Goal: Information Seeking & Learning: Learn about a topic

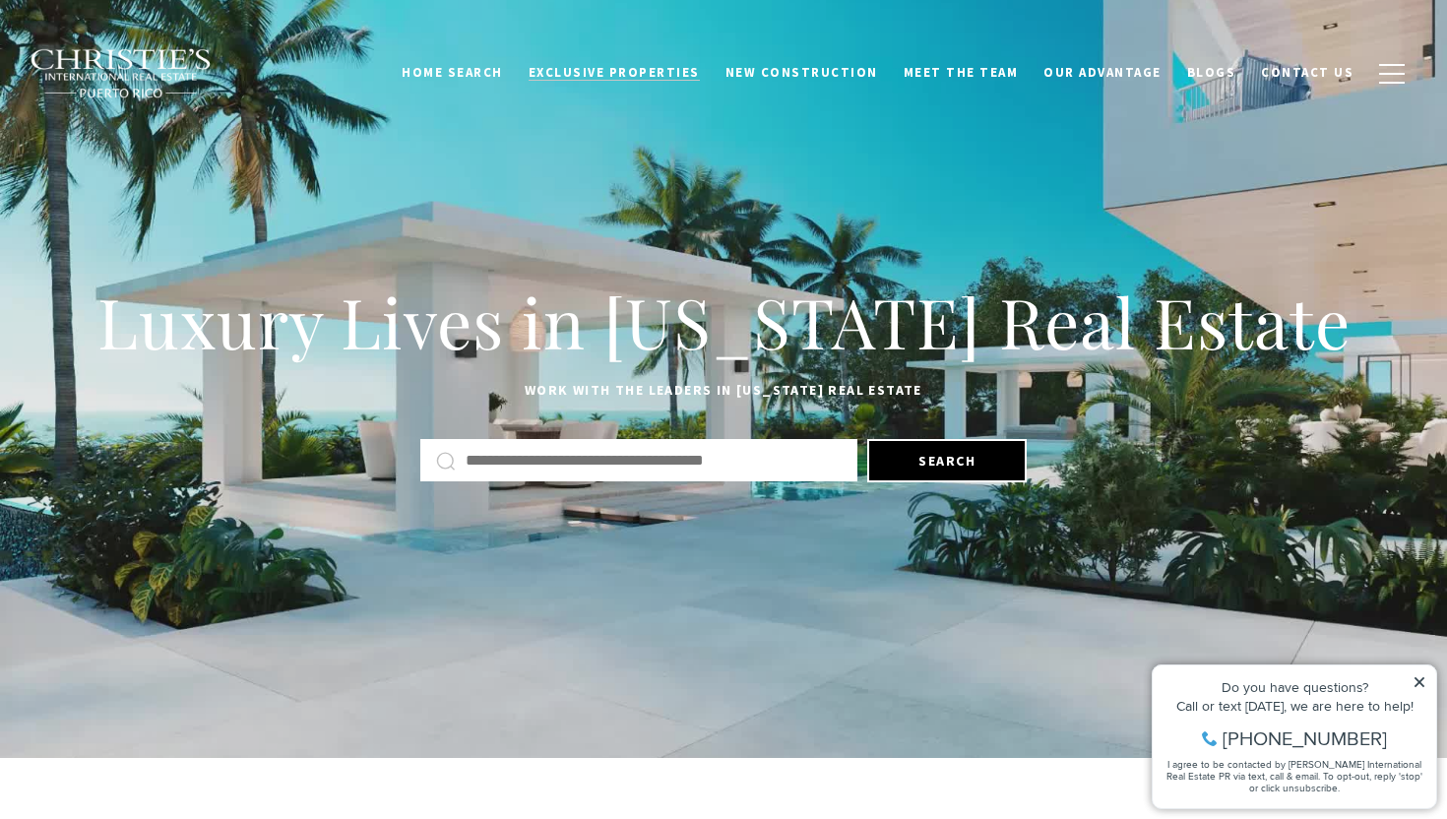
click at [658, 79] on span "Exclusive Properties" at bounding box center [614, 72] width 171 height 17
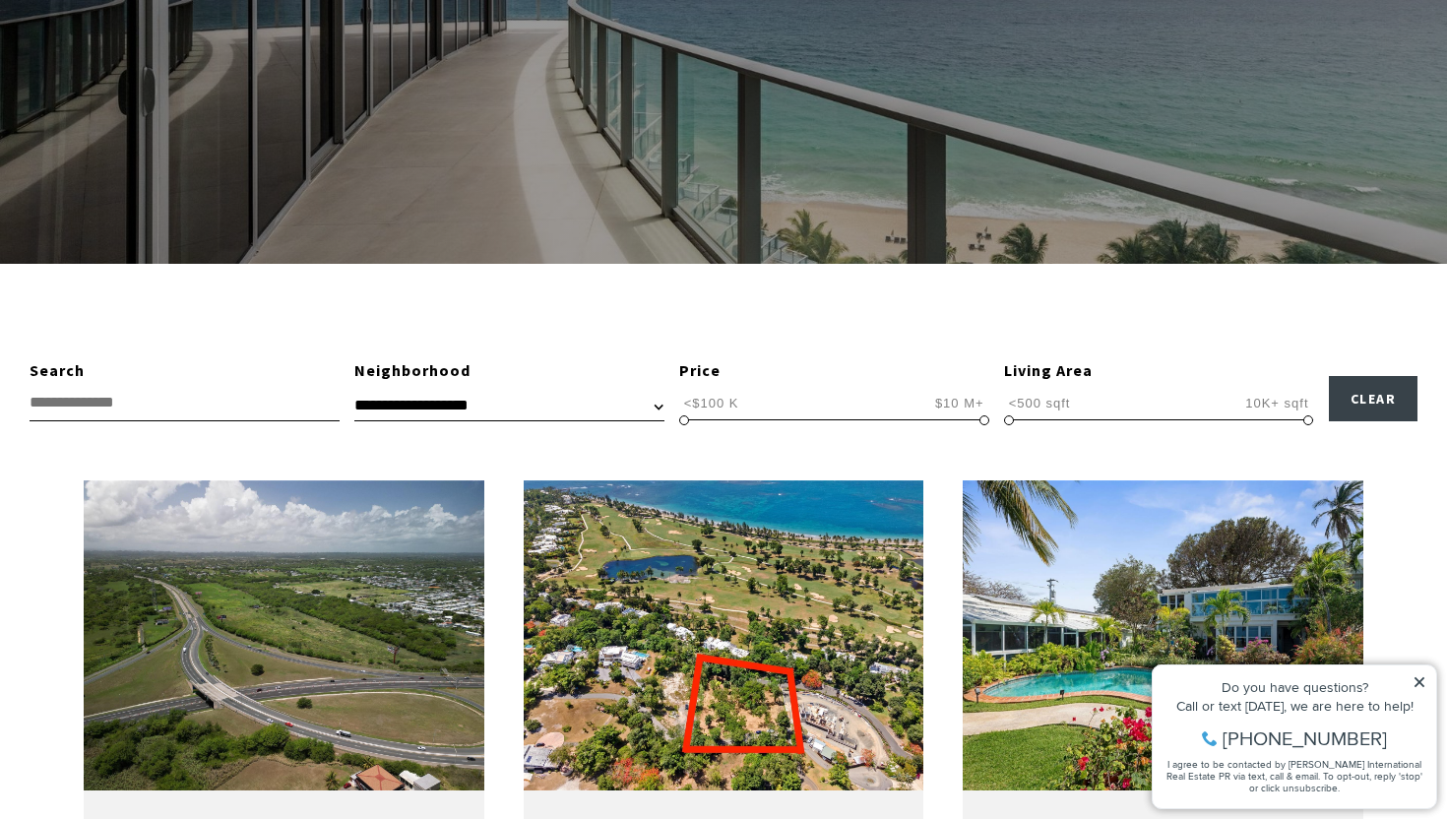
scroll to position [357, 0]
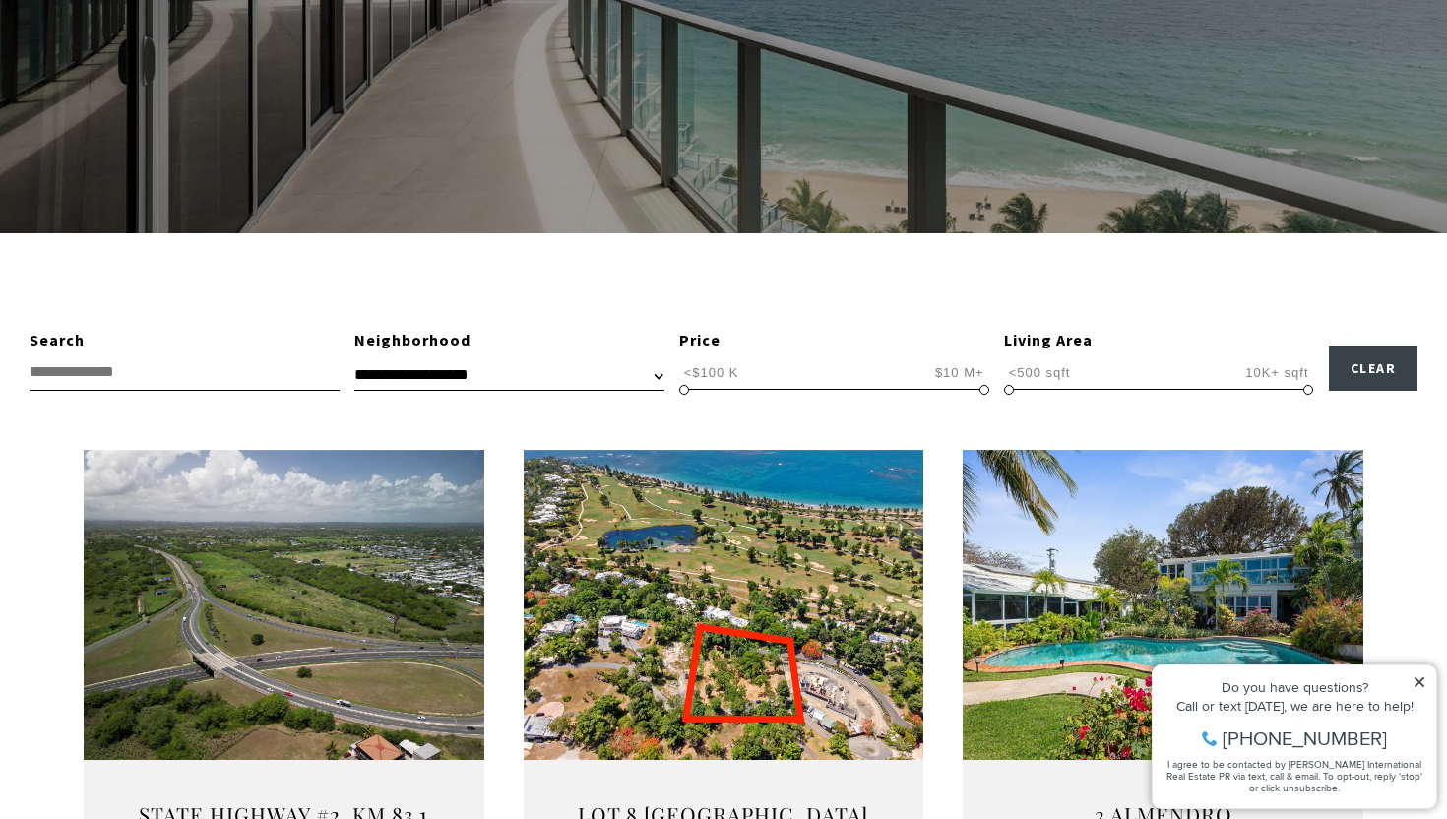
click at [554, 381] on select "**********" at bounding box center [509, 375] width 310 height 30
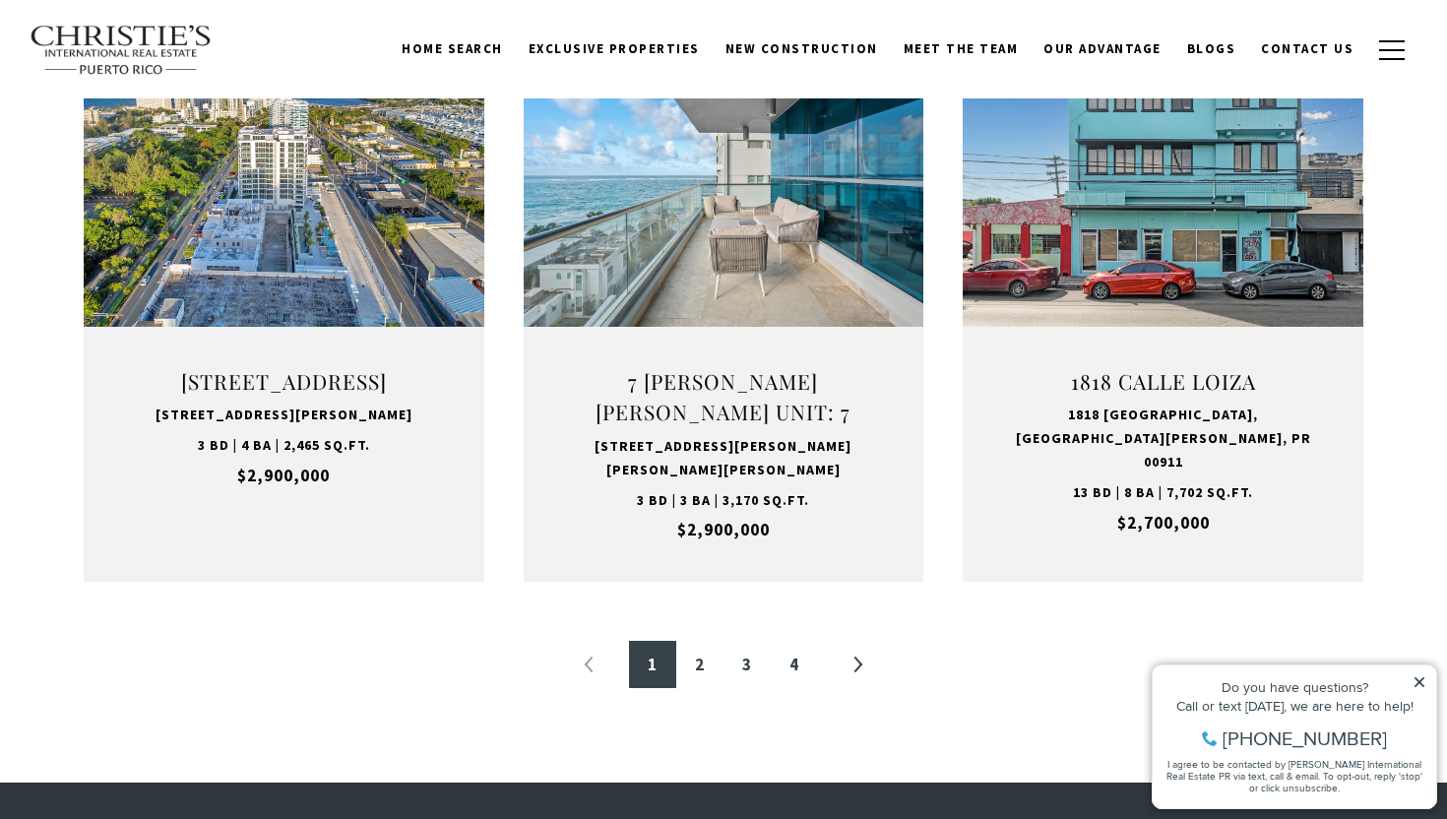
scroll to position [1999, 0]
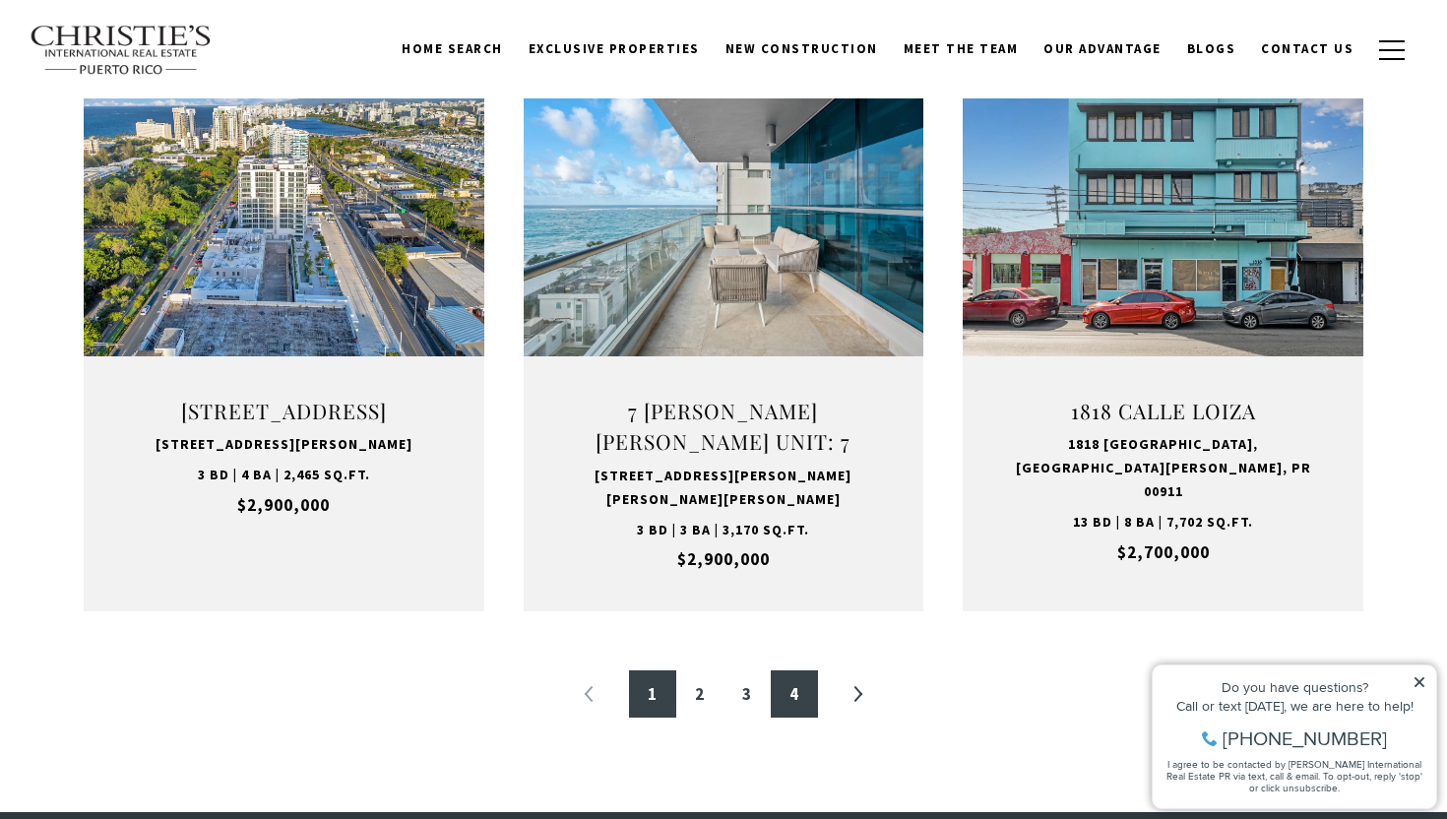
click at [796, 694] on link "4" at bounding box center [794, 693] width 47 height 47
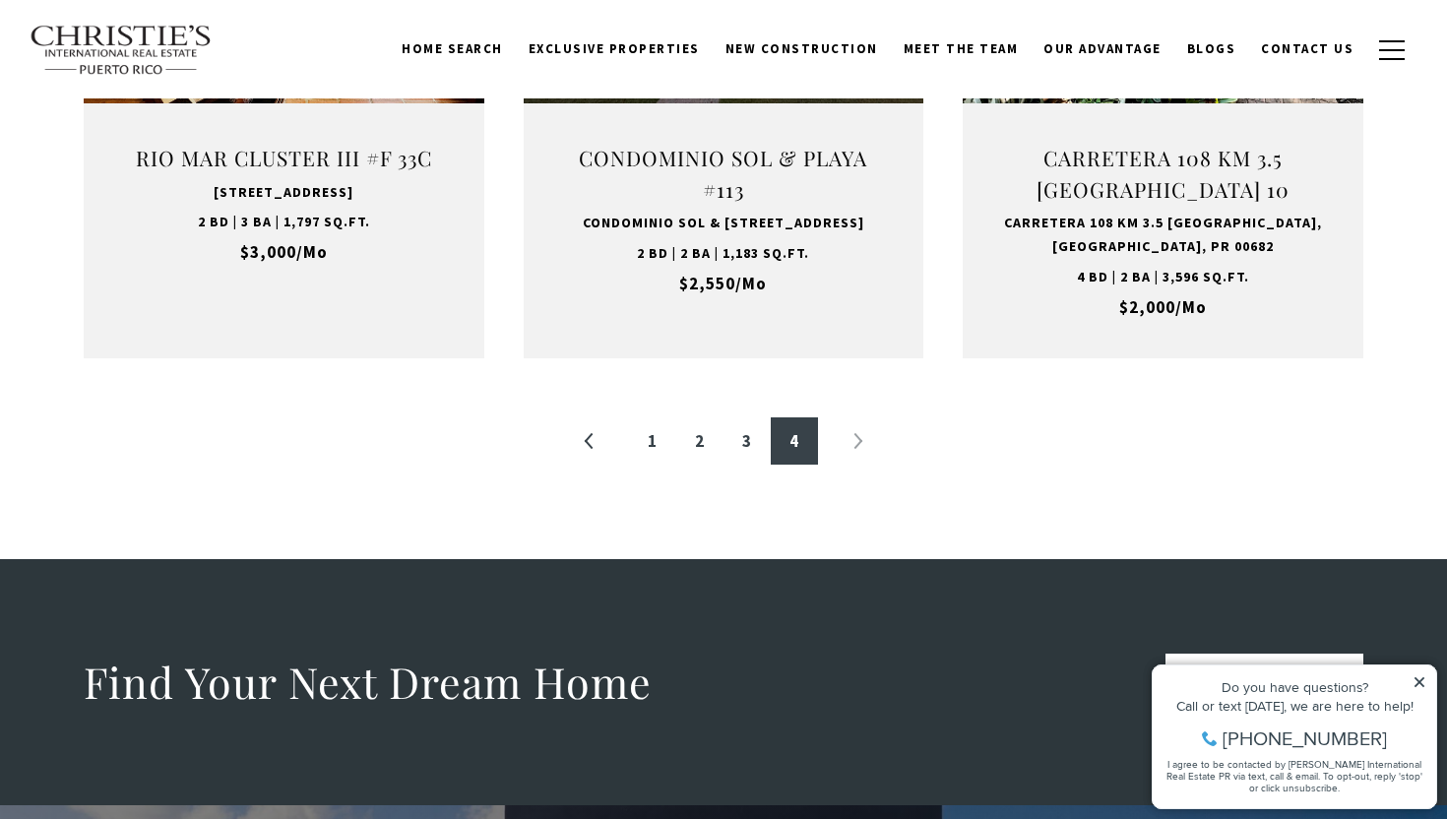
scroll to position [2108, 0]
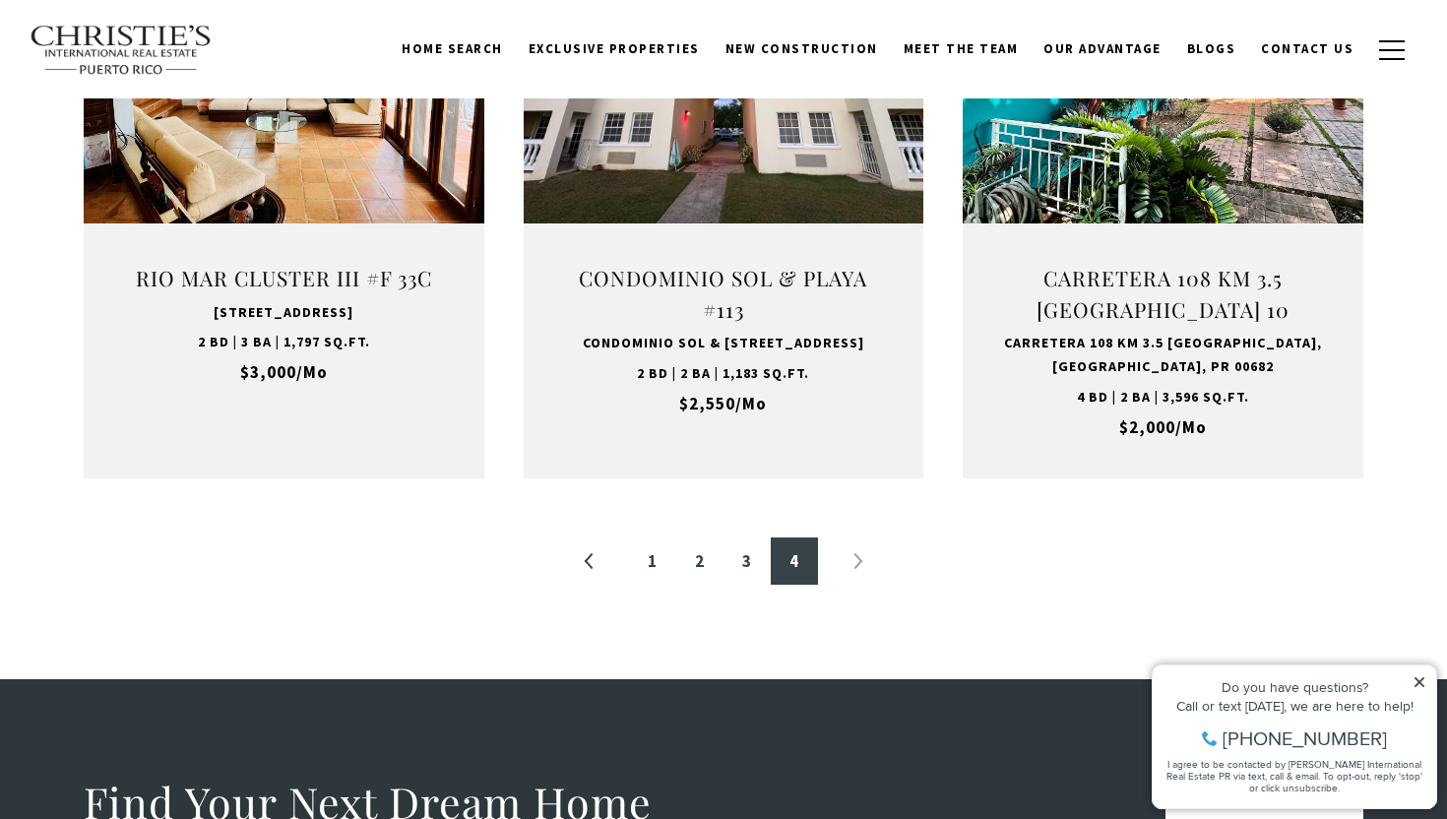
click at [855, 584] on li "»" at bounding box center [857, 560] width 47 height 47
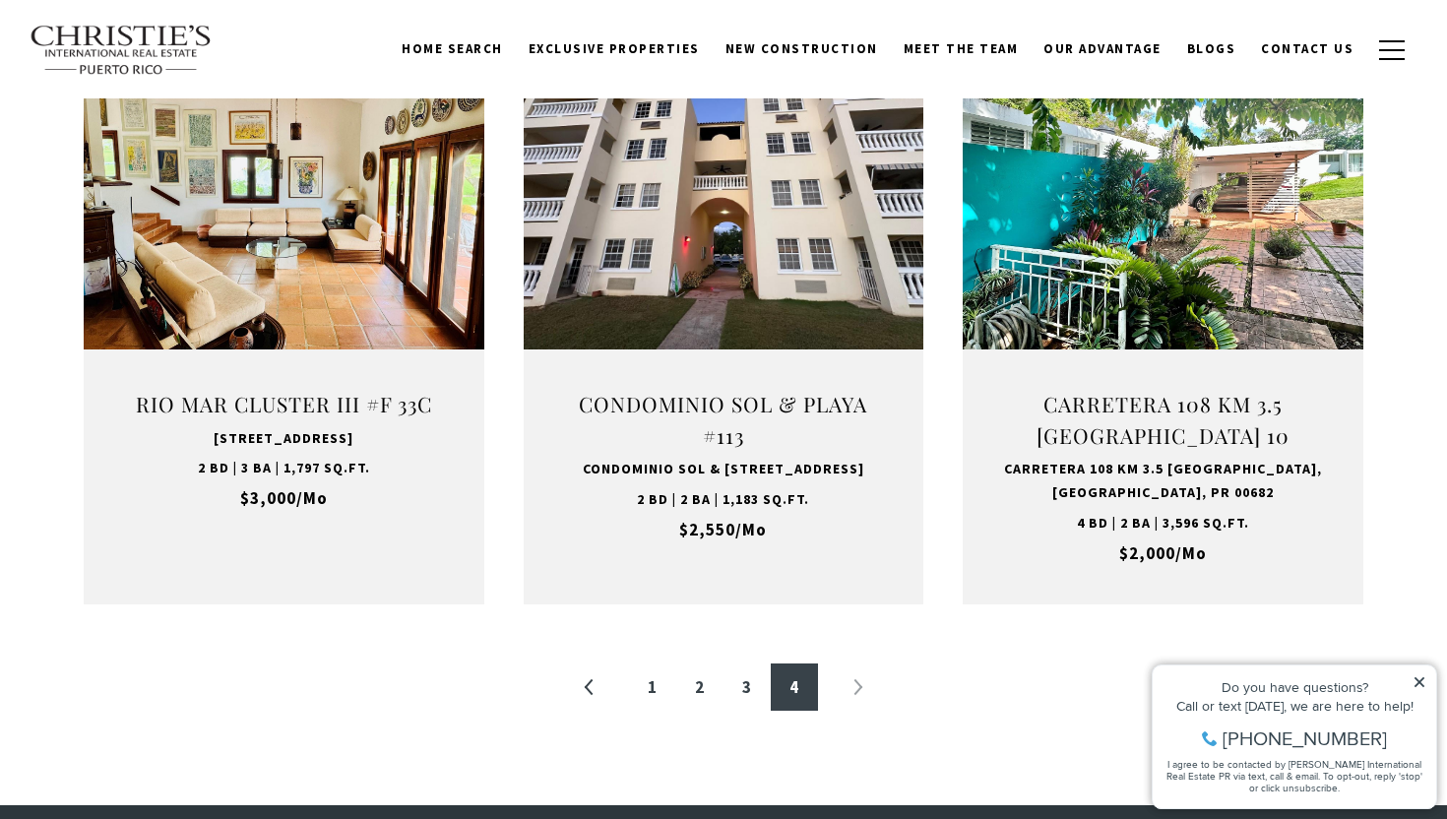
scroll to position [1909, 0]
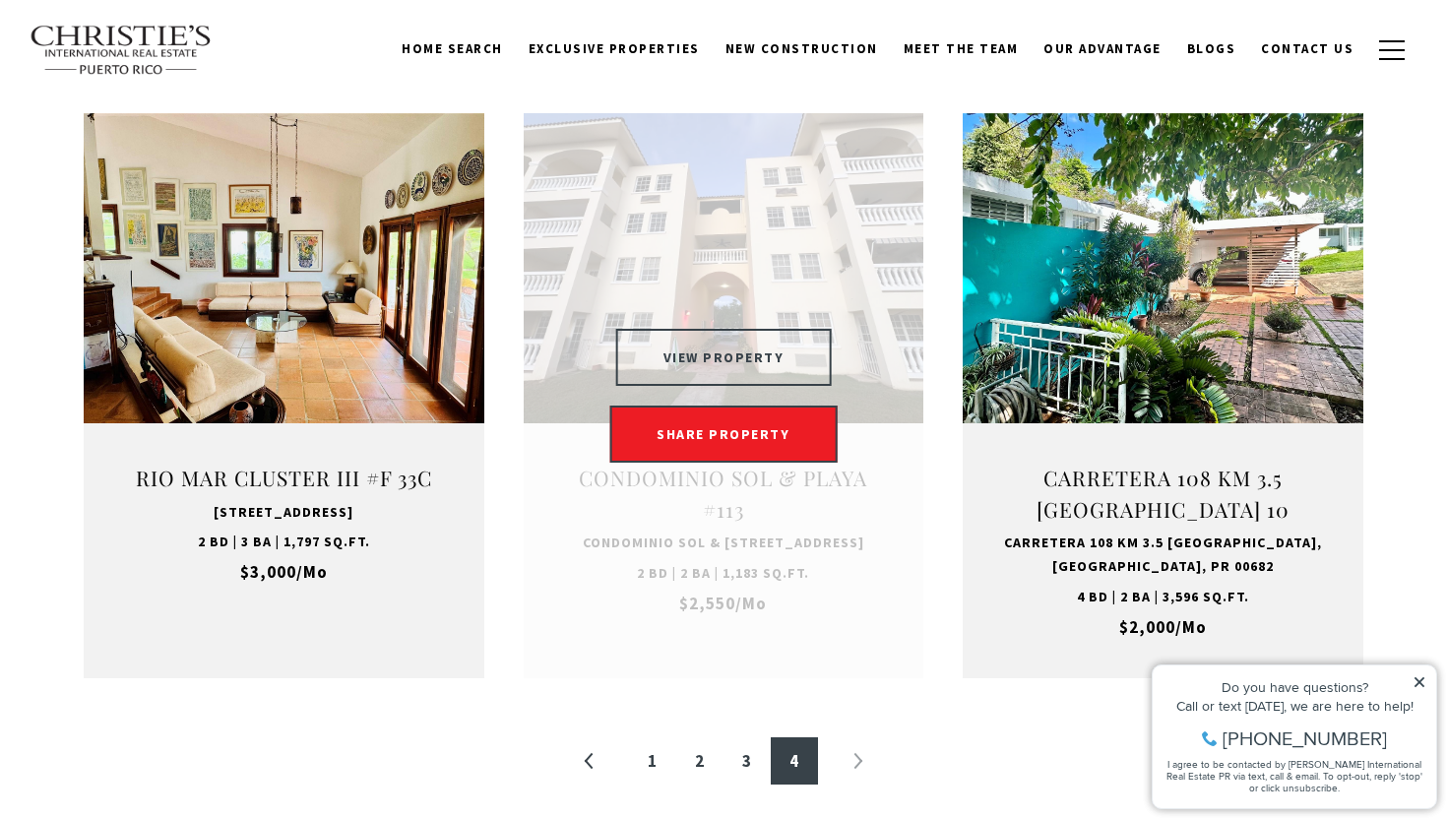
click at [734, 373] on button "VIEW PROPERTY" at bounding box center [724, 357] width 216 height 57
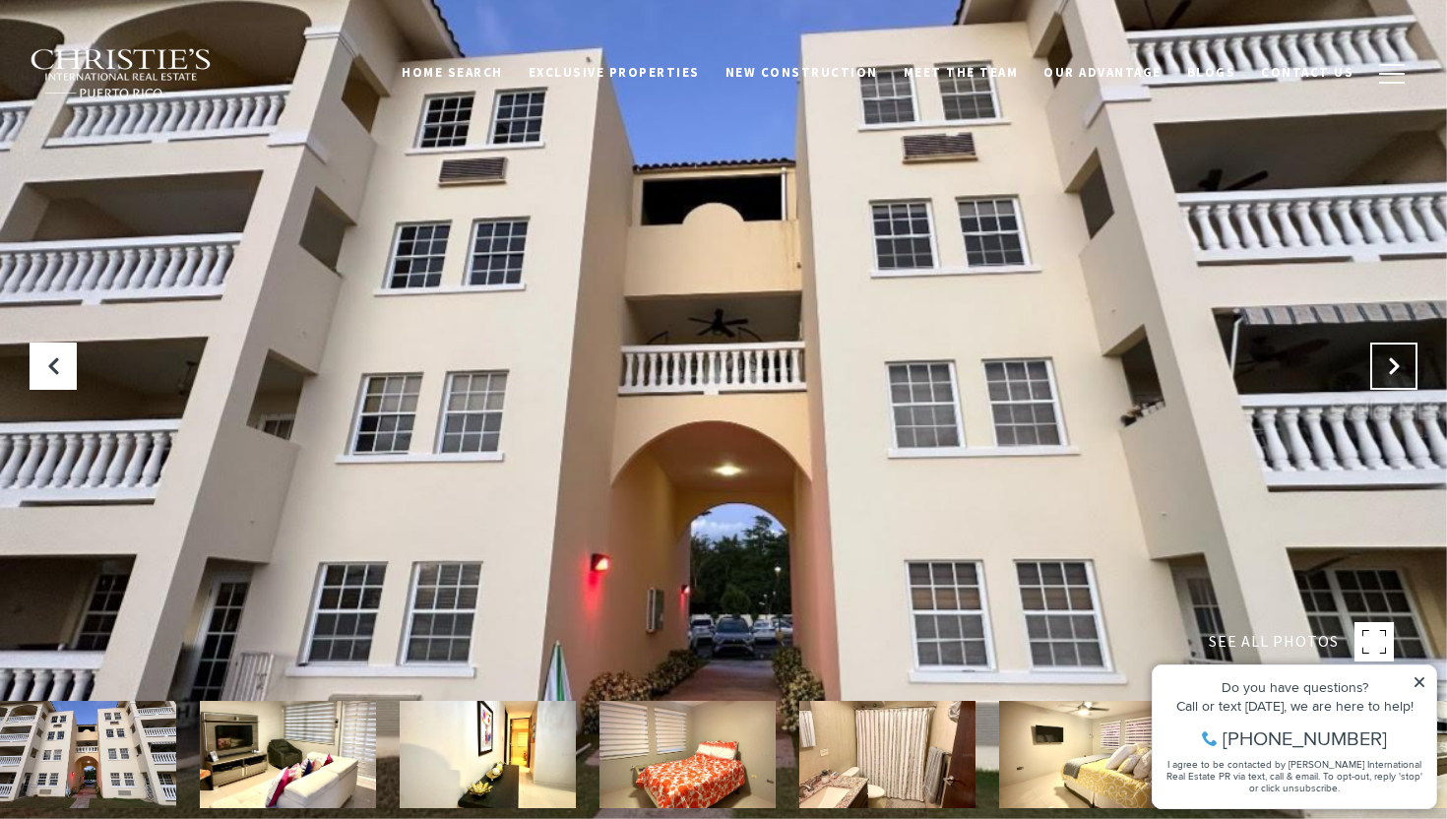
click at [1399, 359] on icon "Next Slide" at bounding box center [1394, 366] width 20 height 20
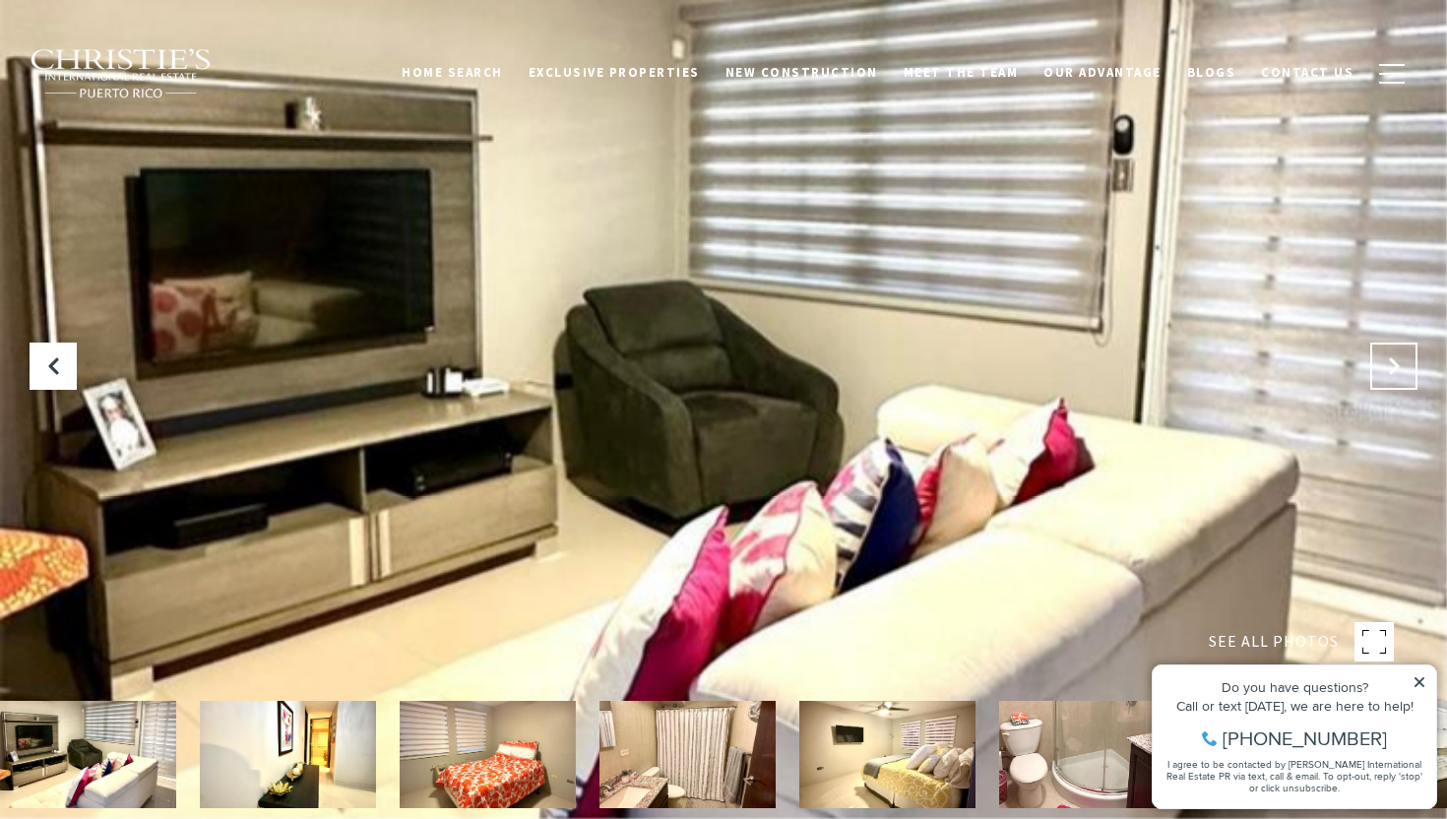
click at [1399, 359] on icon "Next Slide" at bounding box center [1394, 366] width 20 height 20
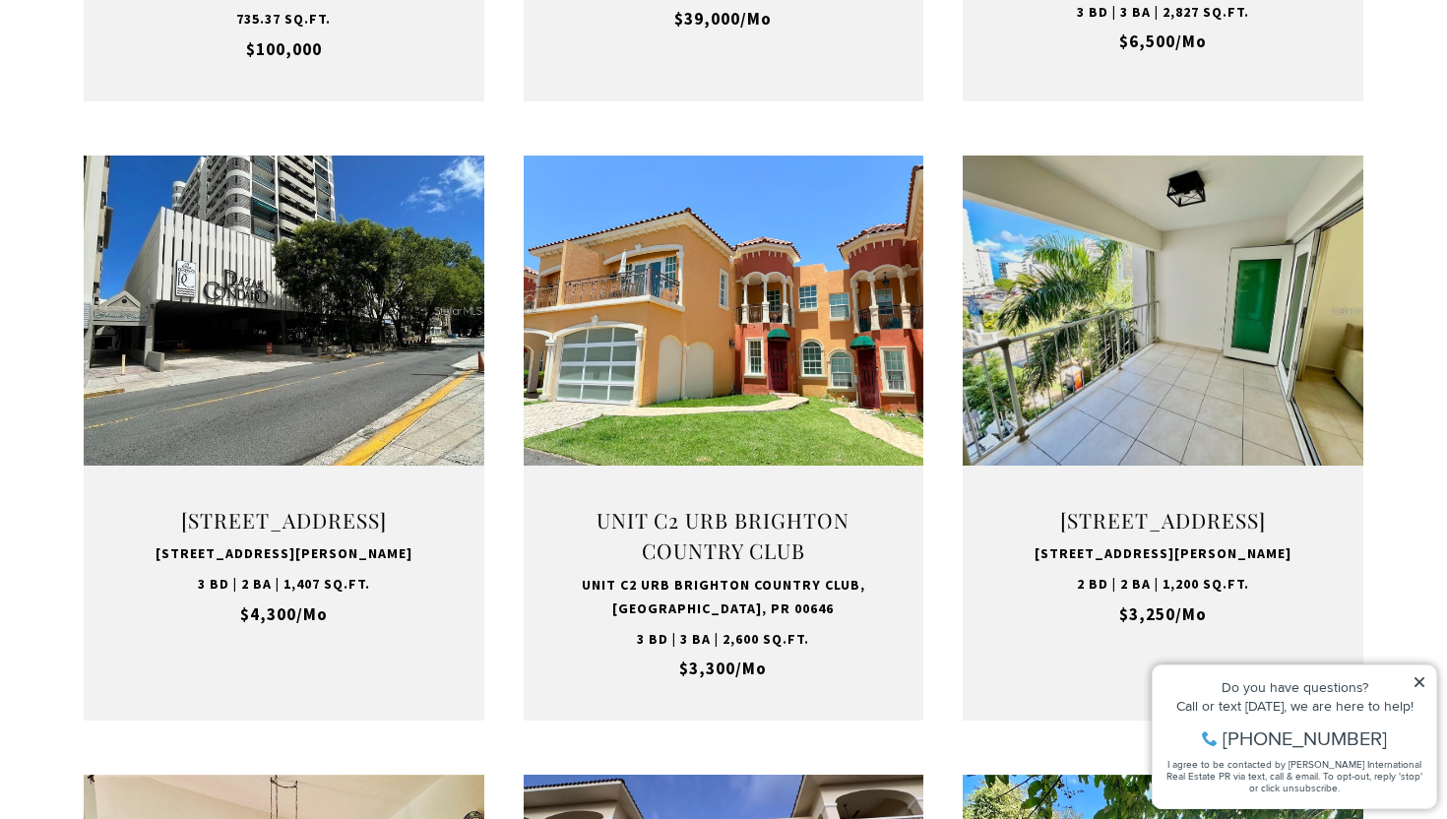
scroll to position [1250, 0]
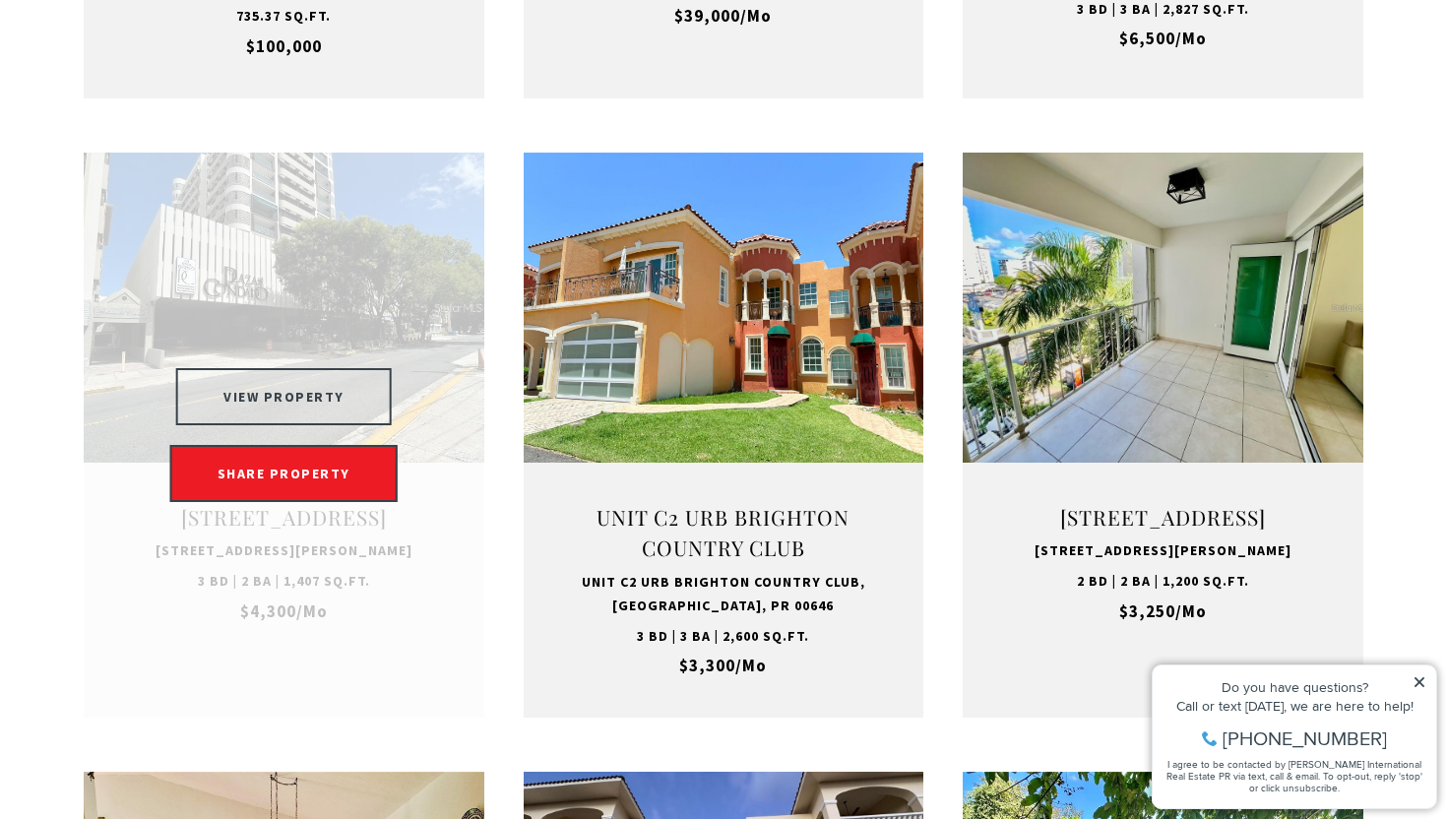
click at [312, 425] on button "VIEW PROPERTY" at bounding box center [284, 396] width 216 height 57
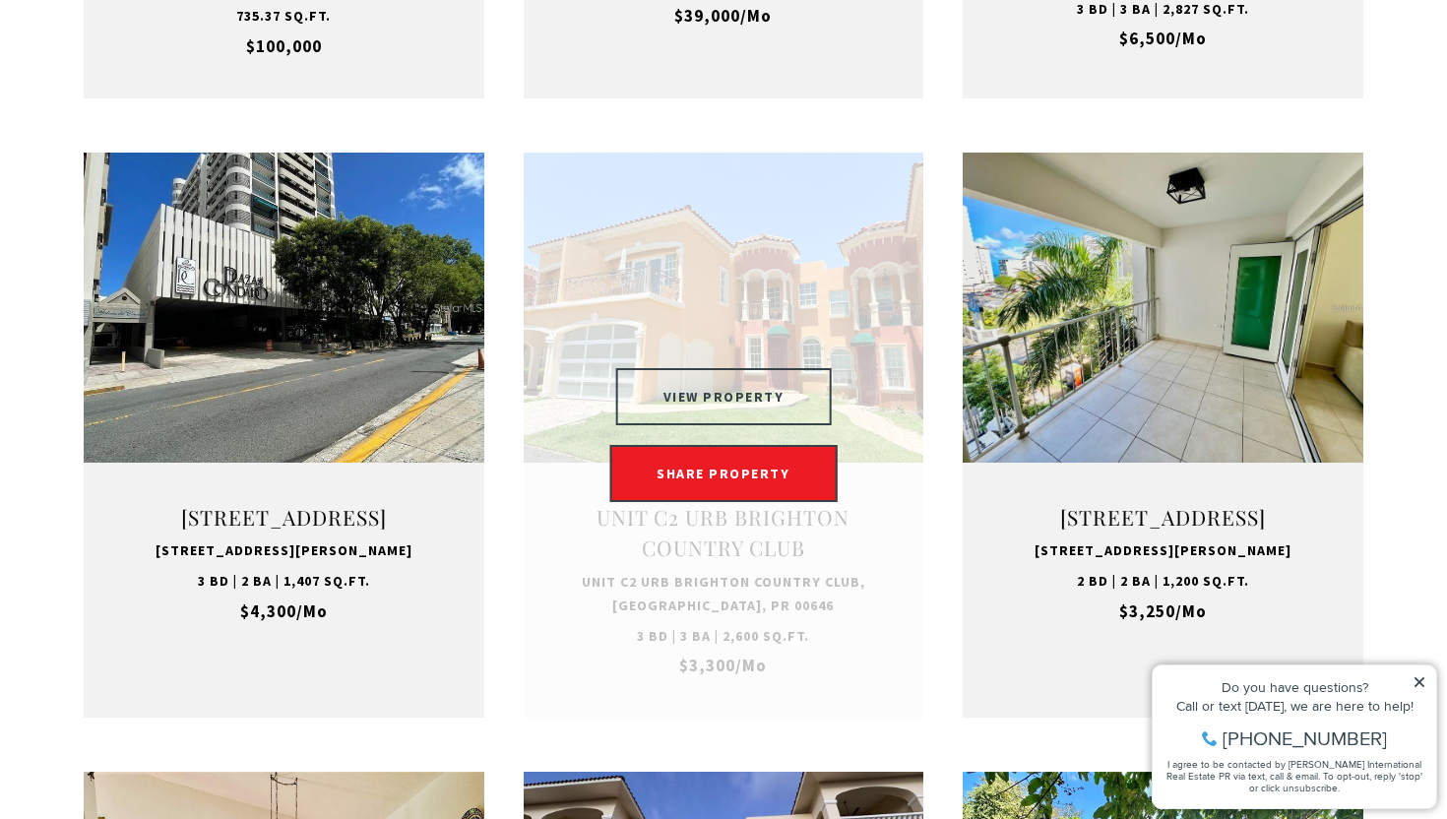
click at [710, 419] on button "VIEW PROPERTY" at bounding box center [724, 396] width 216 height 57
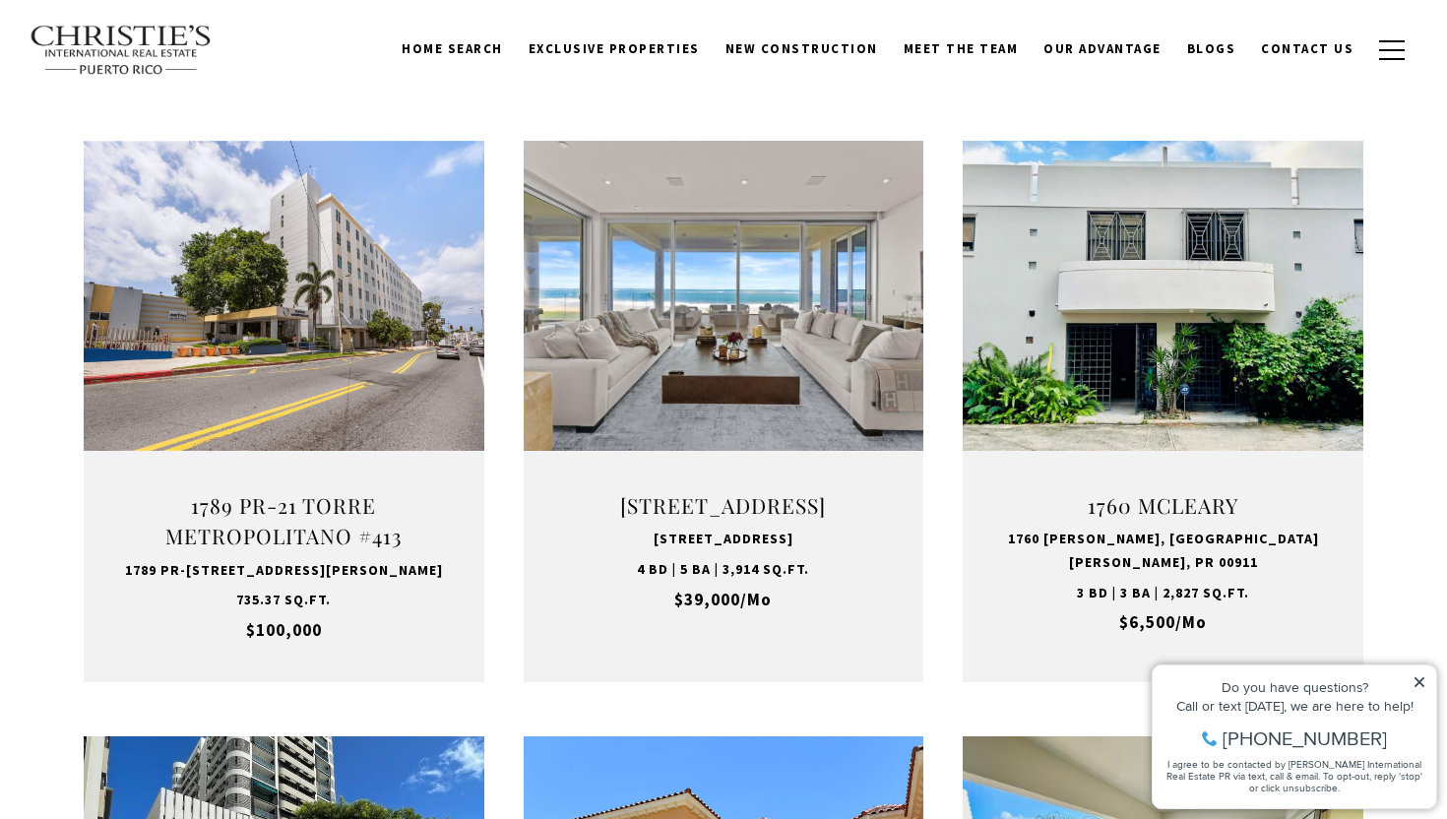
scroll to position [654, 0]
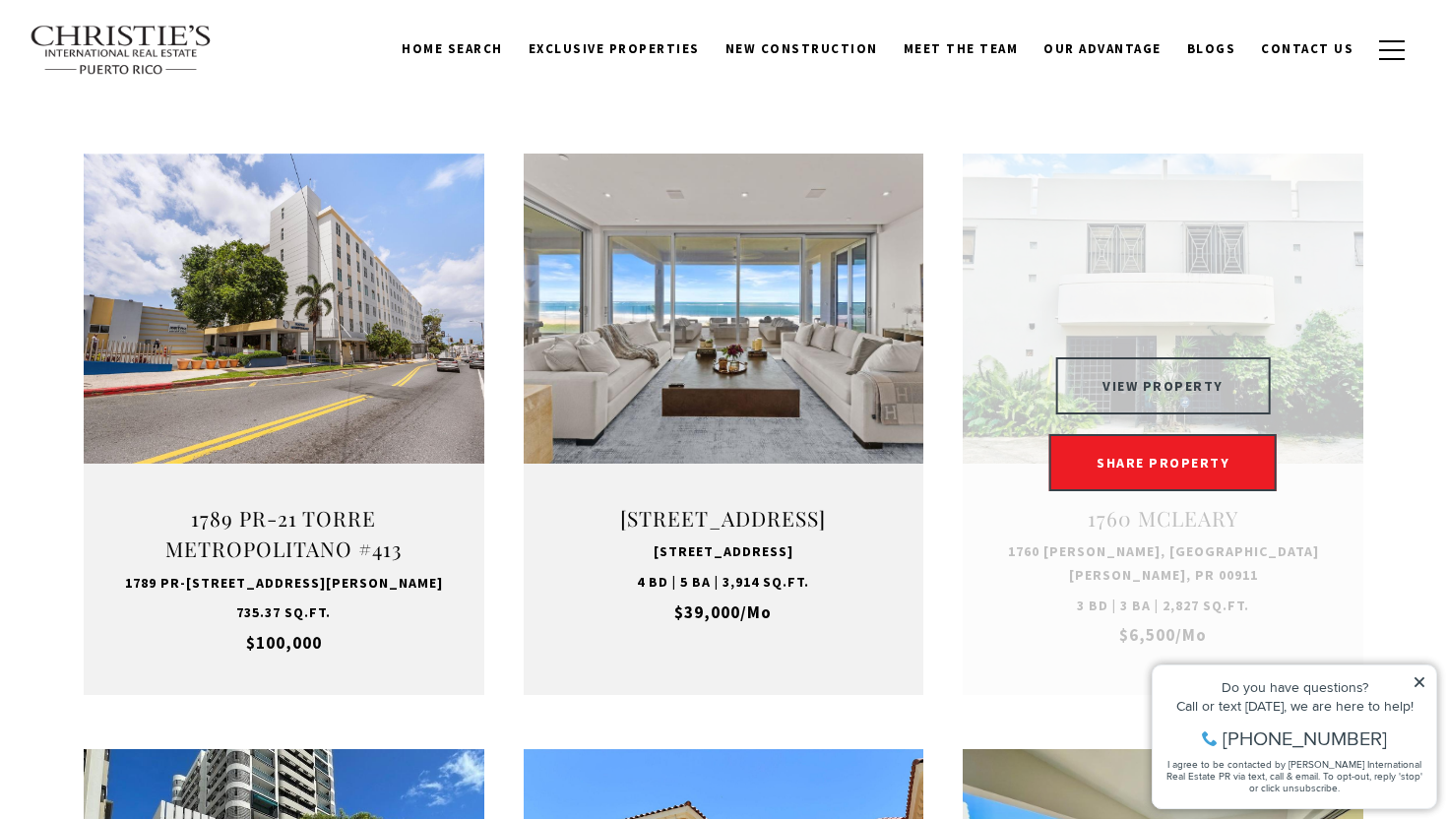
click at [1177, 391] on button "VIEW PROPERTY" at bounding box center [1163, 385] width 216 height 57
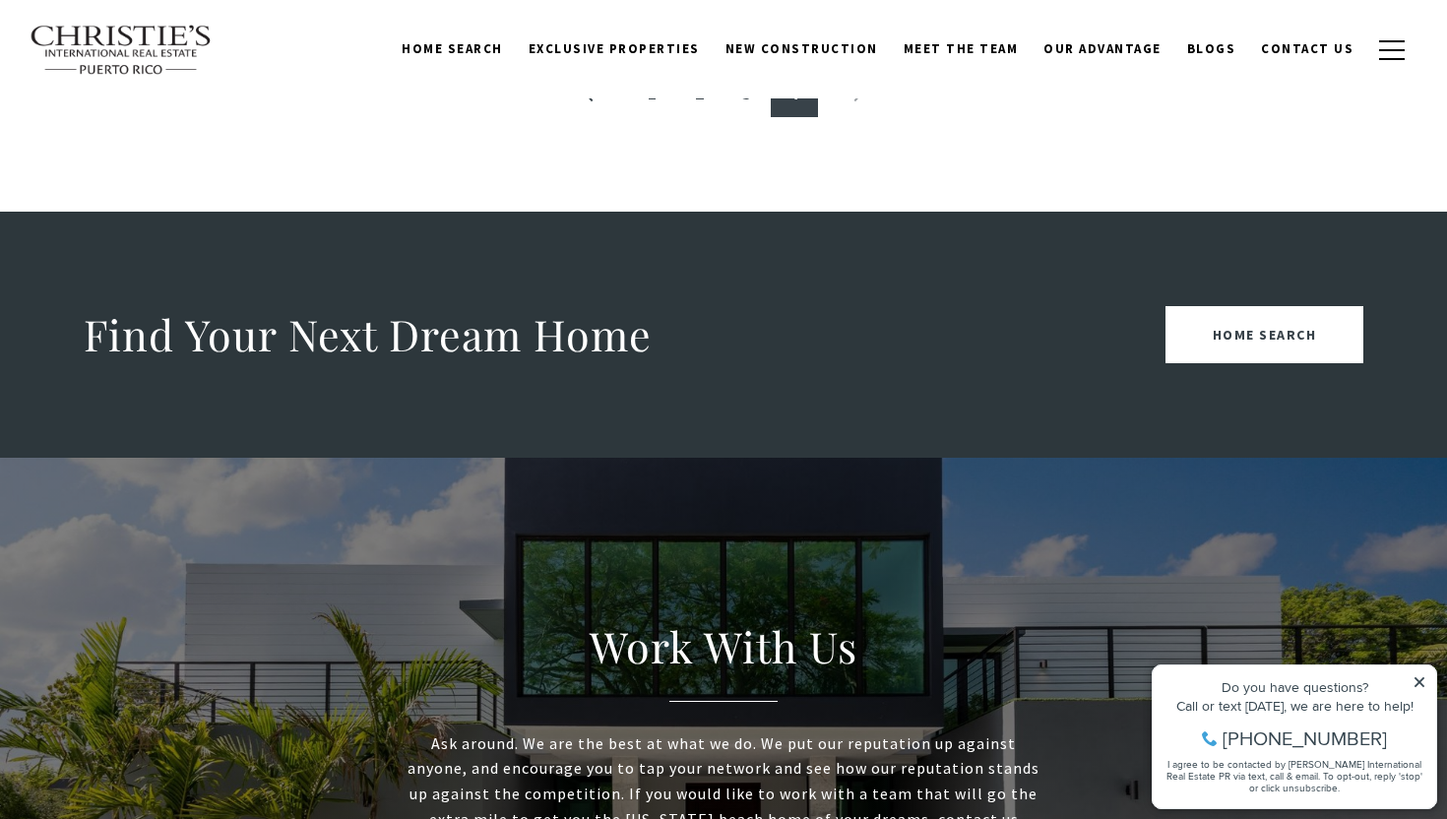
scroll to position [2371, 0]
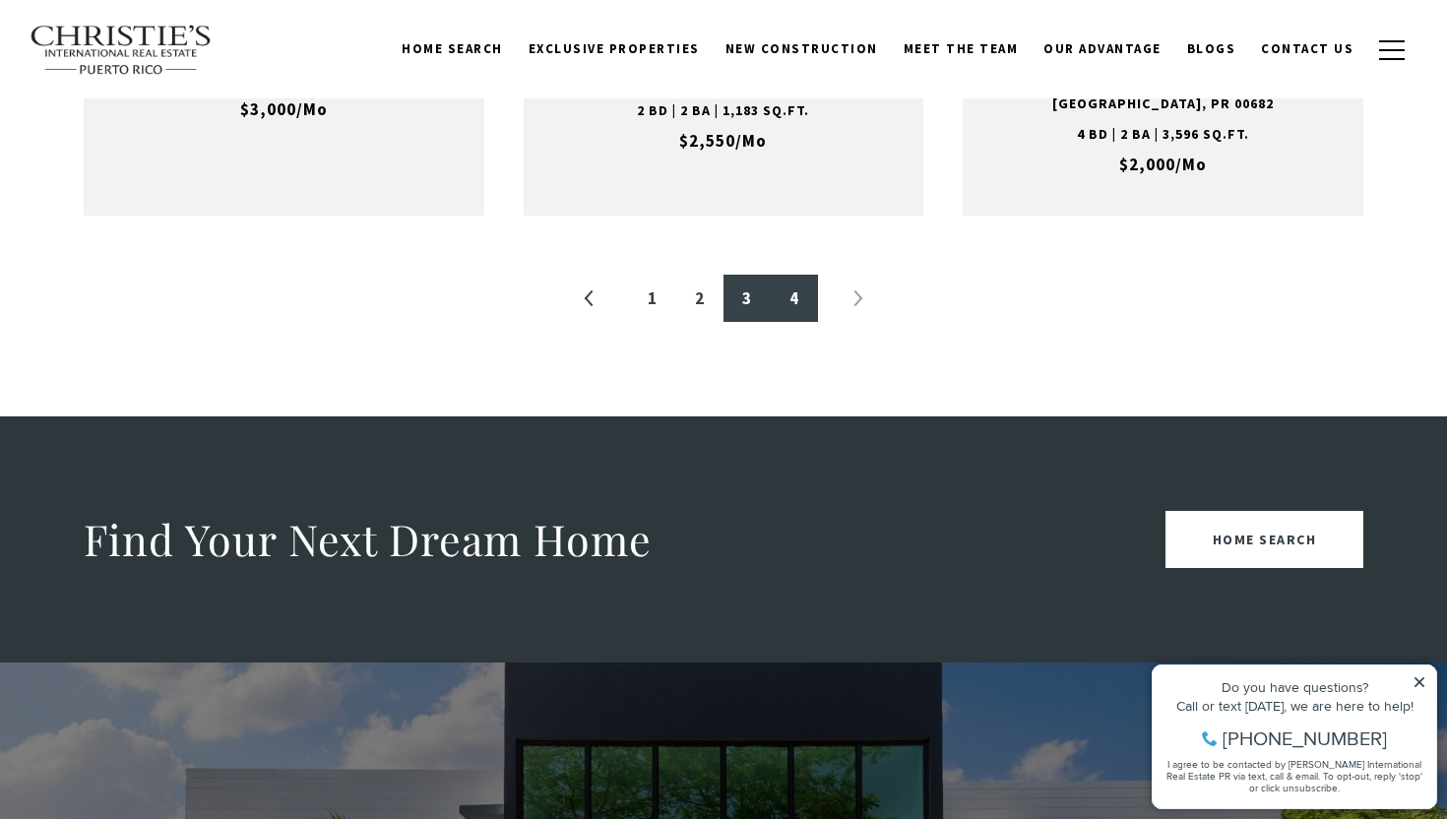
click at [752, 322] on link "3" at bounding box center [746, 298] width 47 height 47
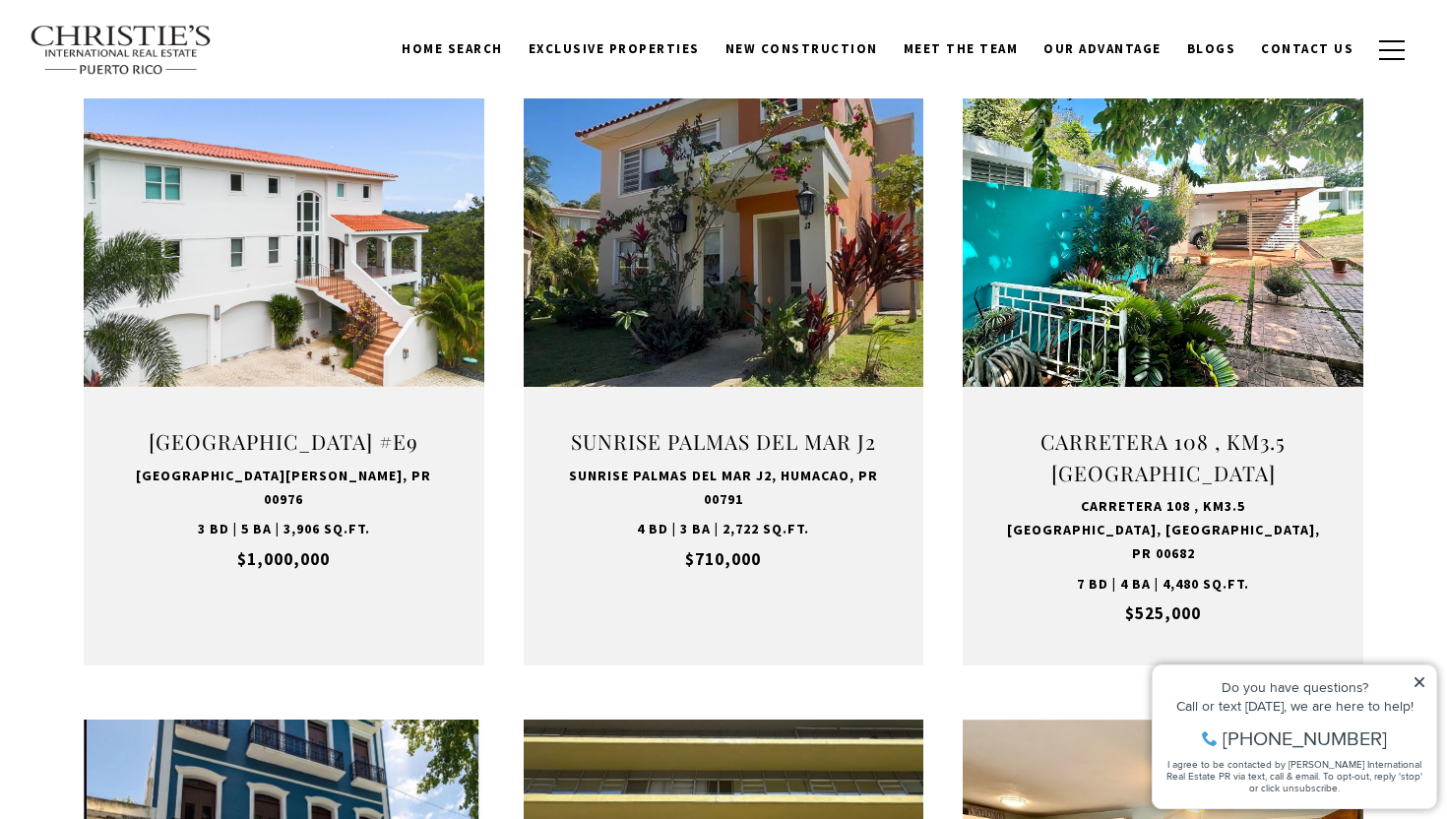
scroll to position [1247, 0]
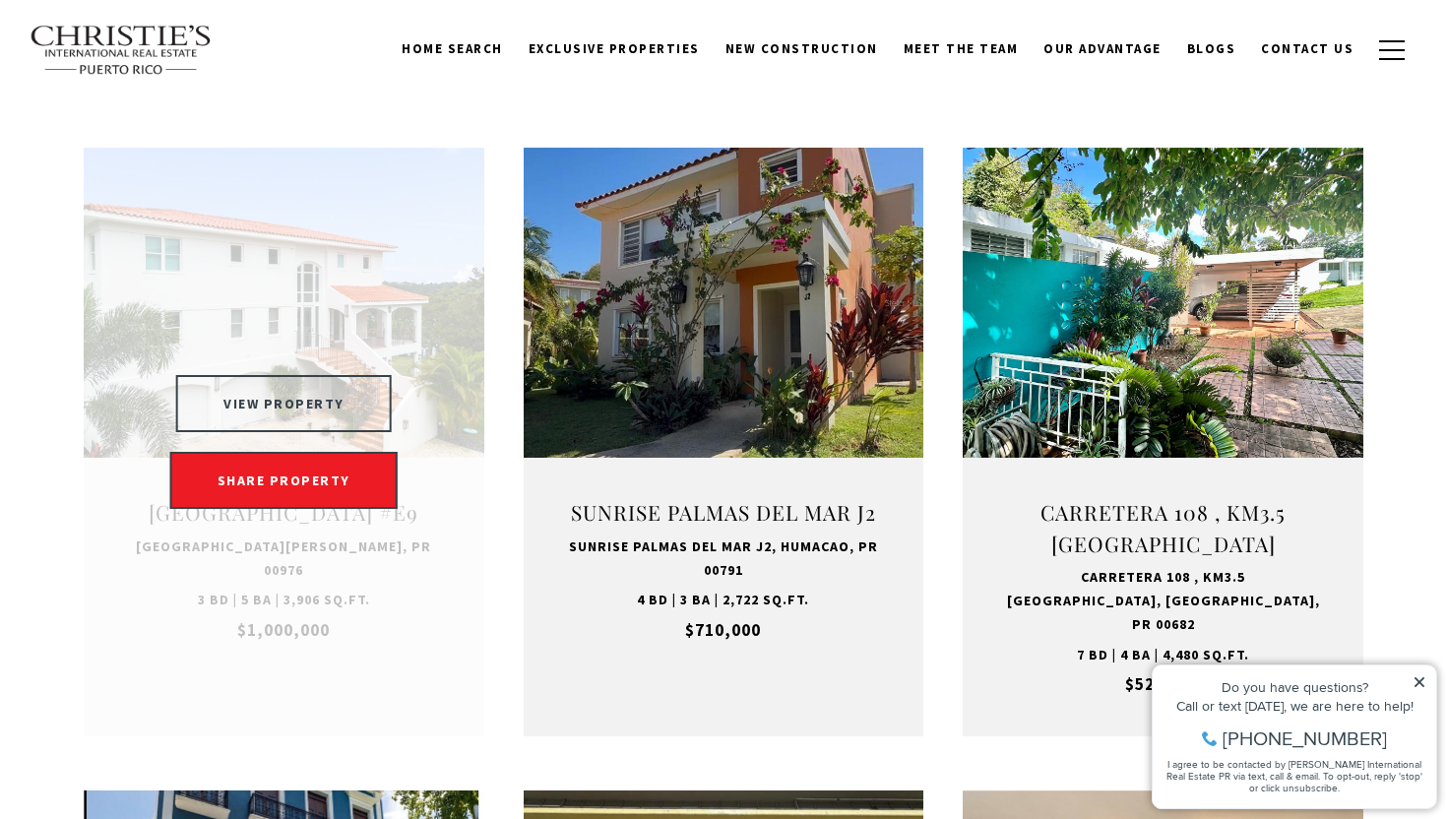
click at [277, 417] on button "VIEW PROPERTY" at bounding box center [284, 403] width 216 height 57
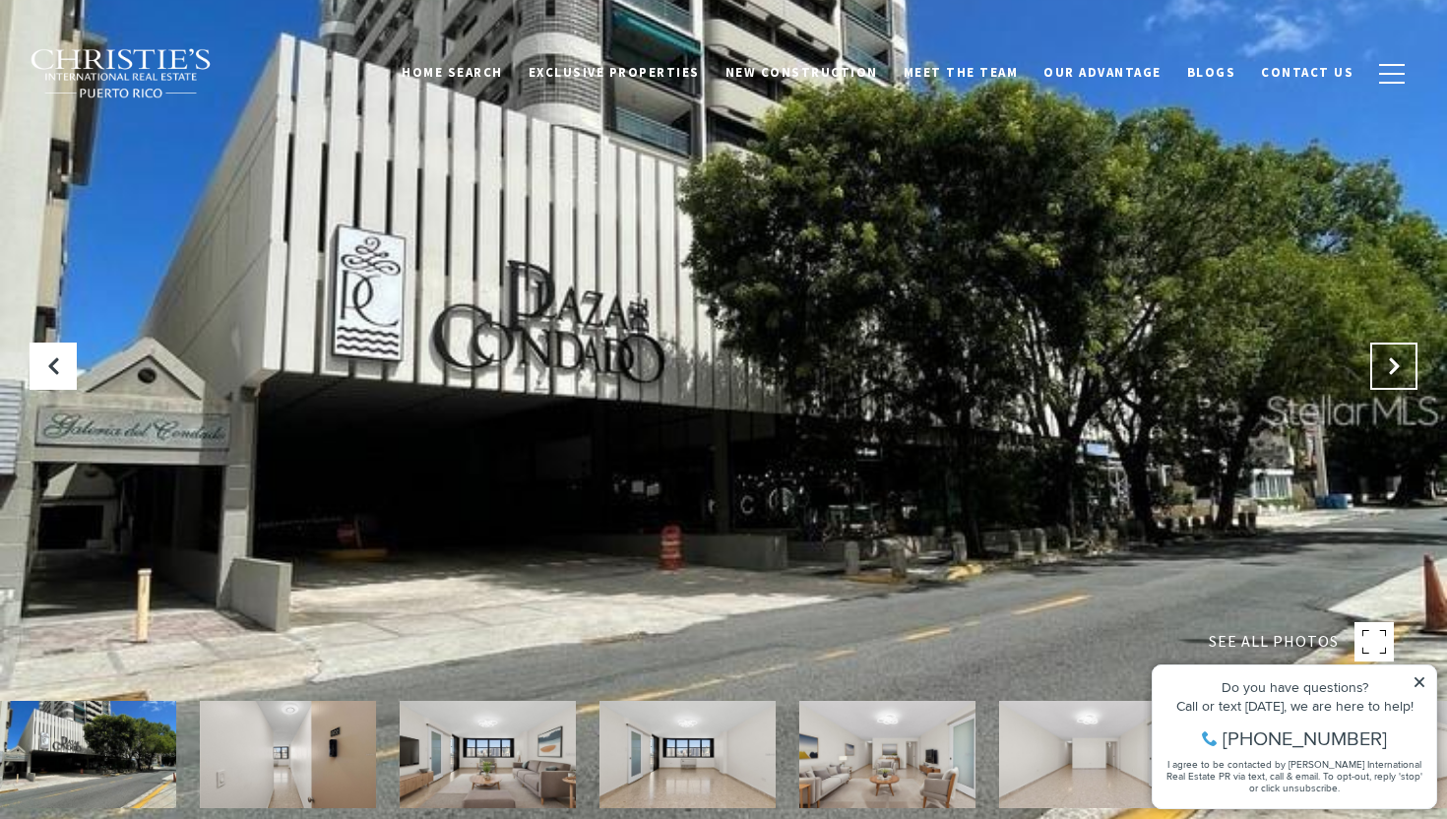
click at [1389, 361] on icon at bounding box center [1394, 366] width 20 height 20
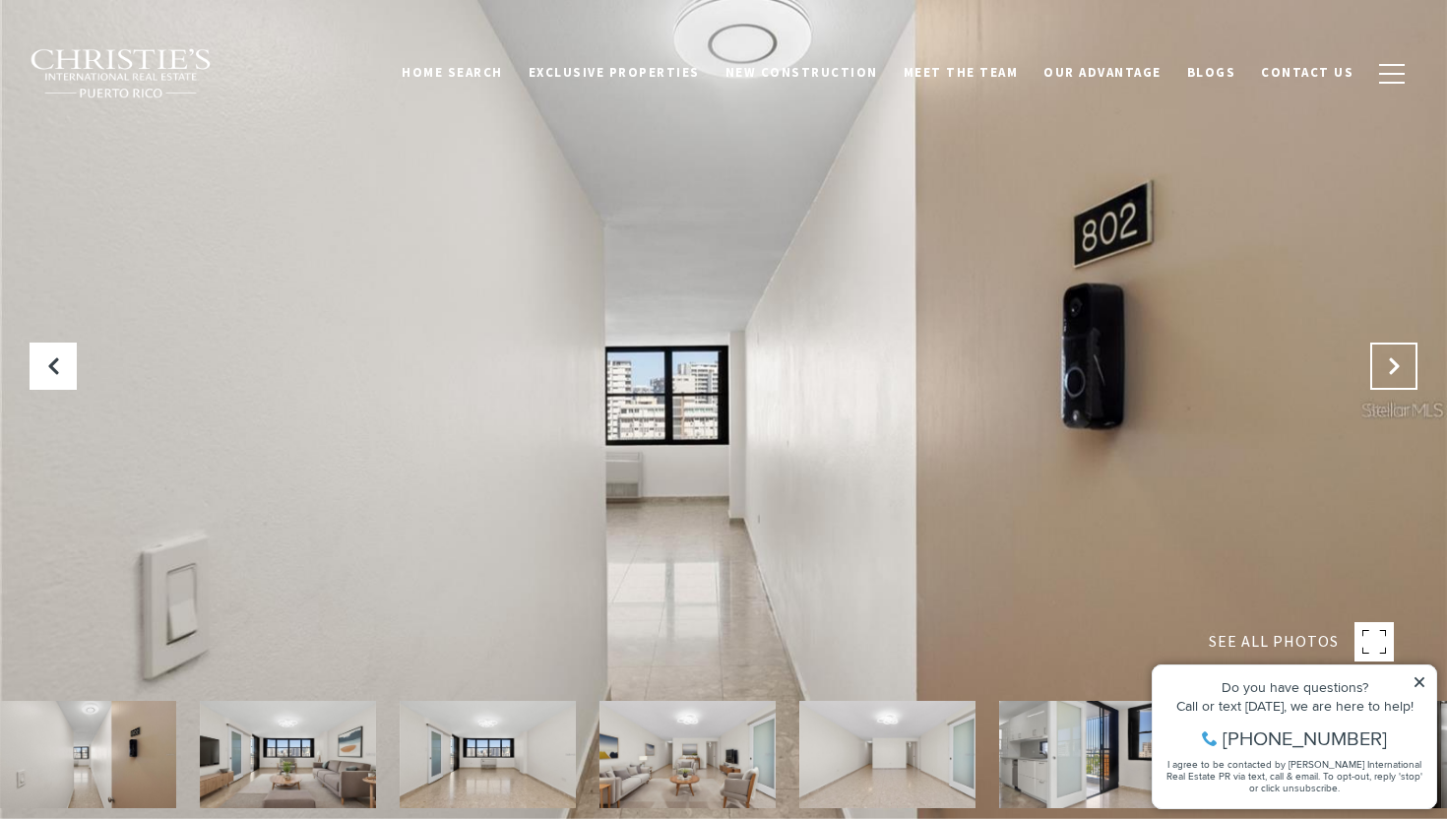
click at [1390, 361] on icon "Next Slide" at bounding box center [1394, 366] width 20 height 20
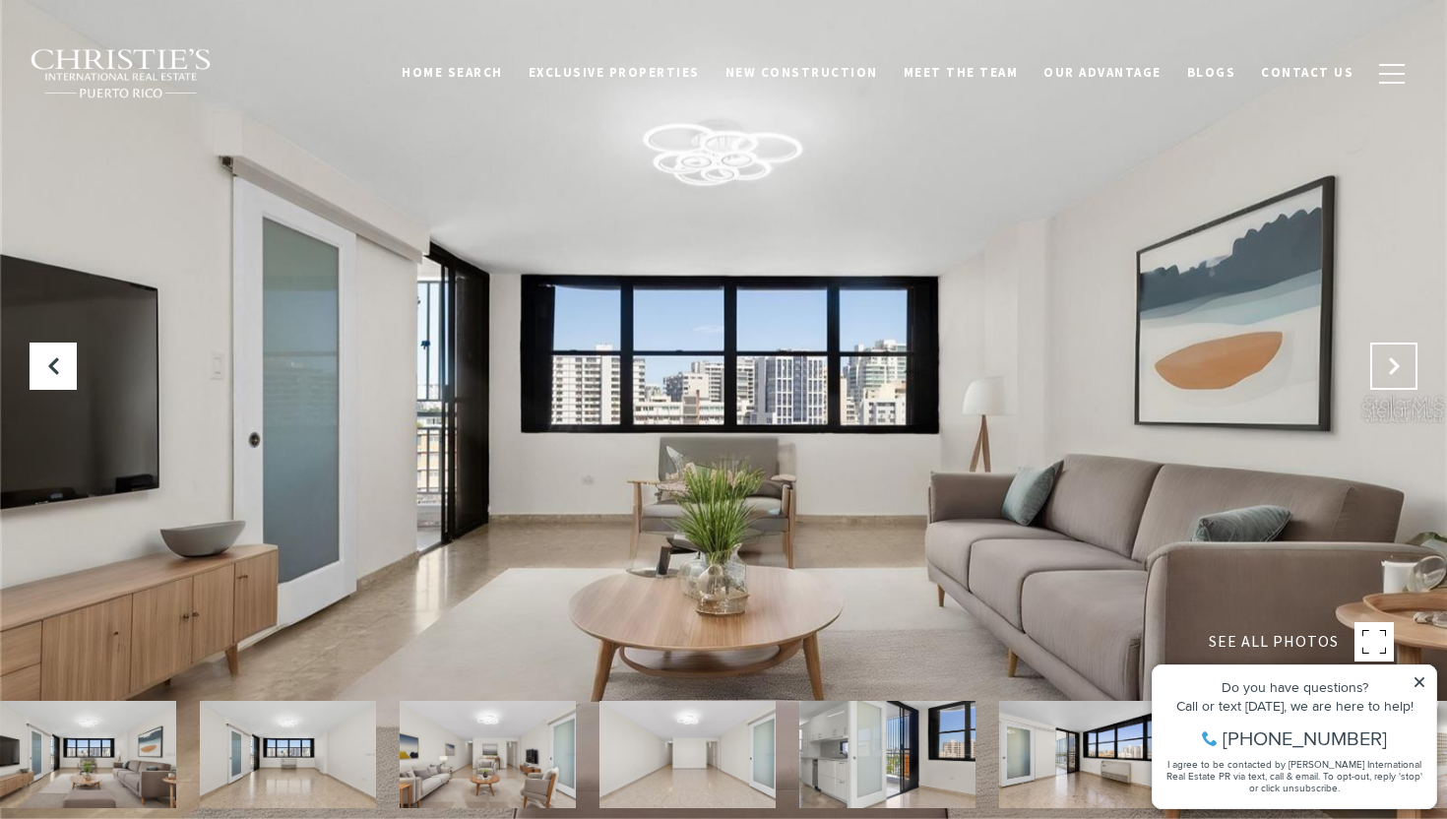
click at [1390, 361] on icon "Next Slide" at bounding box center [1394, 366] width 20 height 20
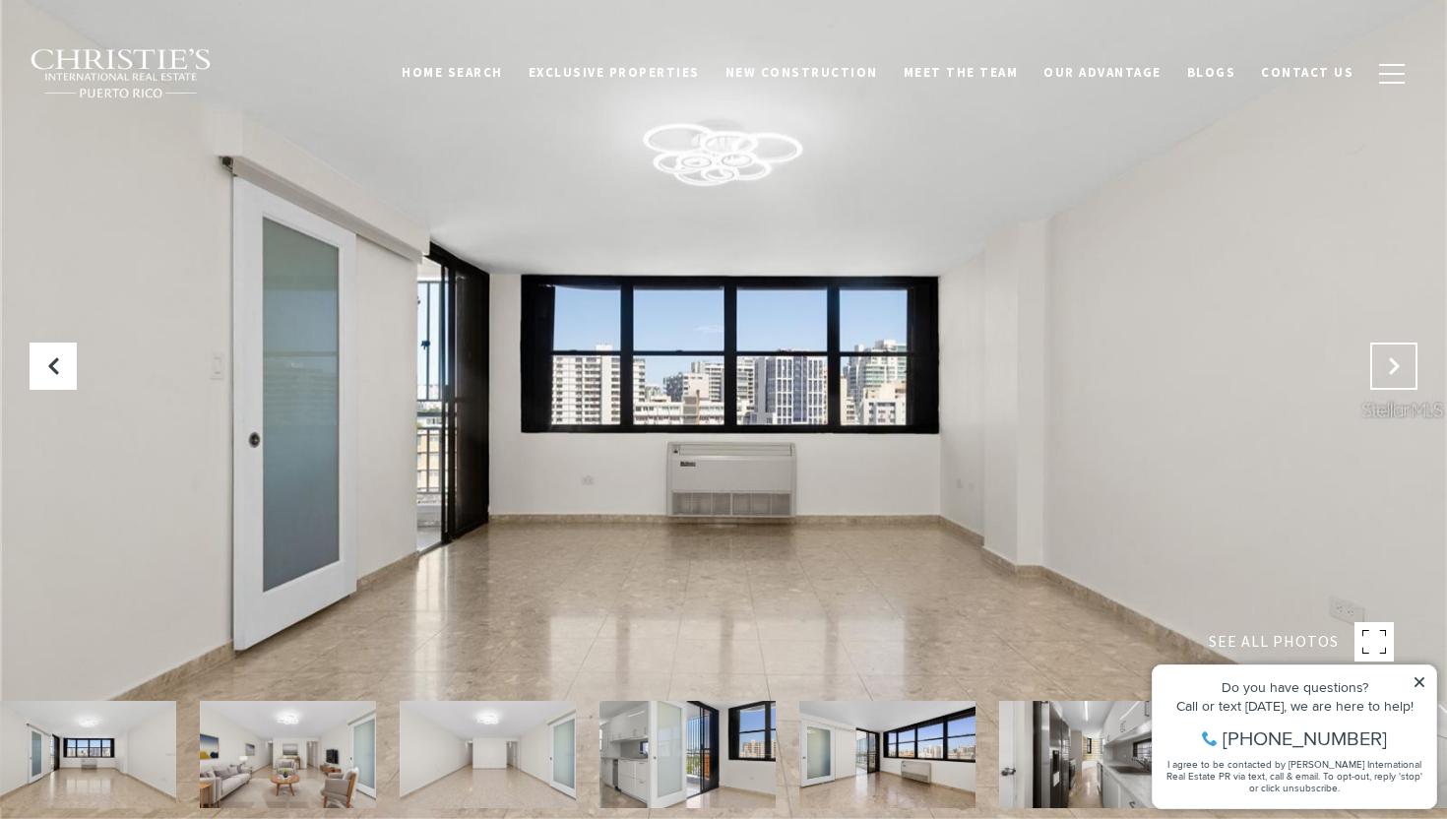
click at [1390, 362] on icon "Next Slide" at bounding box center [1394, 366] width 20 height 20
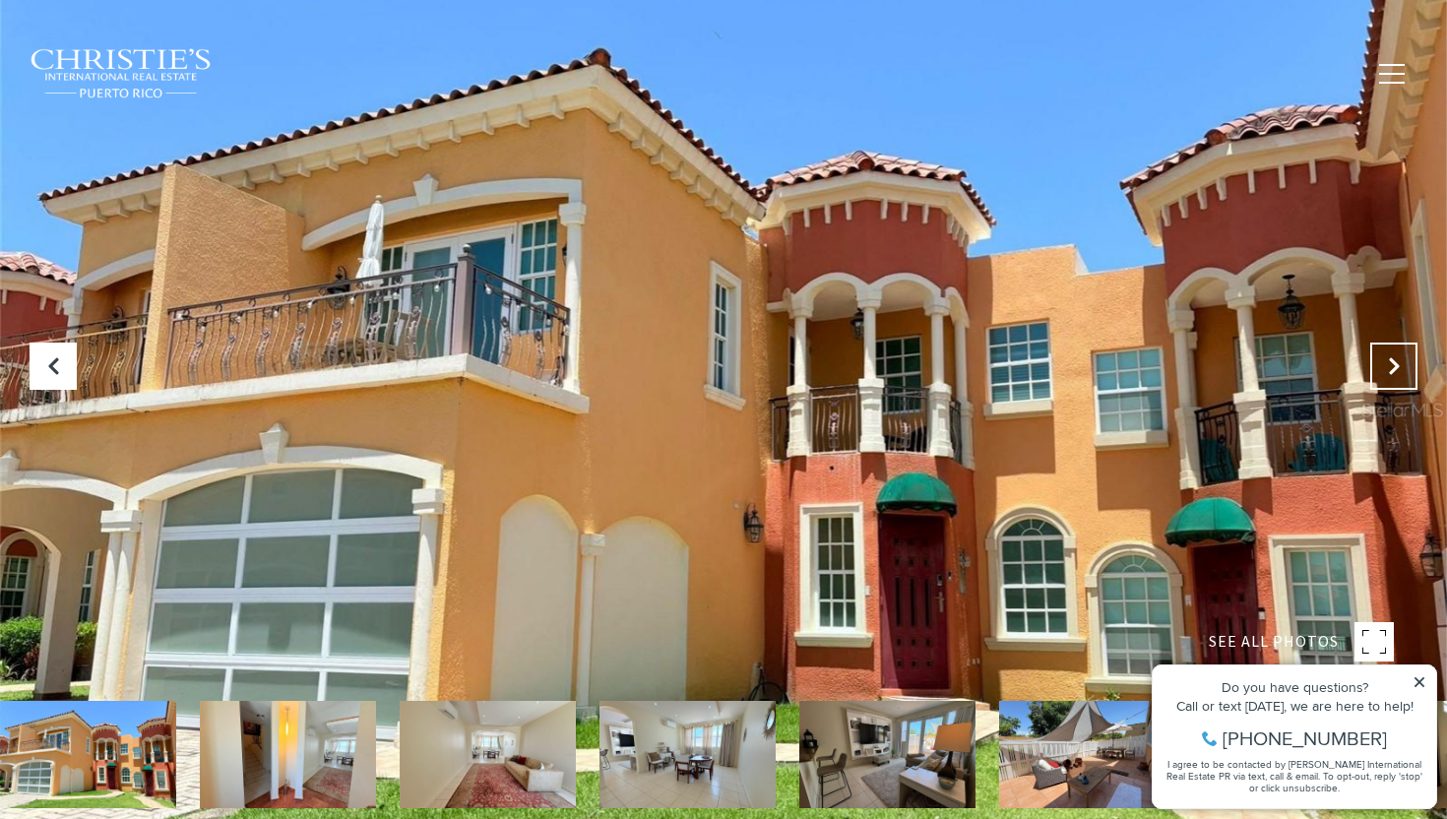
click at [1387, 363] on icon at bounding box center [1394, 366] width 20 height 20
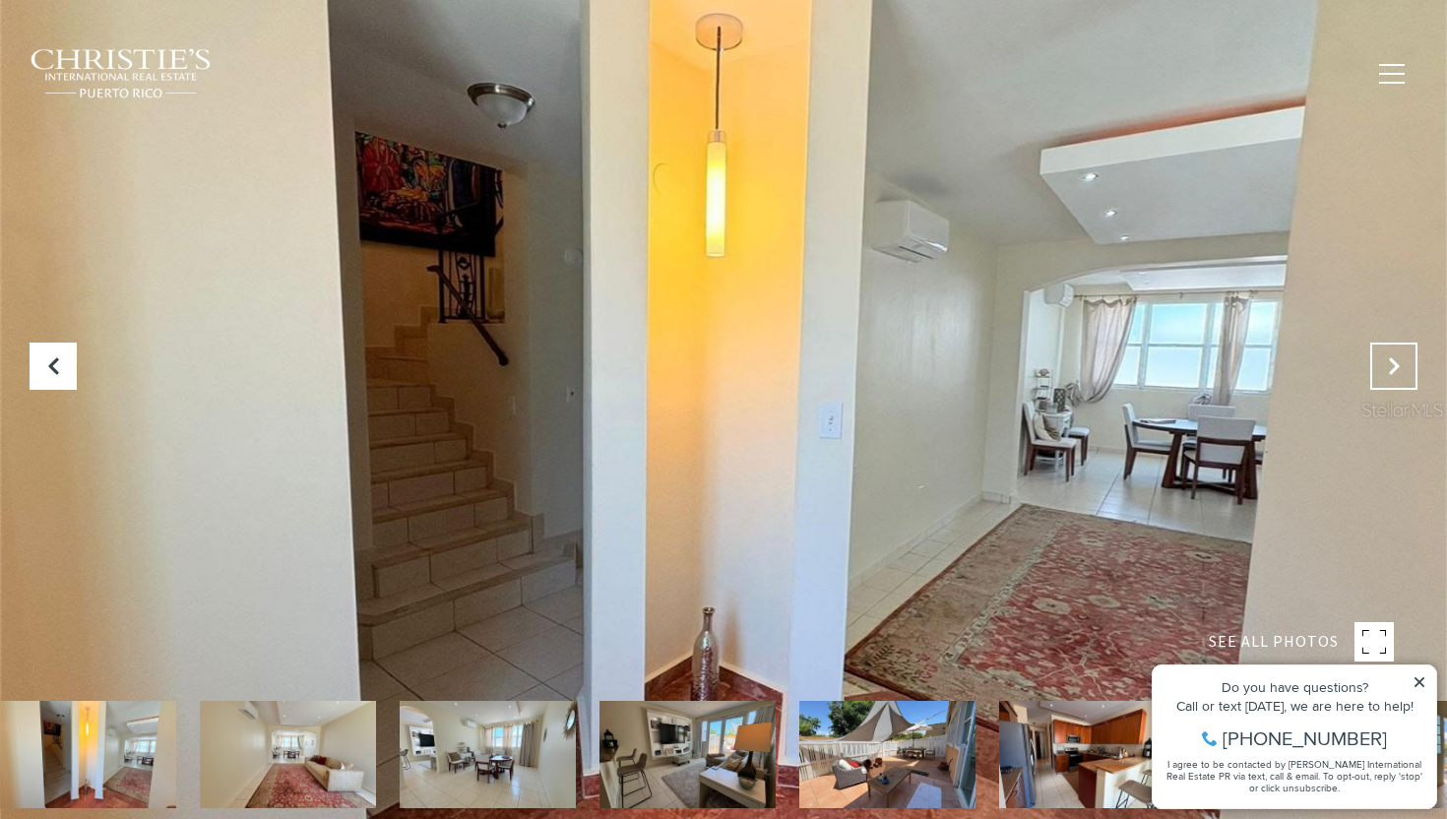
click at [1387, 363] on icon "Next Slide" at bounding box center [1394, 366] width 20 height 20
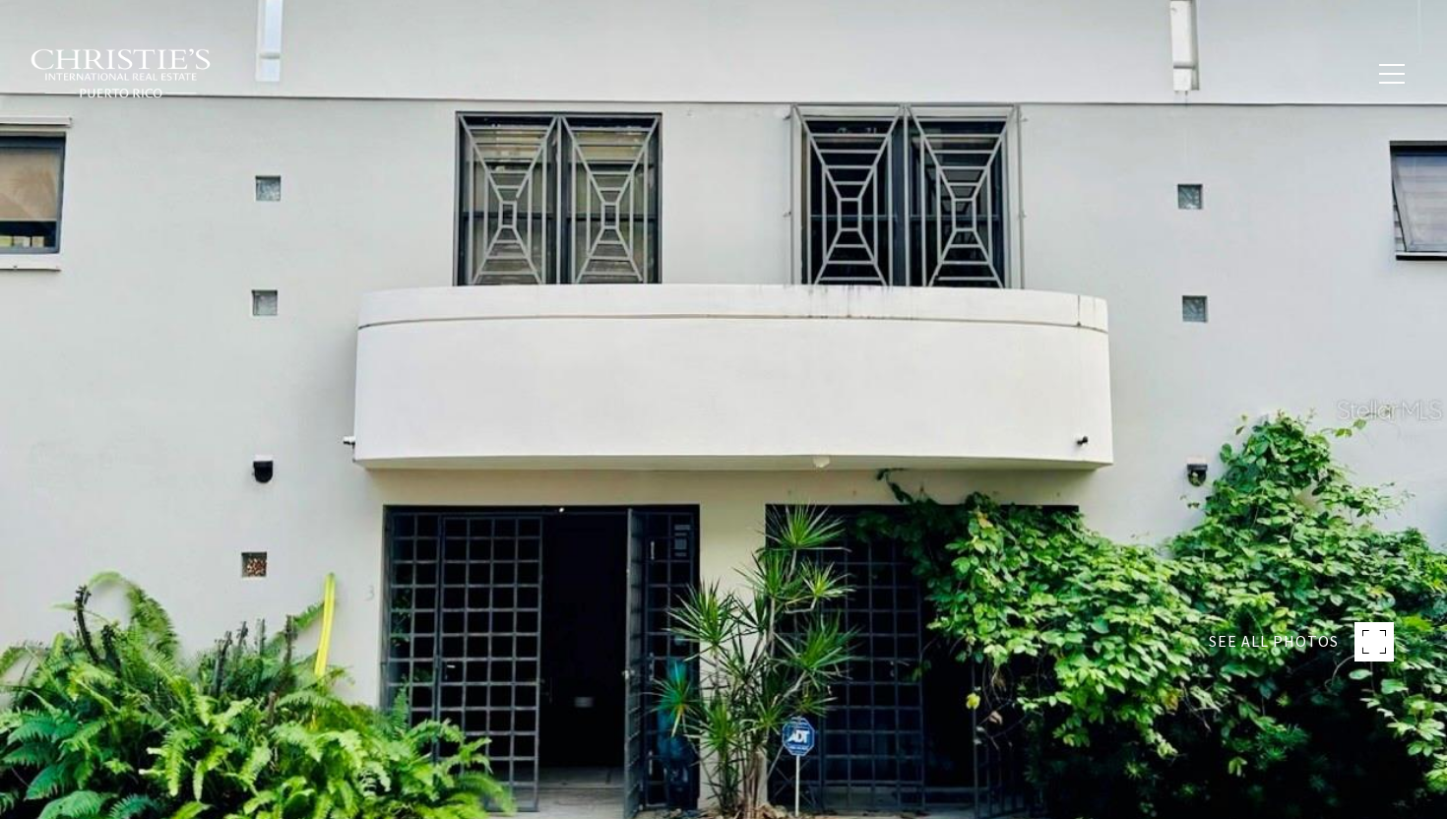
click at [1182, 386] on div at bounding box center [723, 409] width 1447 height 819
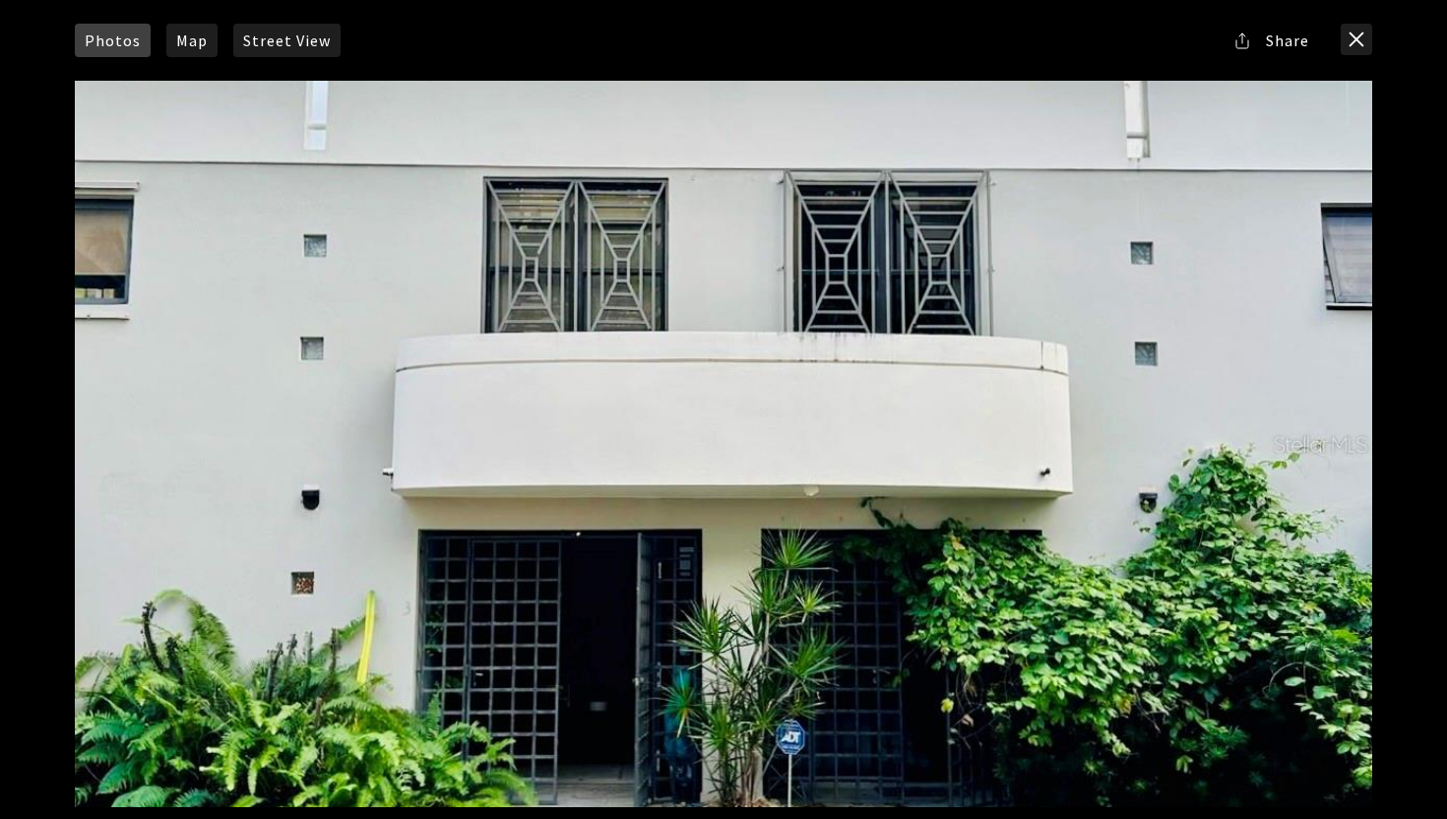
click at [1399, 346] on div "Photos Map Street View Share Facebook Twitter Via Email" at bounding box center [723, 409] width 1447 height 819
click at [1225, 400] on div at bounding box center [723, 444] width 1297 height 726
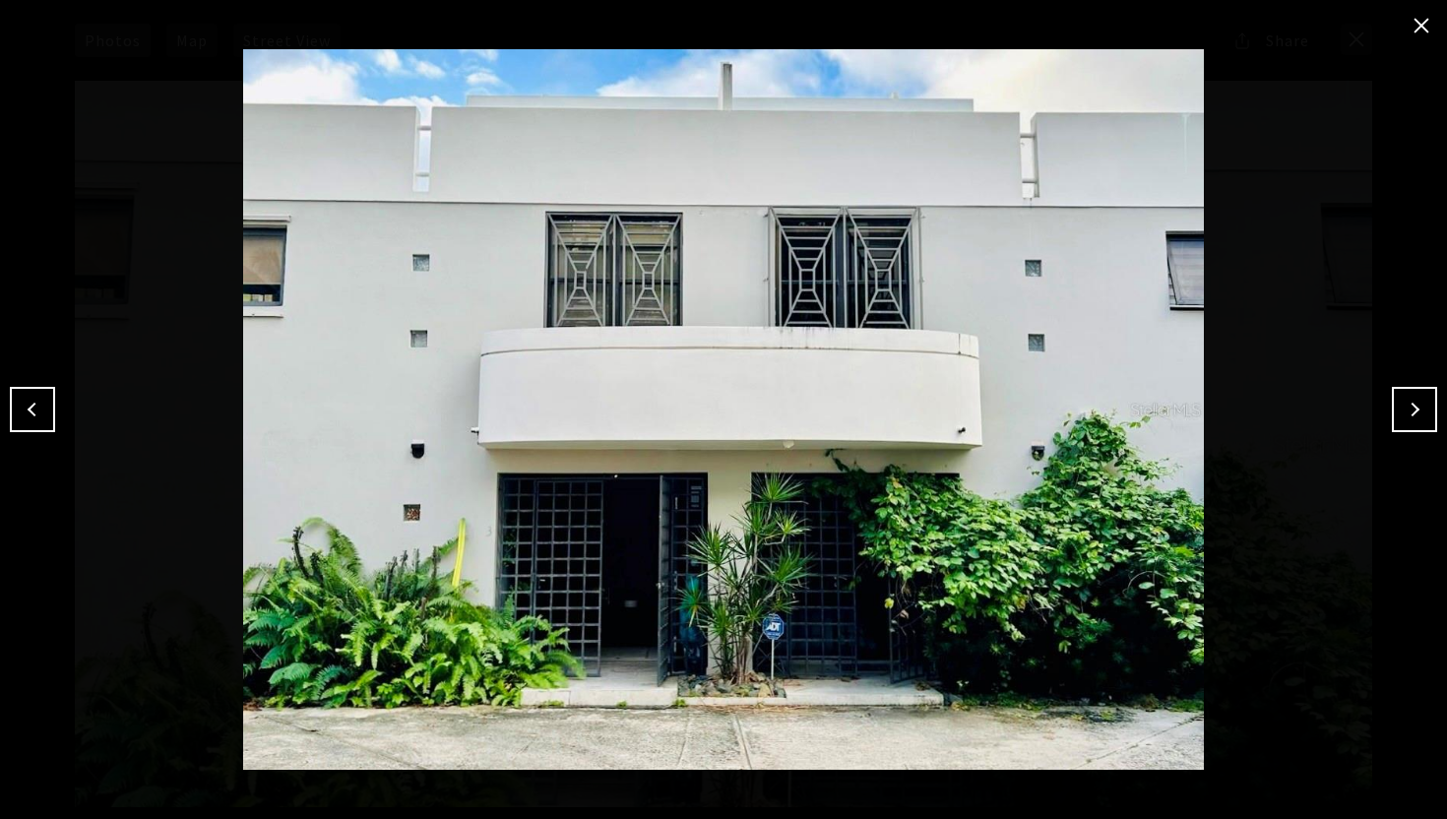
click at [1405, 404] on button "Next" at bounding box center [1414, 409] width 45 height 45
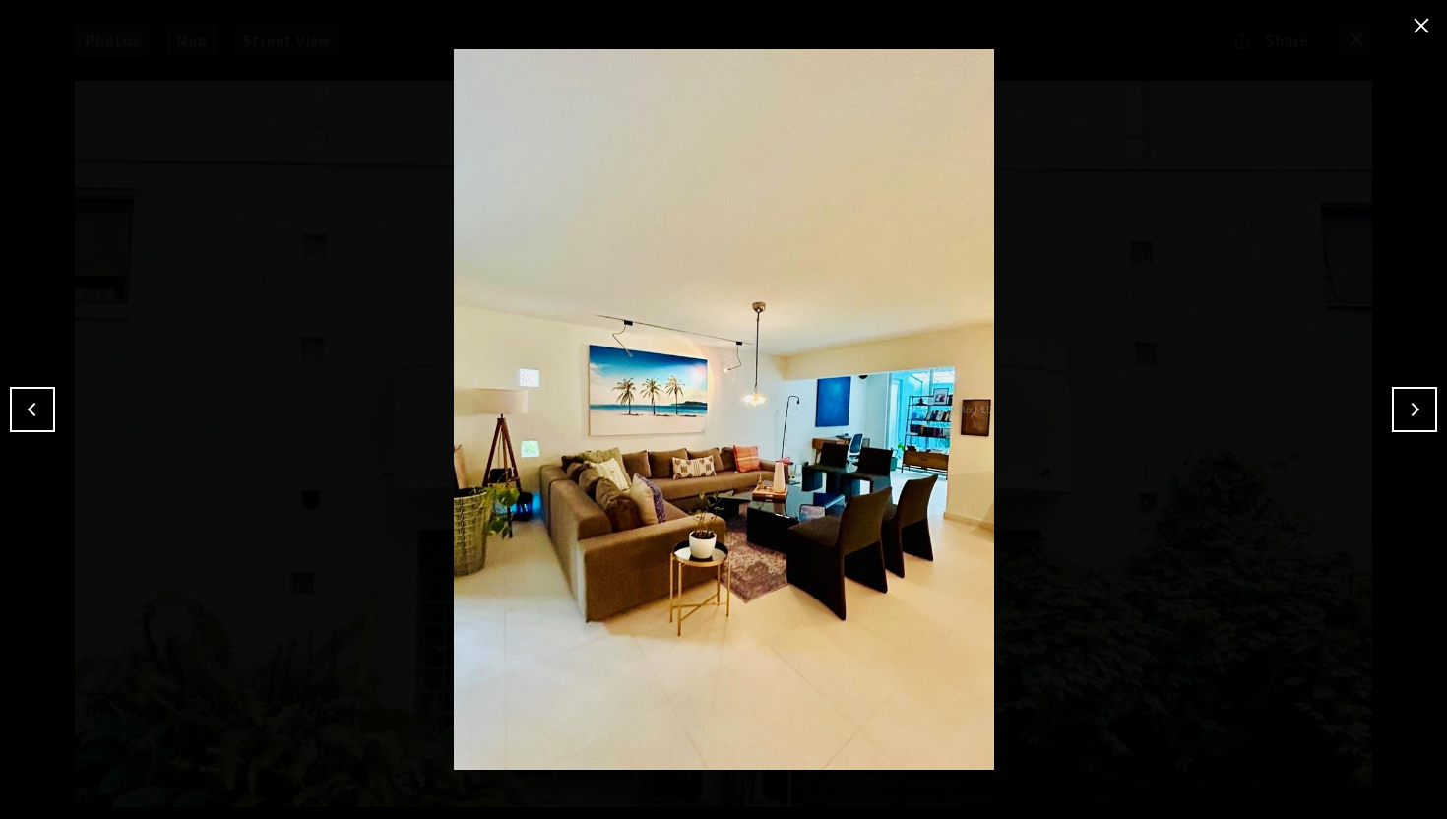
click at [1405, 404] on button "Next" at bounding box center [1414, 409] width 45 height 45
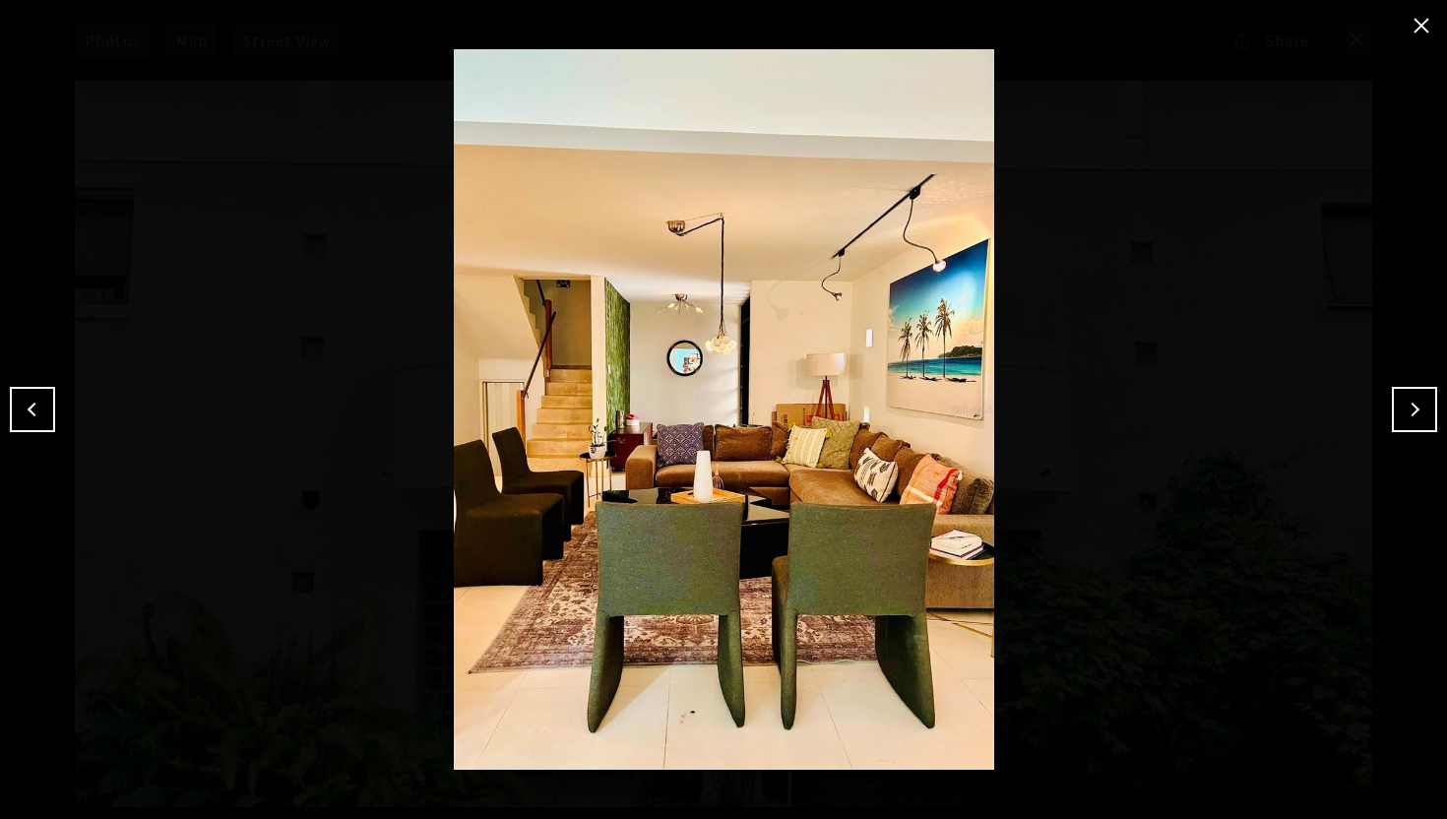
click at [1424, 19] on button "close modal" at bounding box center [1421, 25] width 31 height 31
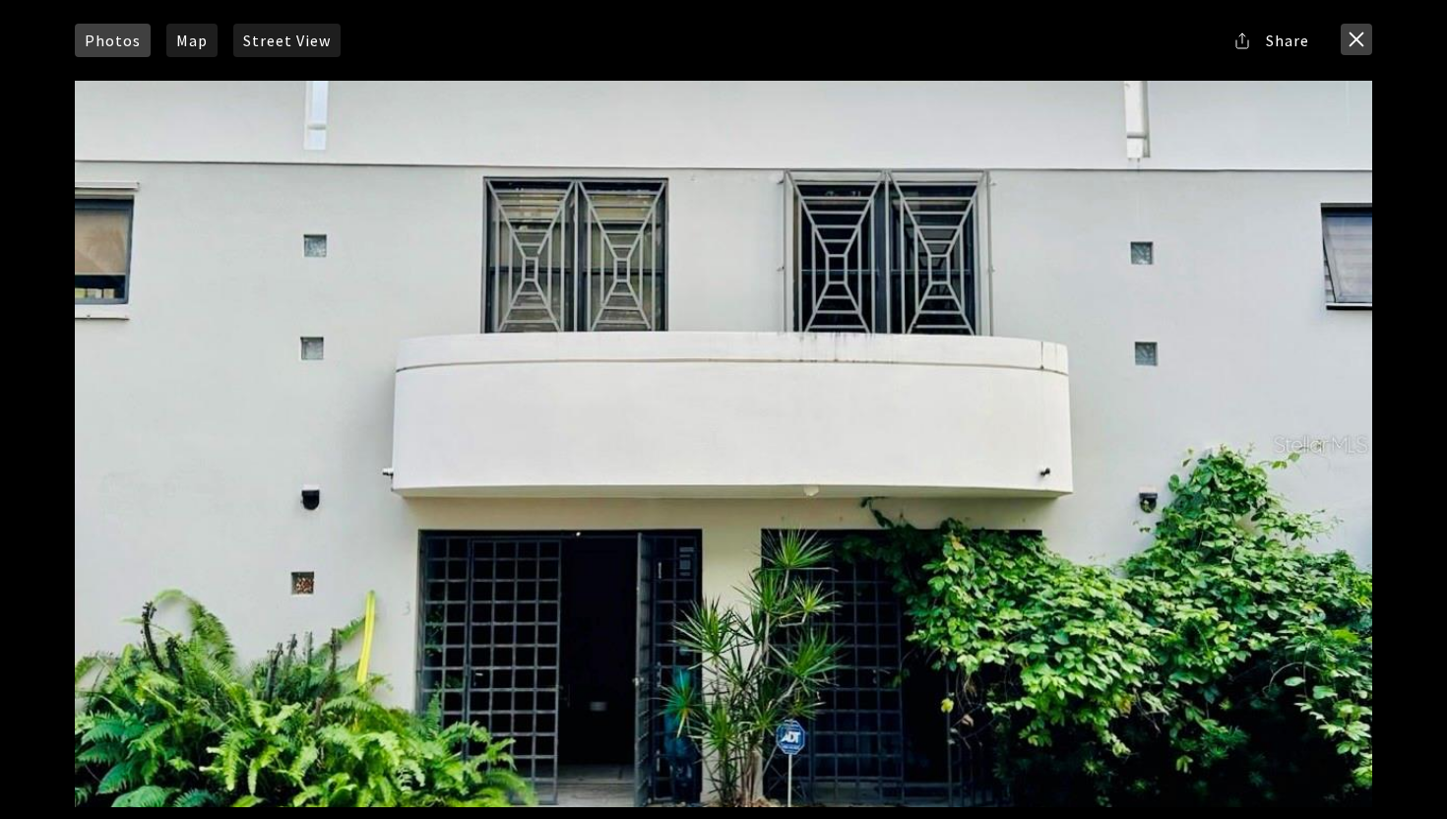
click at [1357, 31] on button "close modal" at bounding box center [1356, 39] width 31 height 31
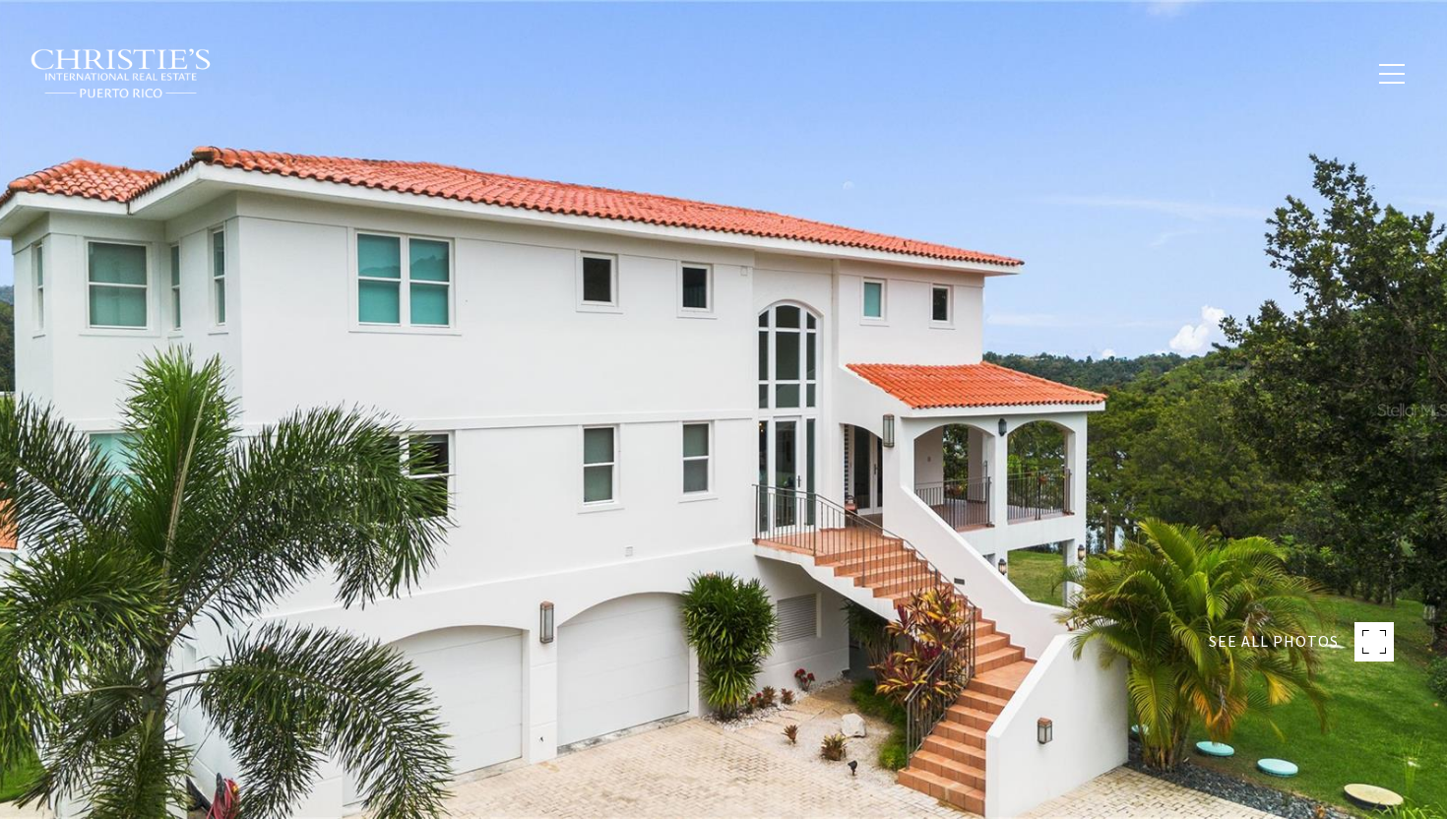
type input "**********"
type input "********"
type input "***"
type input "**********"
type input "**"
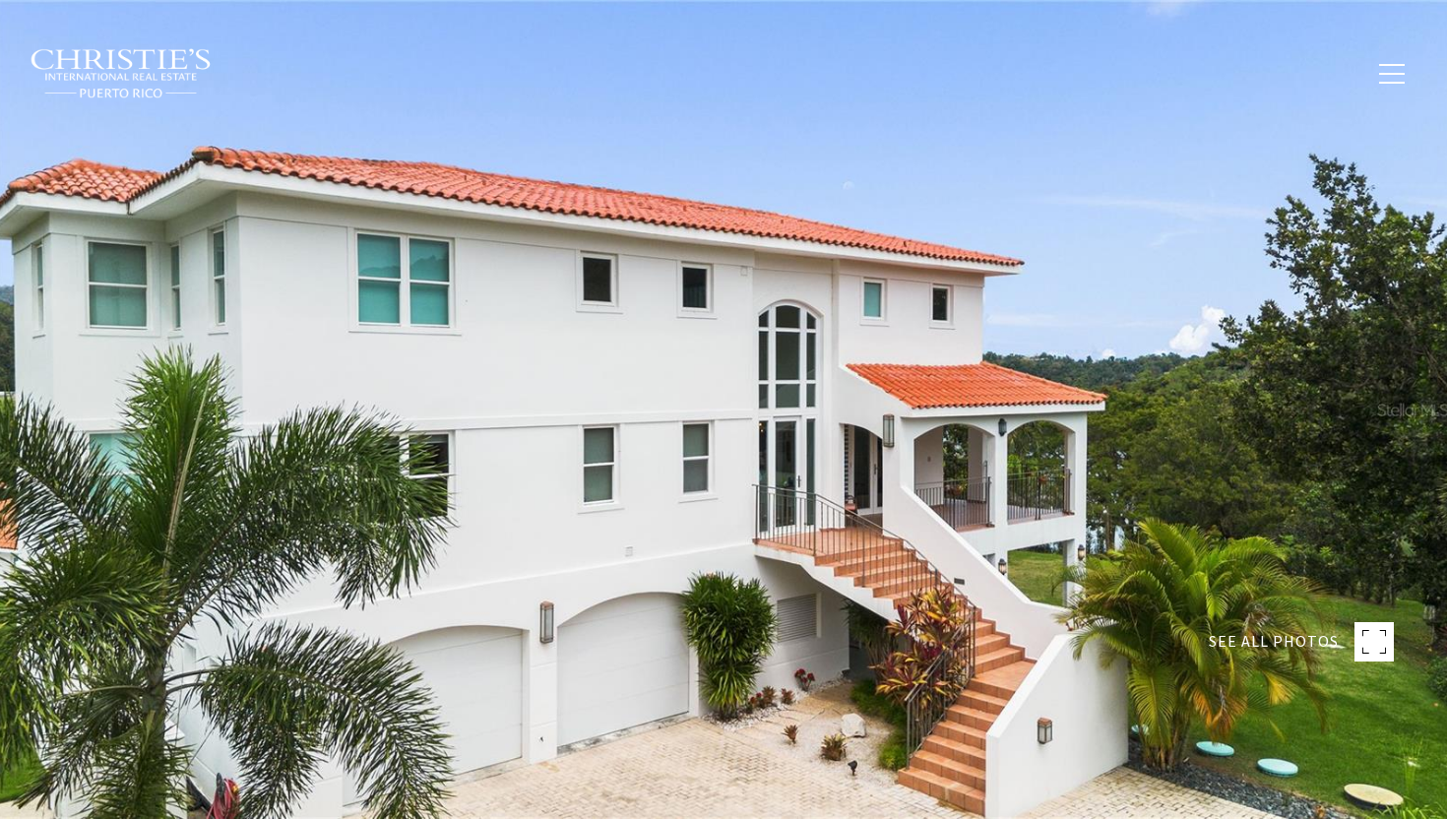
type input "**********"
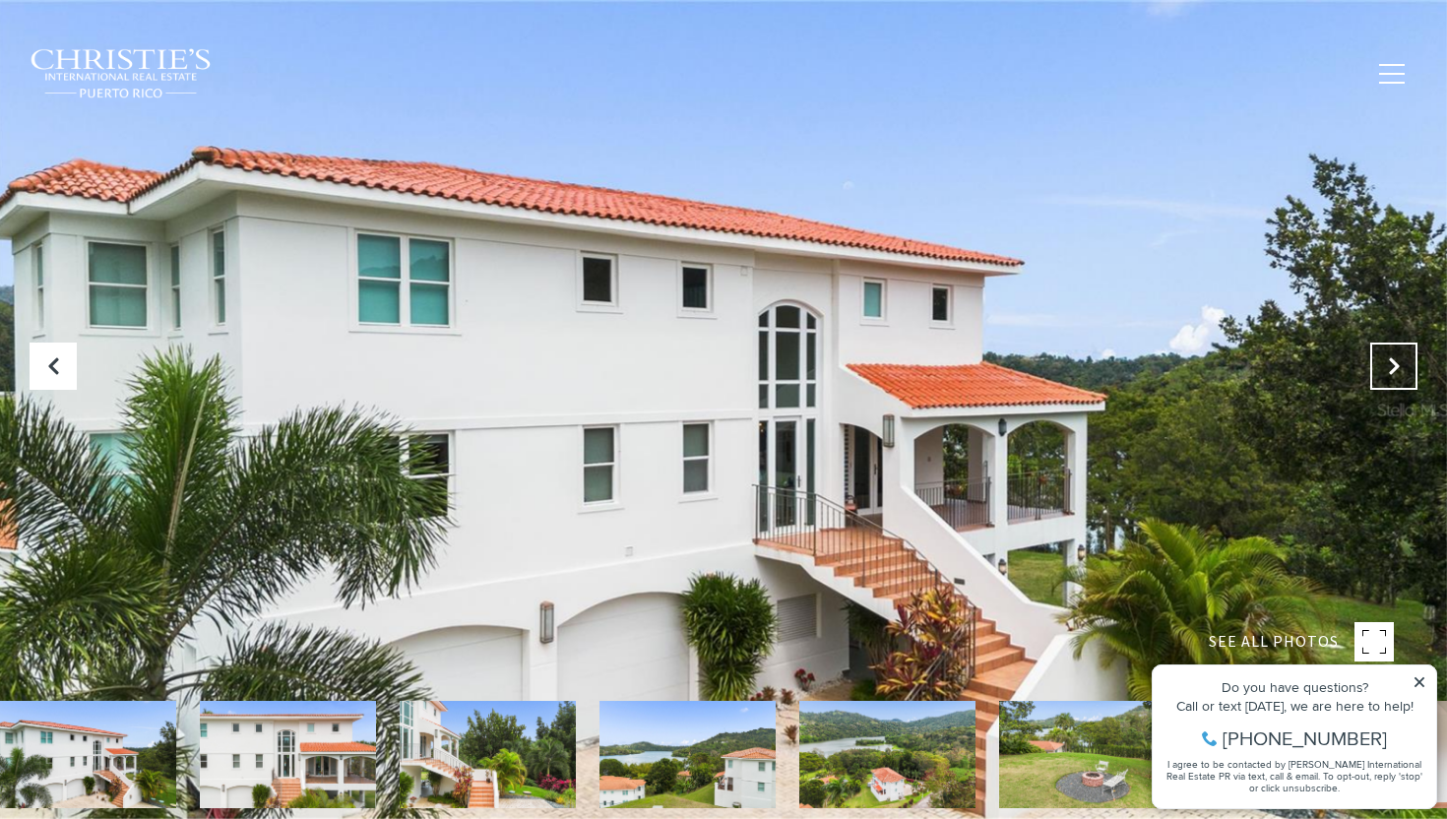
click at [1405, 357] on button at bounding box center [1393, 366] width 47 height 47
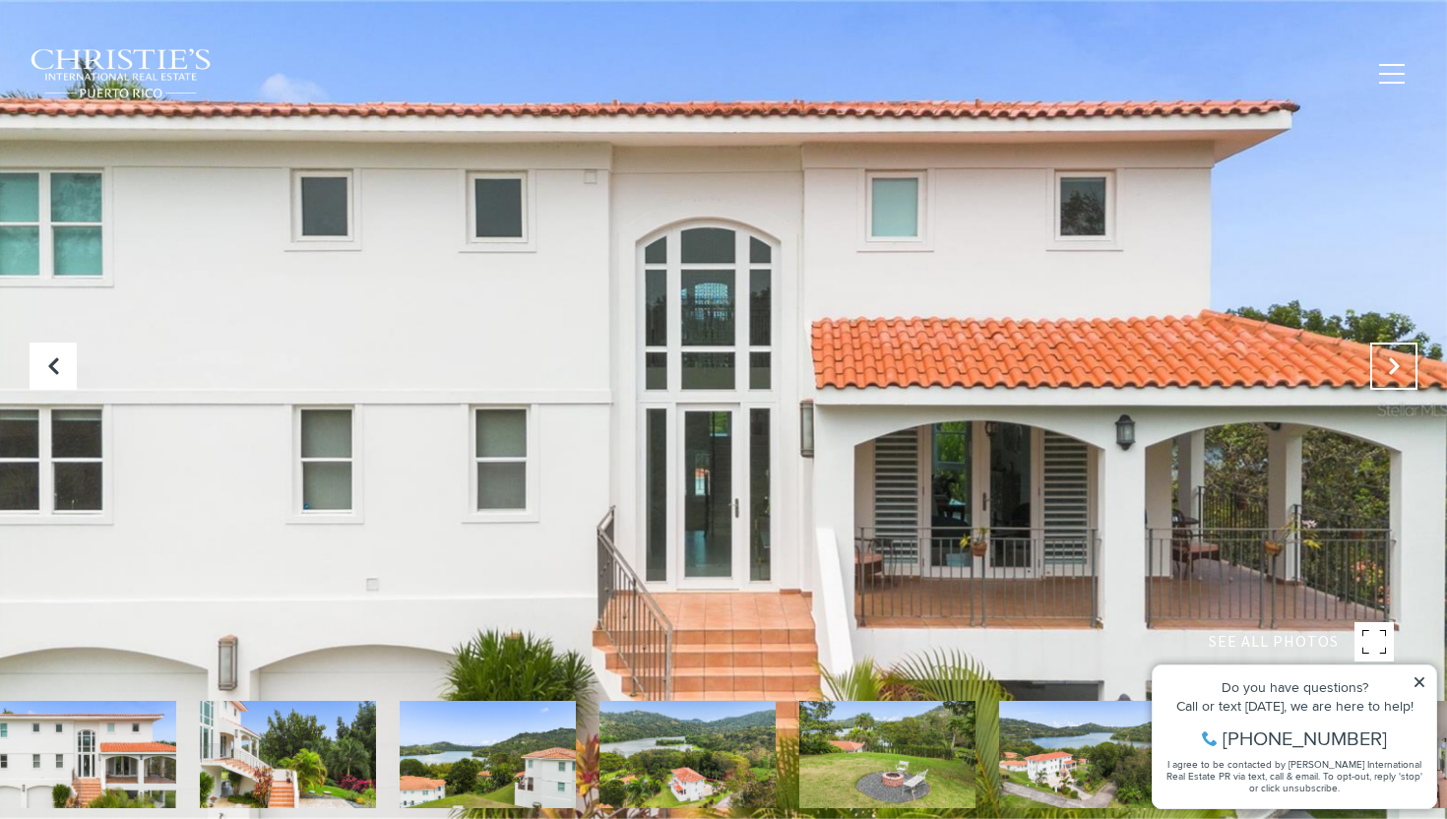
click at [1397, 361] on icon "Next Slide" at bounding box center [1394, 366] width 20 height 20
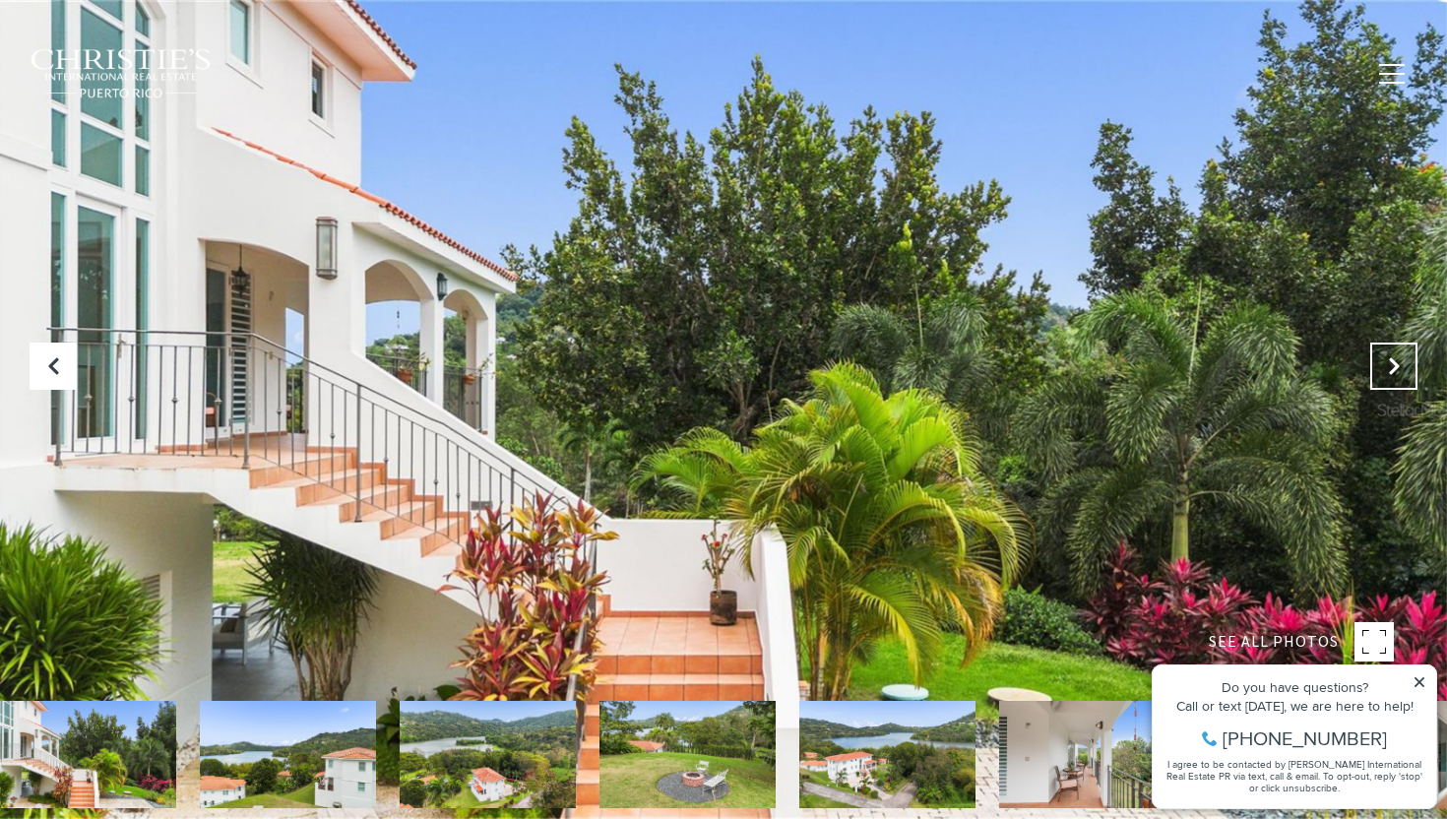
click at [1397, 361] on icon "Next Slide" at bounding box center [1394, 366] width 20 height 20
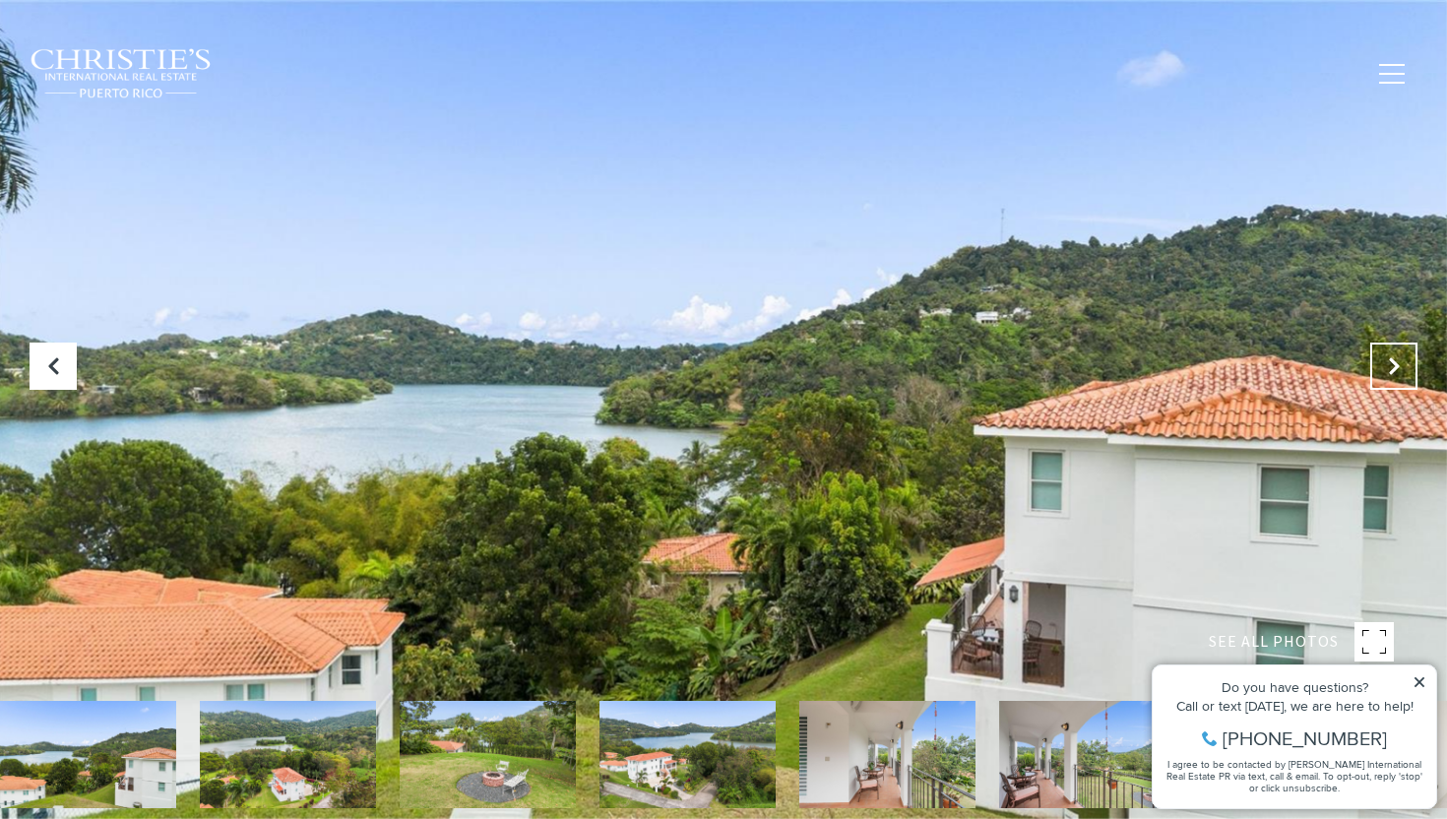
click at [1397, 361] on icon "Next Slide" at bounding box center [1394, 366] width 20 height 20
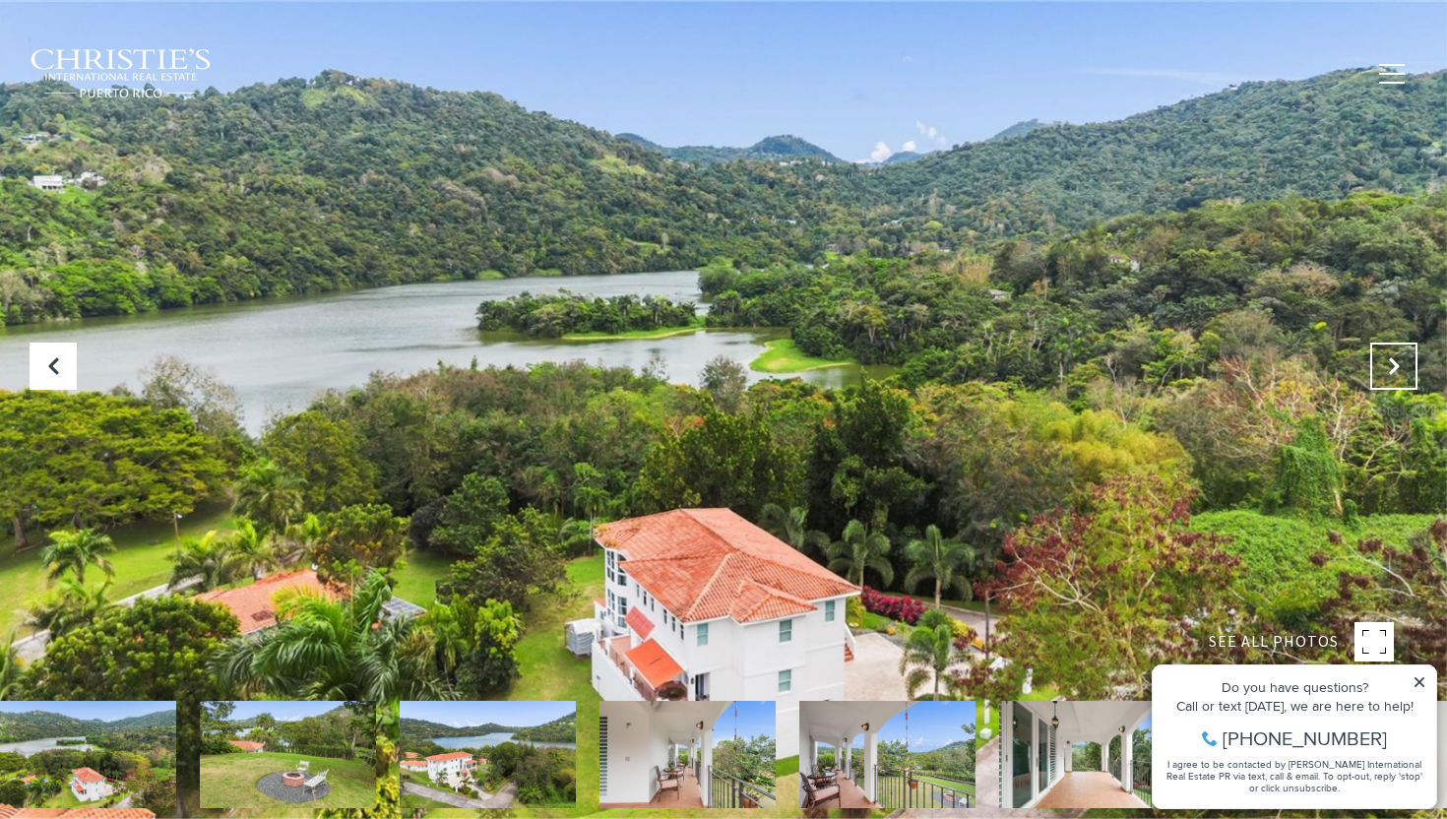
click at [1397, 361] on icon "Next Slide" at bounding box center [1394, 366] width 20 height 20
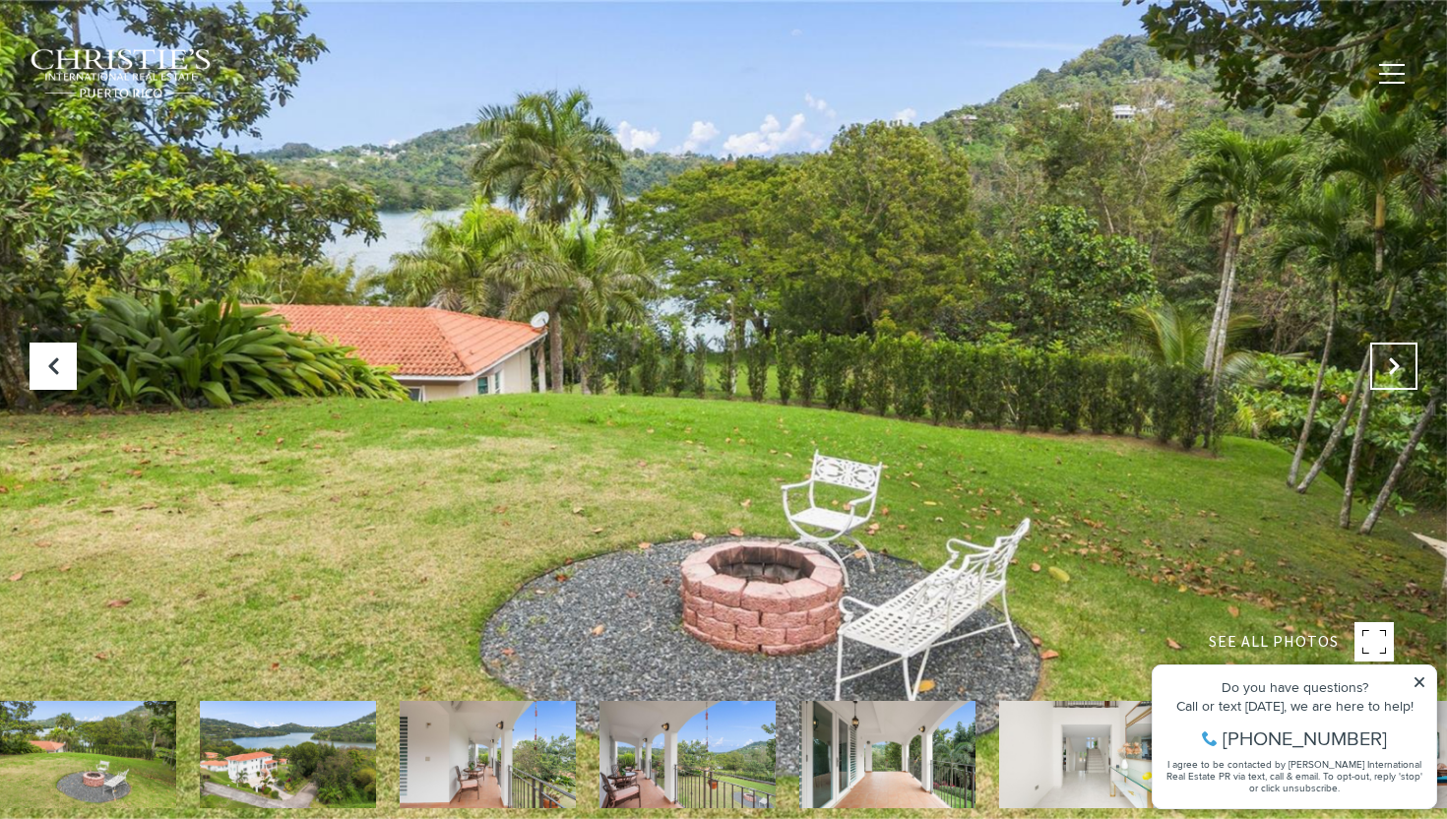
click at [1397, 361] on icon "Next Slide" at bounding box center [1394, 366] width 20 height 20
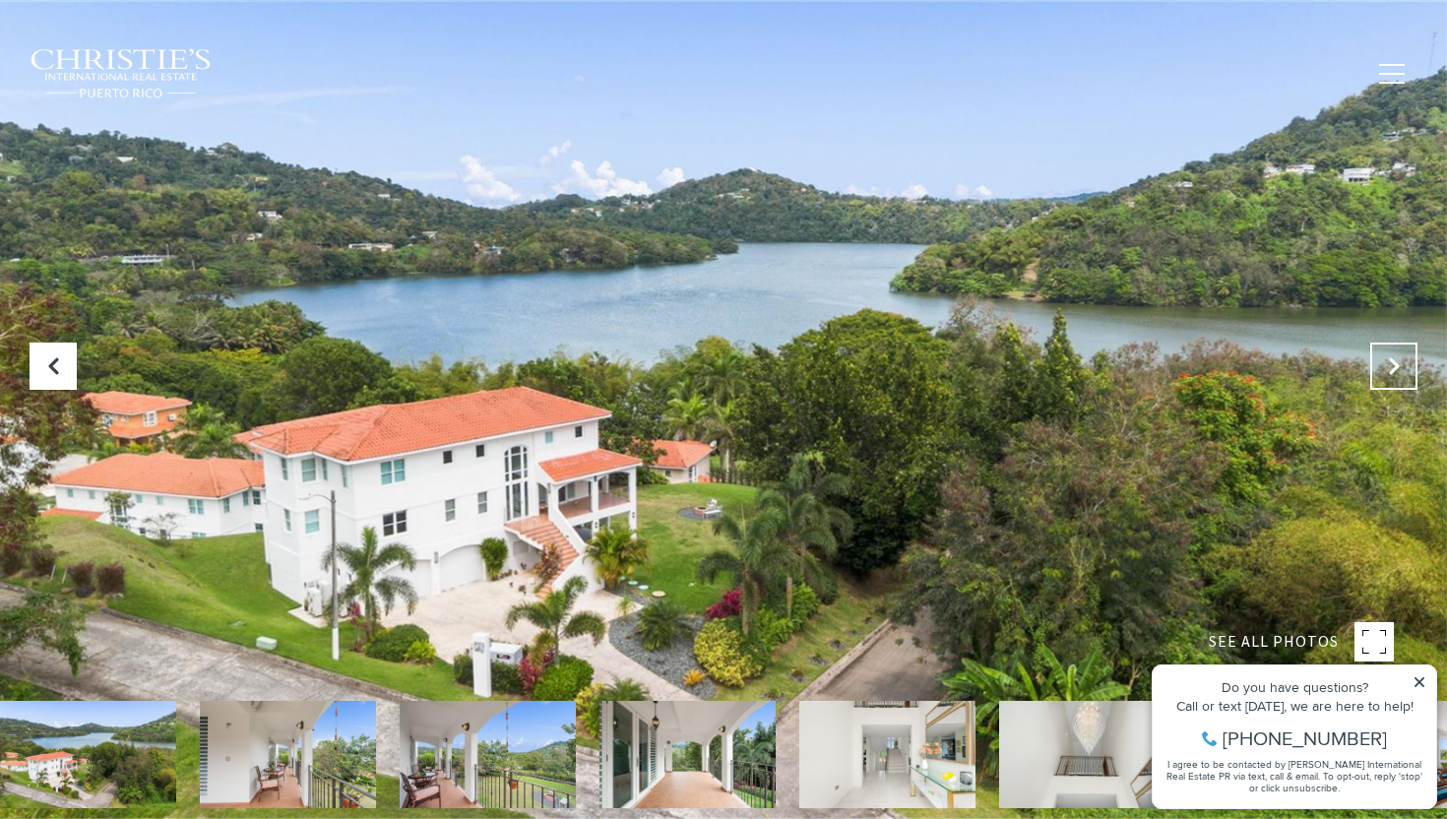
click at [1397, 361] on icon "Next Slide" at bounding box center [1394, 366] width 20 height 20
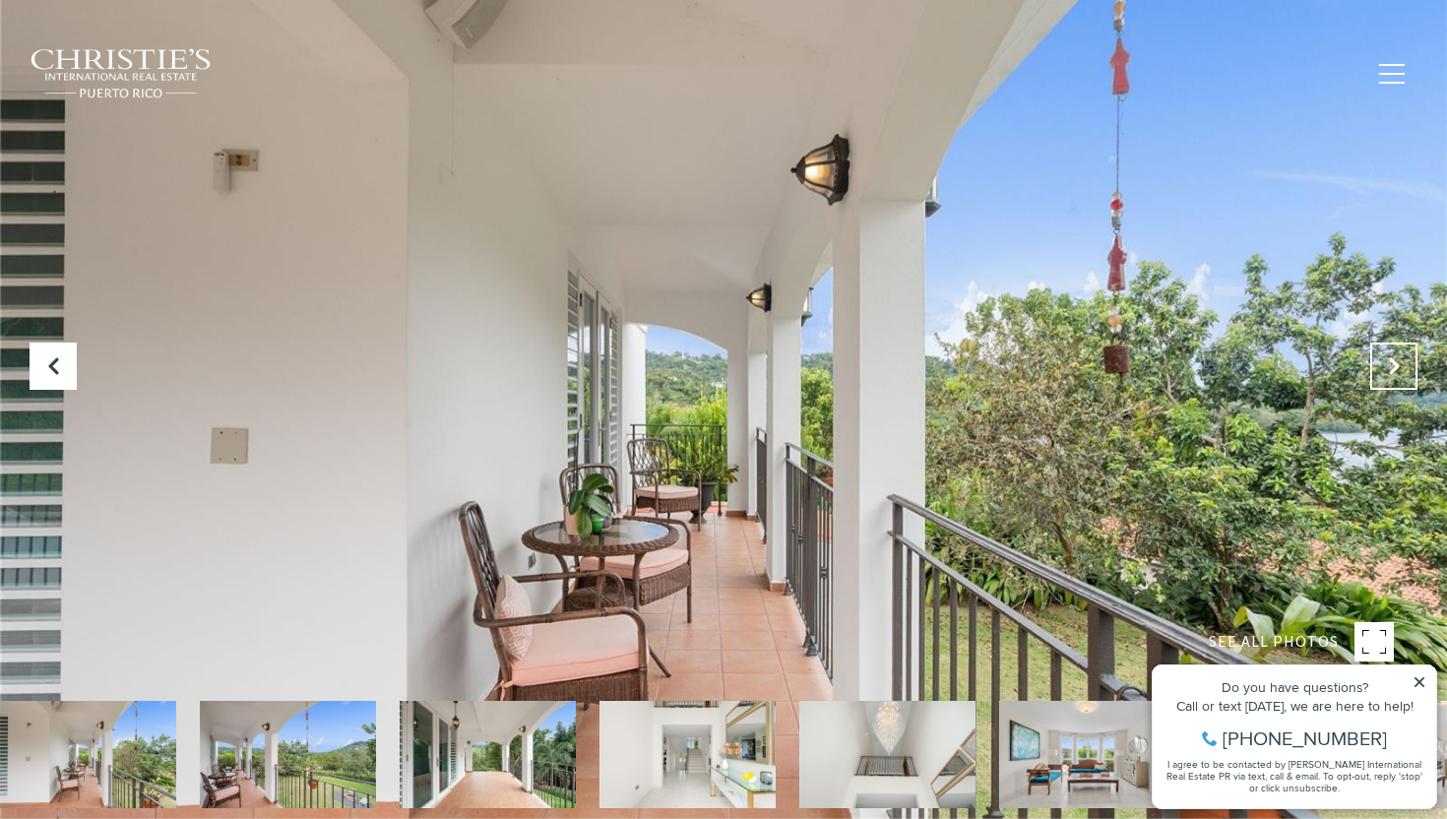
click at [1397, 361] on icon "Next Slide" at bounding box center [1394, 366] width 20 height 20
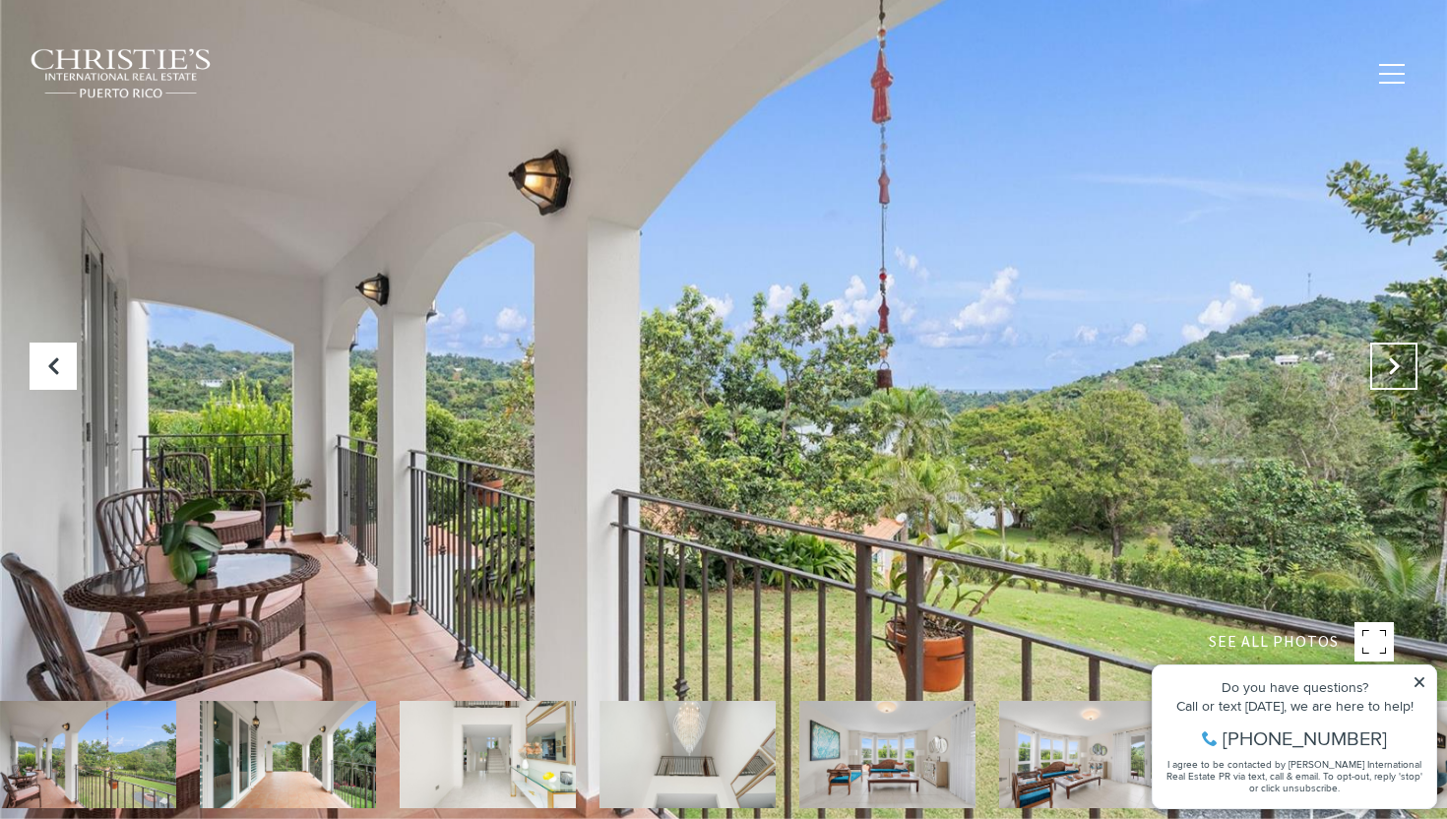
click at [1397, 361] on icon "Next Slide" at bounding box center [1394, 366] width 20 height 20
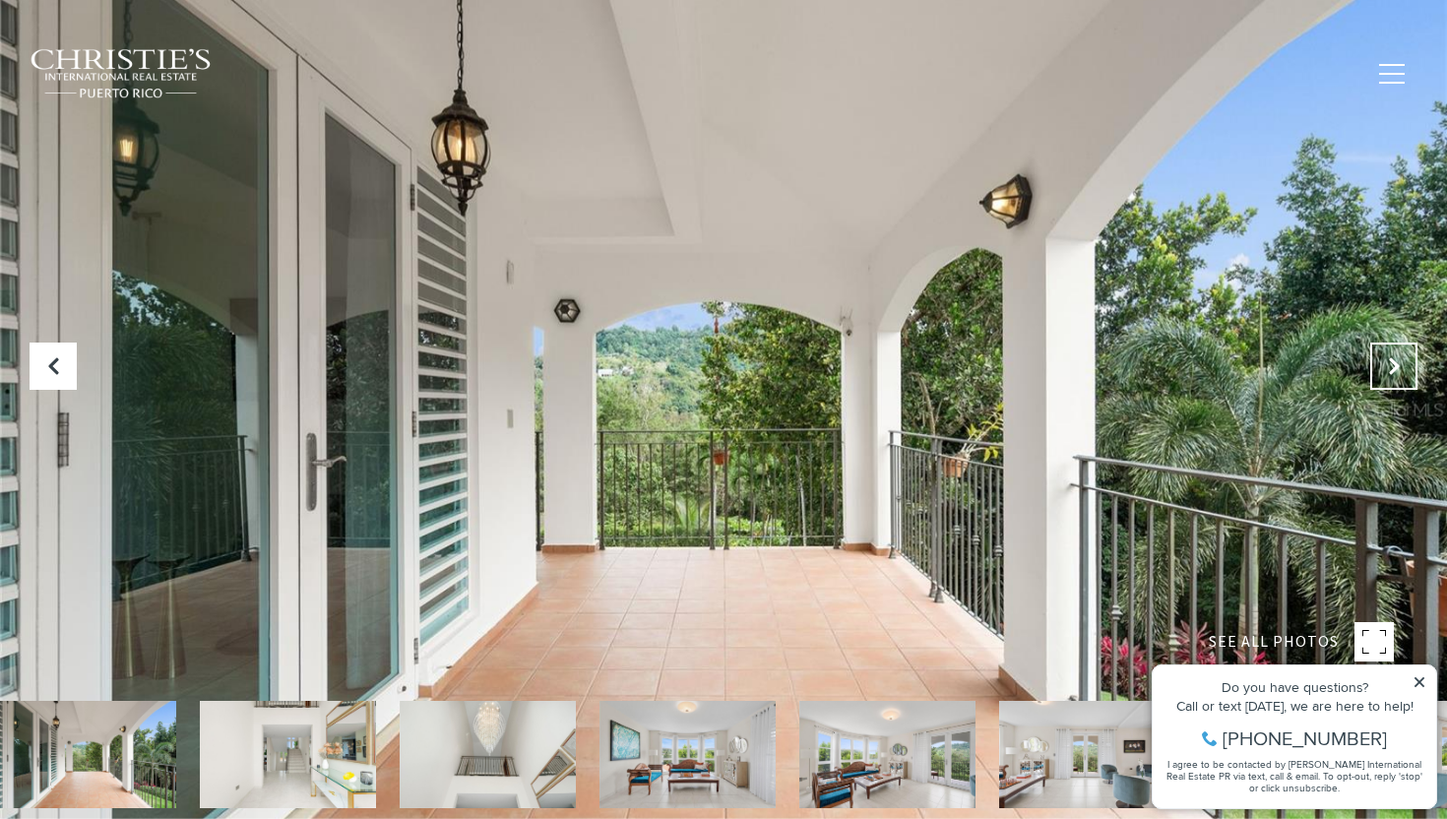
click at [1397, 361] on icon "Next Slide" at bounding box center [1394, 366] width 20 height 20
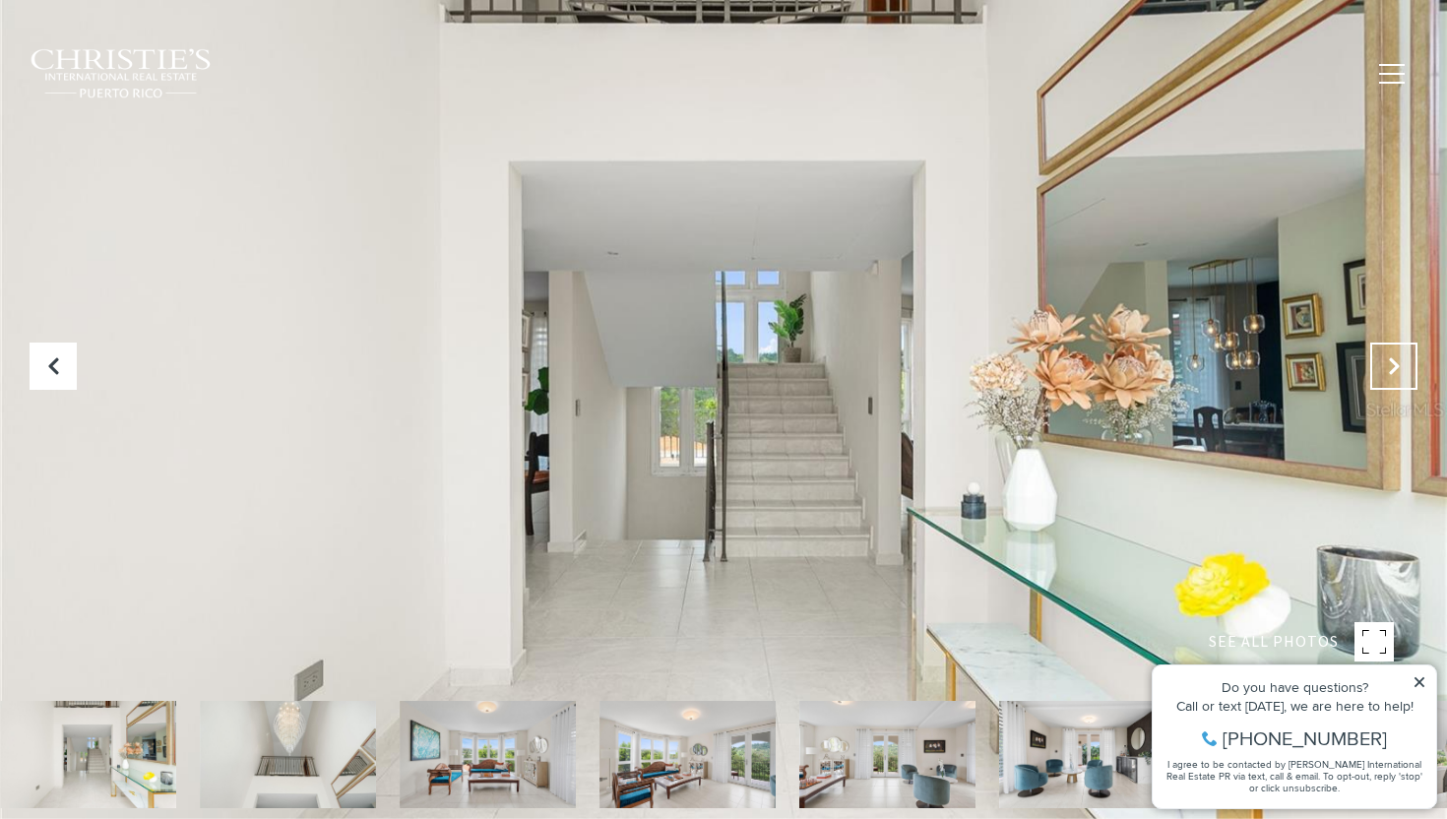
click at [1397, 361] on icon "Next Slide" at bounding box center [1394, 366] width 20 height 20
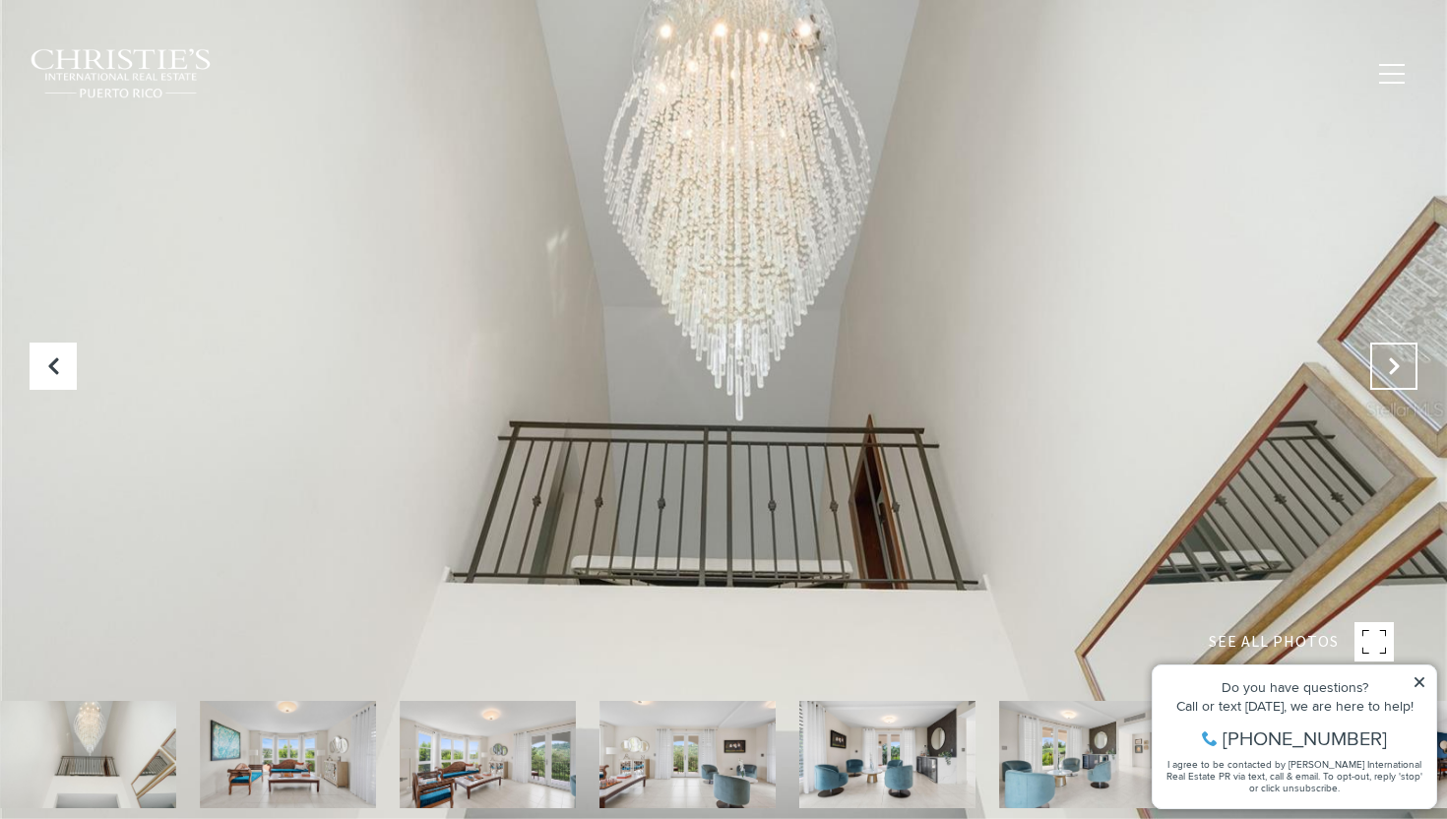
click at [1397, 361] on icon "Next Slide" at bounding box center [1394, 366] width 20 height 20
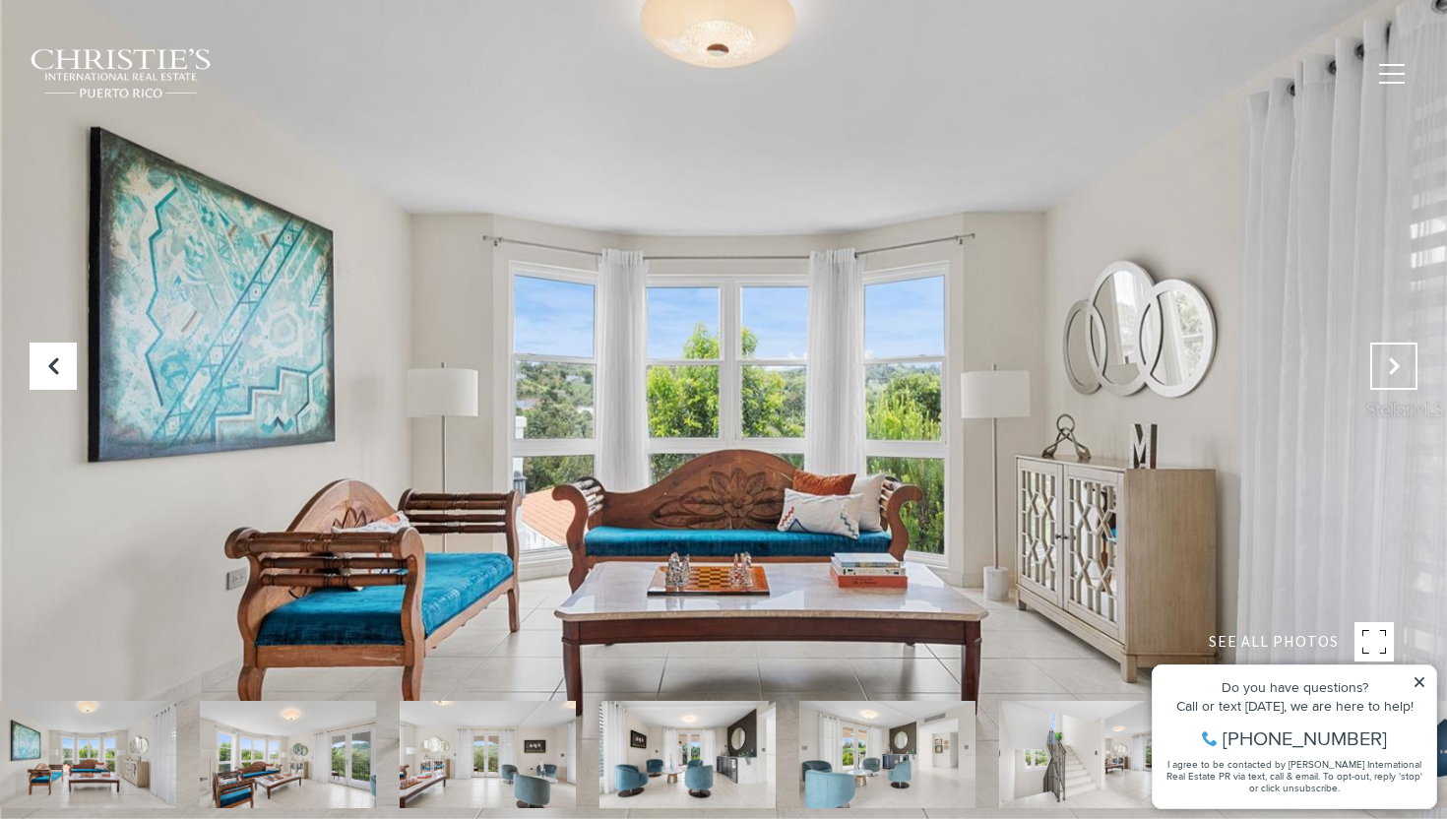
click at [1397, 361] on icon "Next Slide" at bounding box center [1394, 366] width 20 height 20
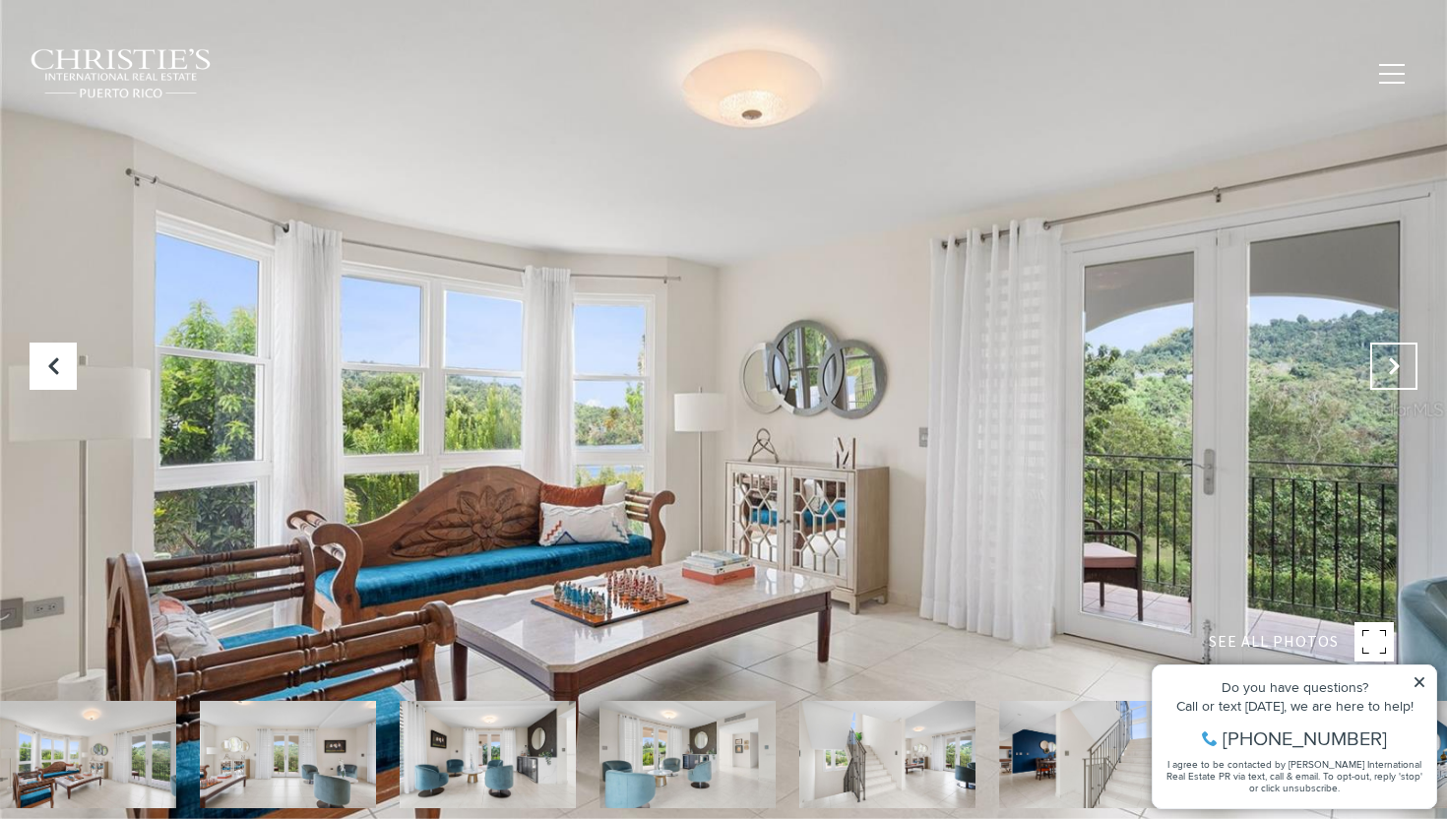
click at [1397, 361] on icon "Next Slide" at bounding box center [1394, 366] width 20 height 20
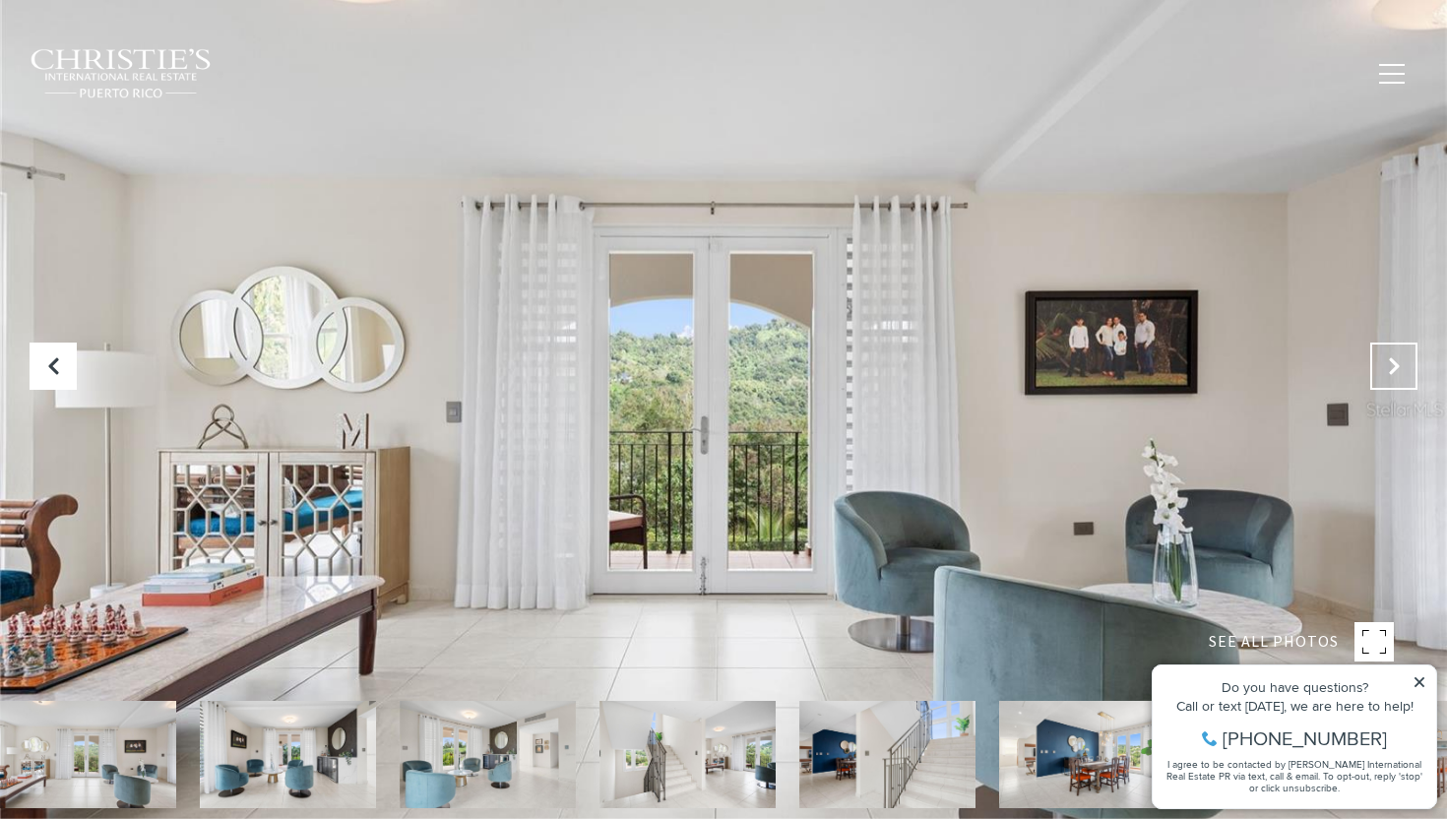
click at [1397, 361] on icon "Next Slide" at bounding box center [1394, 366] width 20 height 20
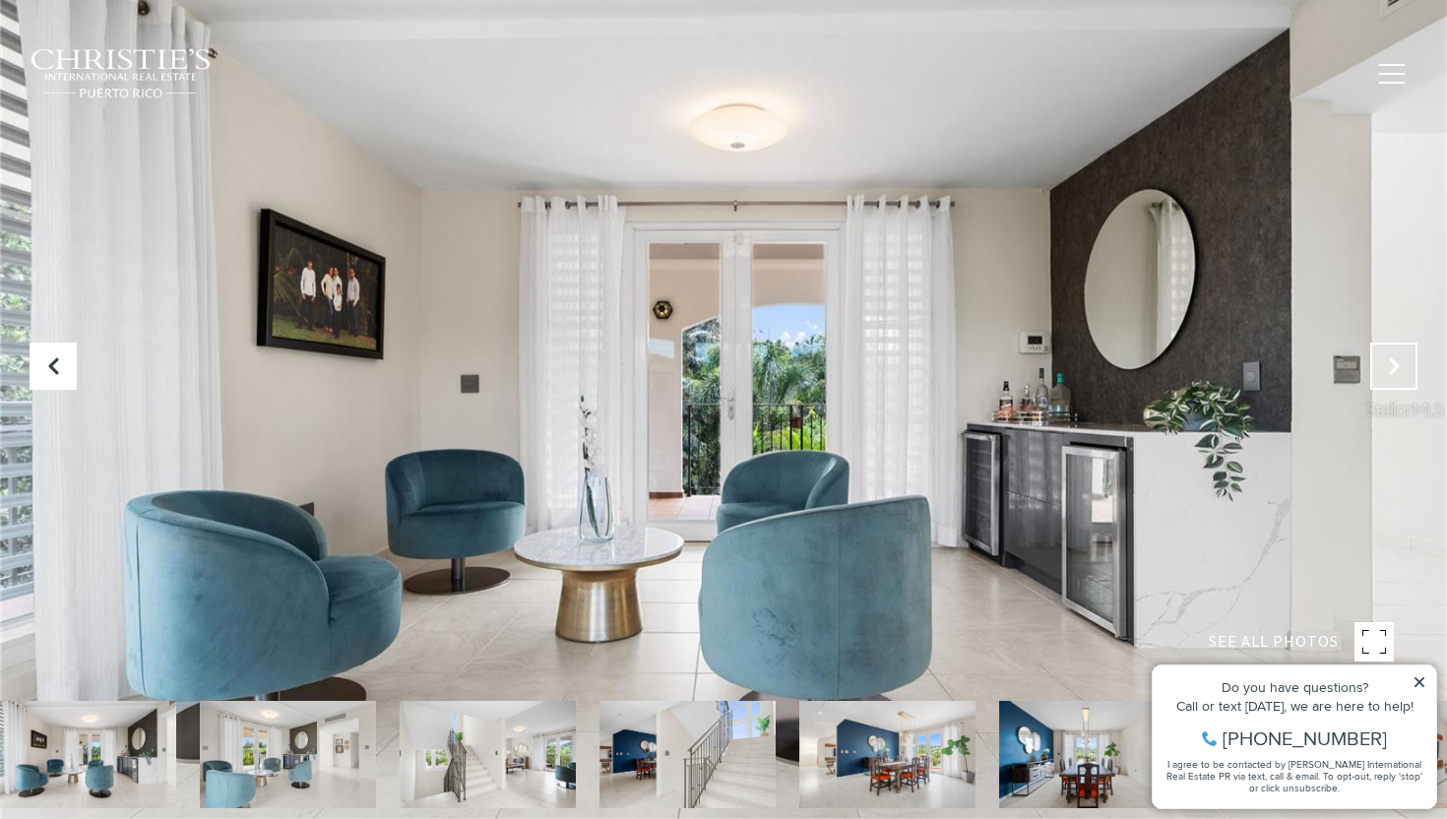
click at [1397, 361] on icon "Next Slide" at bounding box center [1394, 366] width 20 height 20
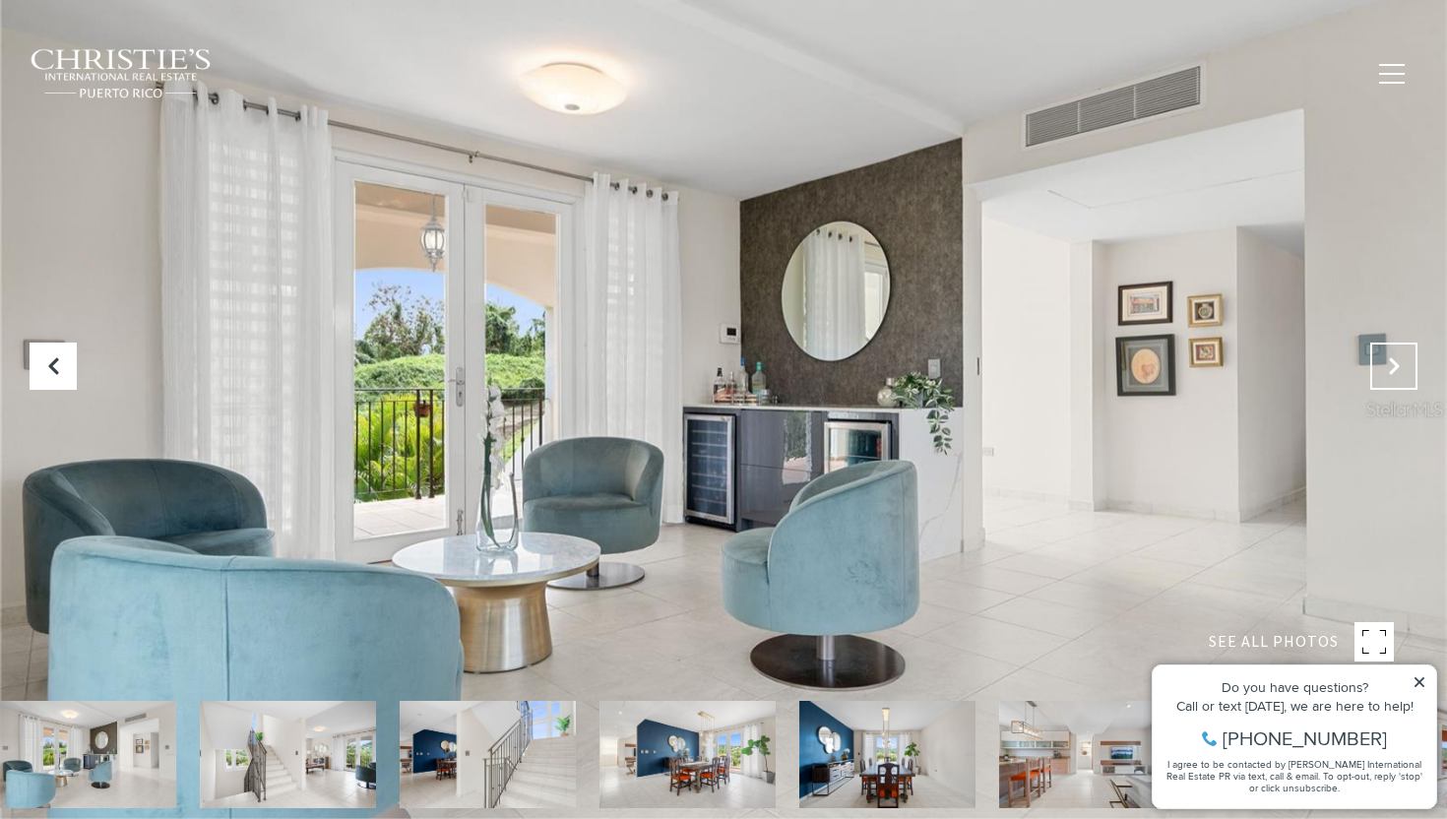
click at [1397, 361] on icon "Next Slide" at bounding box center [1394, 366] width 20 height 20
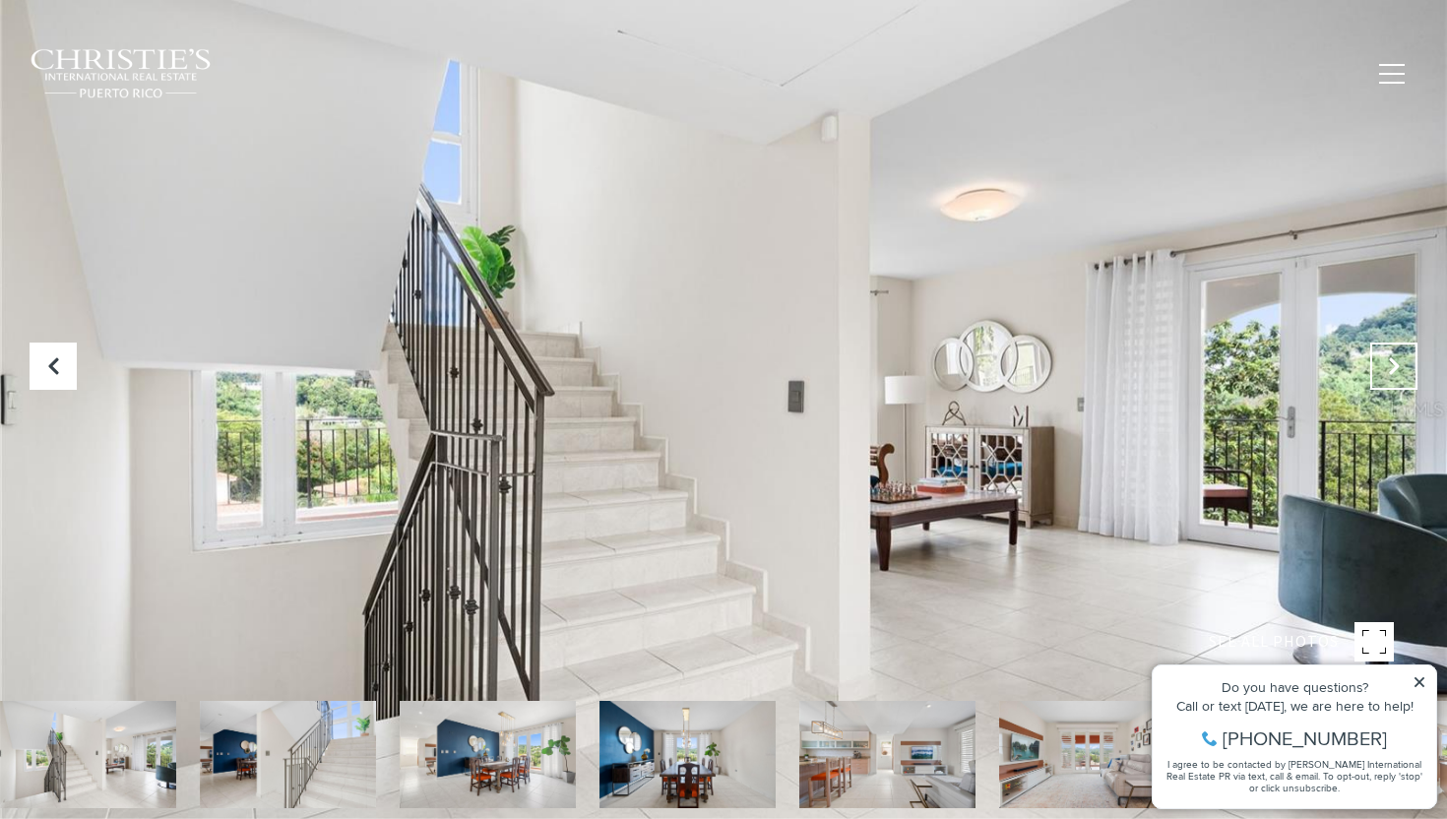
click at [1397, 361] on icon "Next Slide" at bounding box center [1394, 366] width 20 height 20
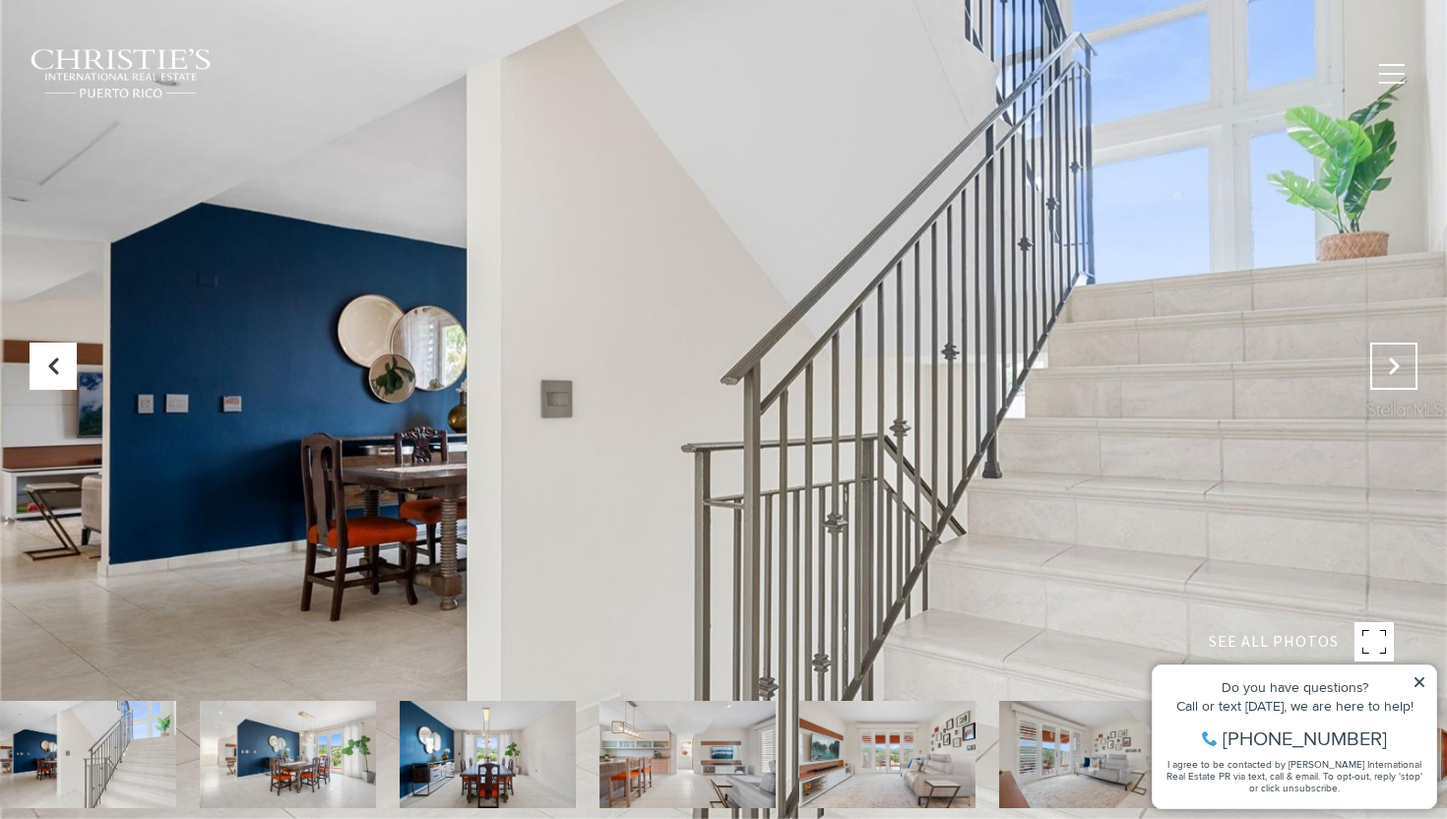
click at [1397, 361] on icon "Next Slide" at bounding box center [1394, 366] width 20 height 20
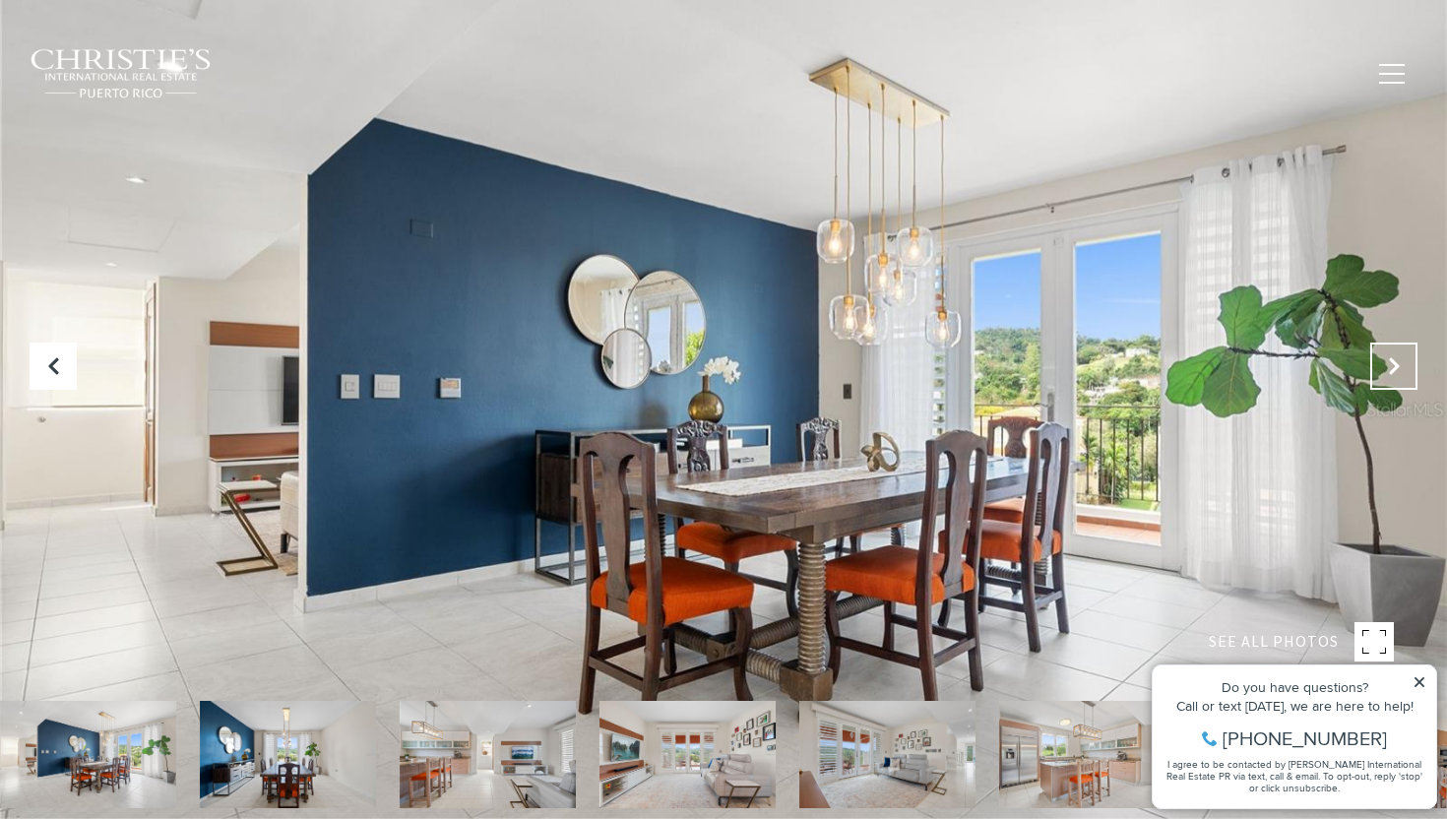
click at [1397, 361] on icon "Next Slide" at bounding box center [1394, 366] width 20 height 20
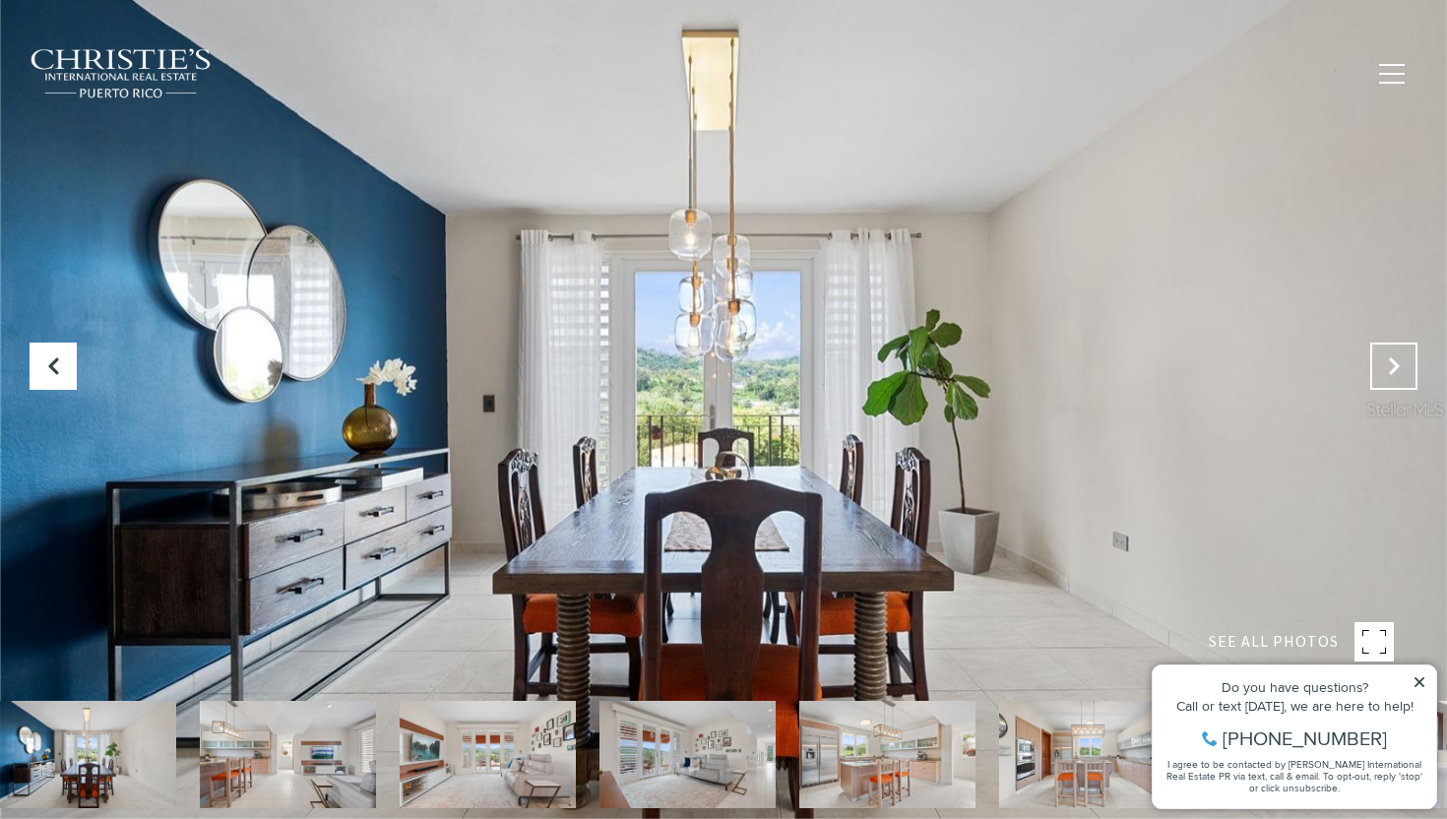
click at [1397, 361] on icon "Next Slide" at bounding box center [1394, 366] width 20 height 20
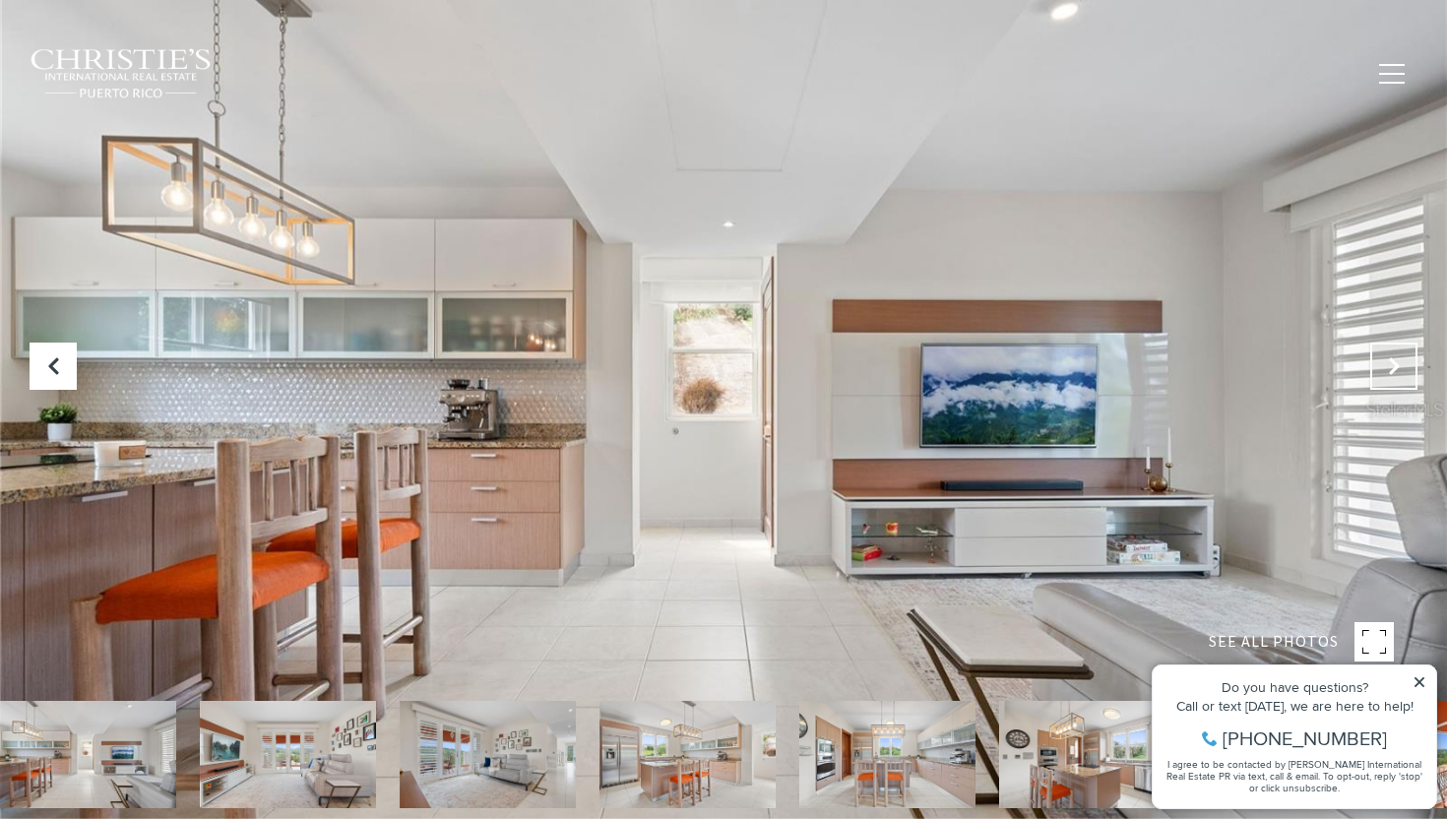
click at [1397, 361] on icon "Next Slide" at bounding box center [1394, 366] width 20 height 20
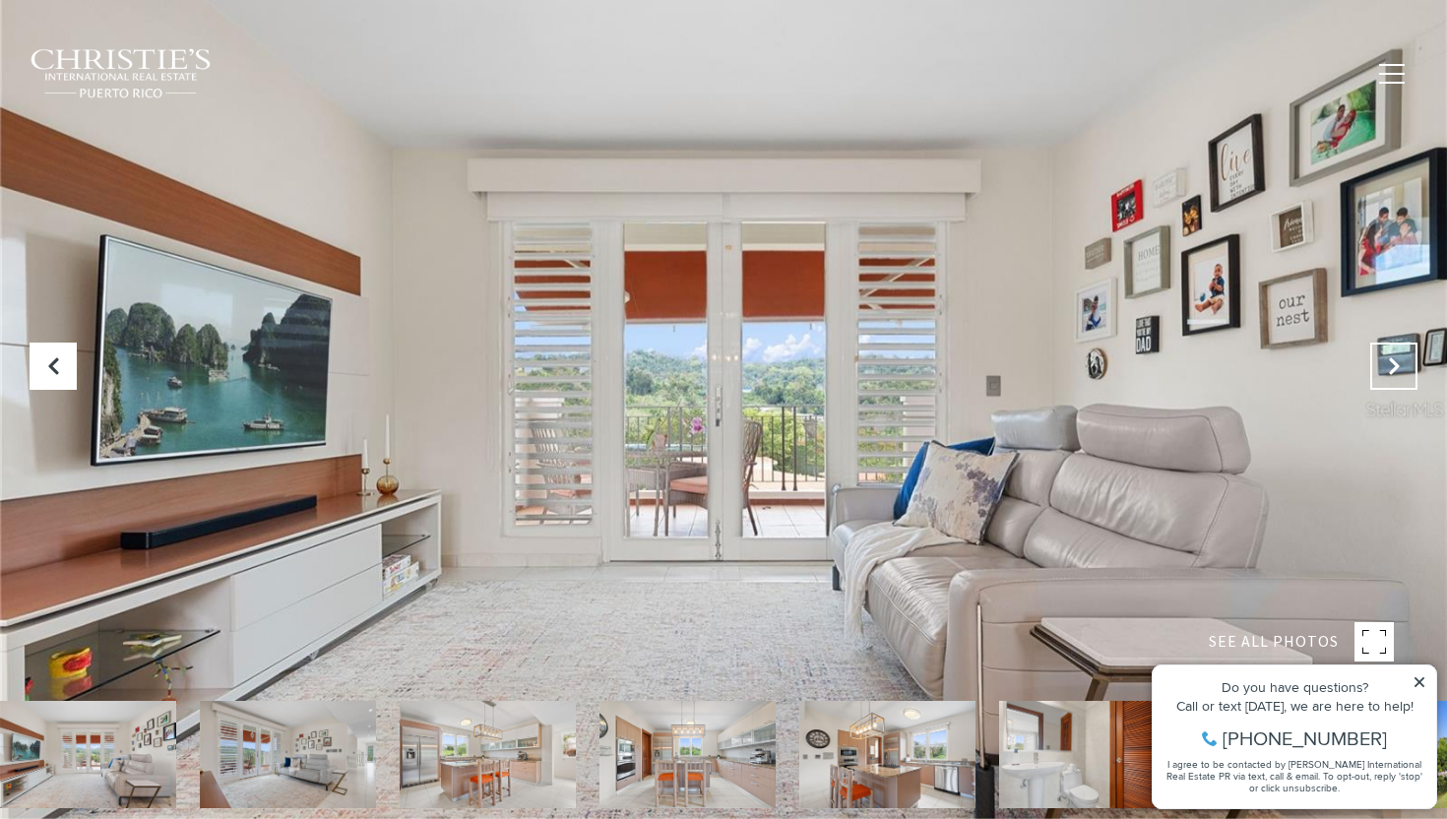
click at [1397, 361] on icon "Next Slide" at bounding box center [1394, 366] width 20 height 20
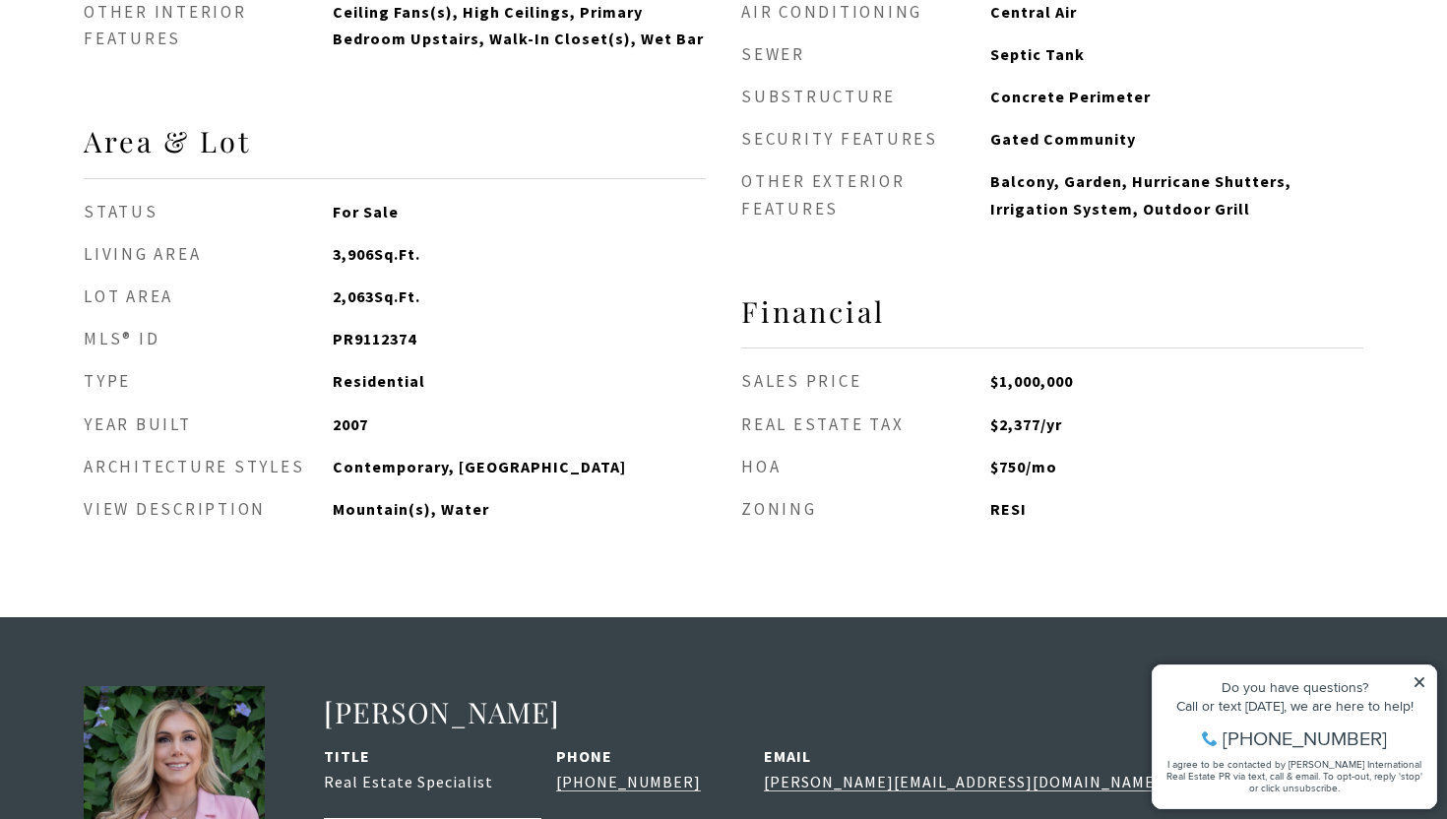
scroll to position [2181, 0]
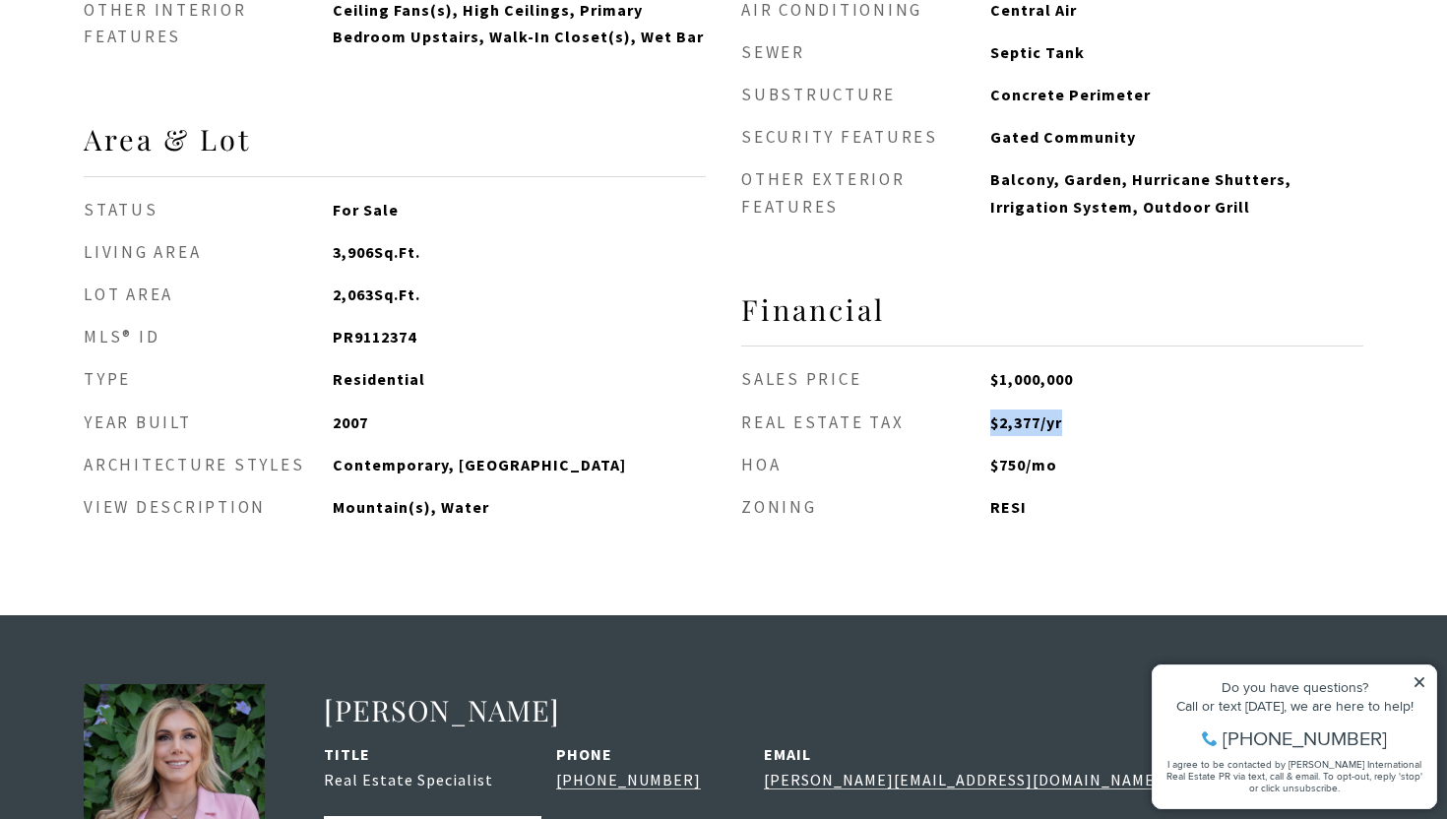
drag, startPoint x: 1067, startPoint y: 423, endPoint x: 953, endPoint y: 432, distance: 114.5
click at [953, 432] on li "Real Estate Tax $2,377/yr" at bounding box center [1052, 422] width 622 height 27
click at [928, 425] on strong "Real Estate Tax" at bounding box center [865, 422] width 249 height 27
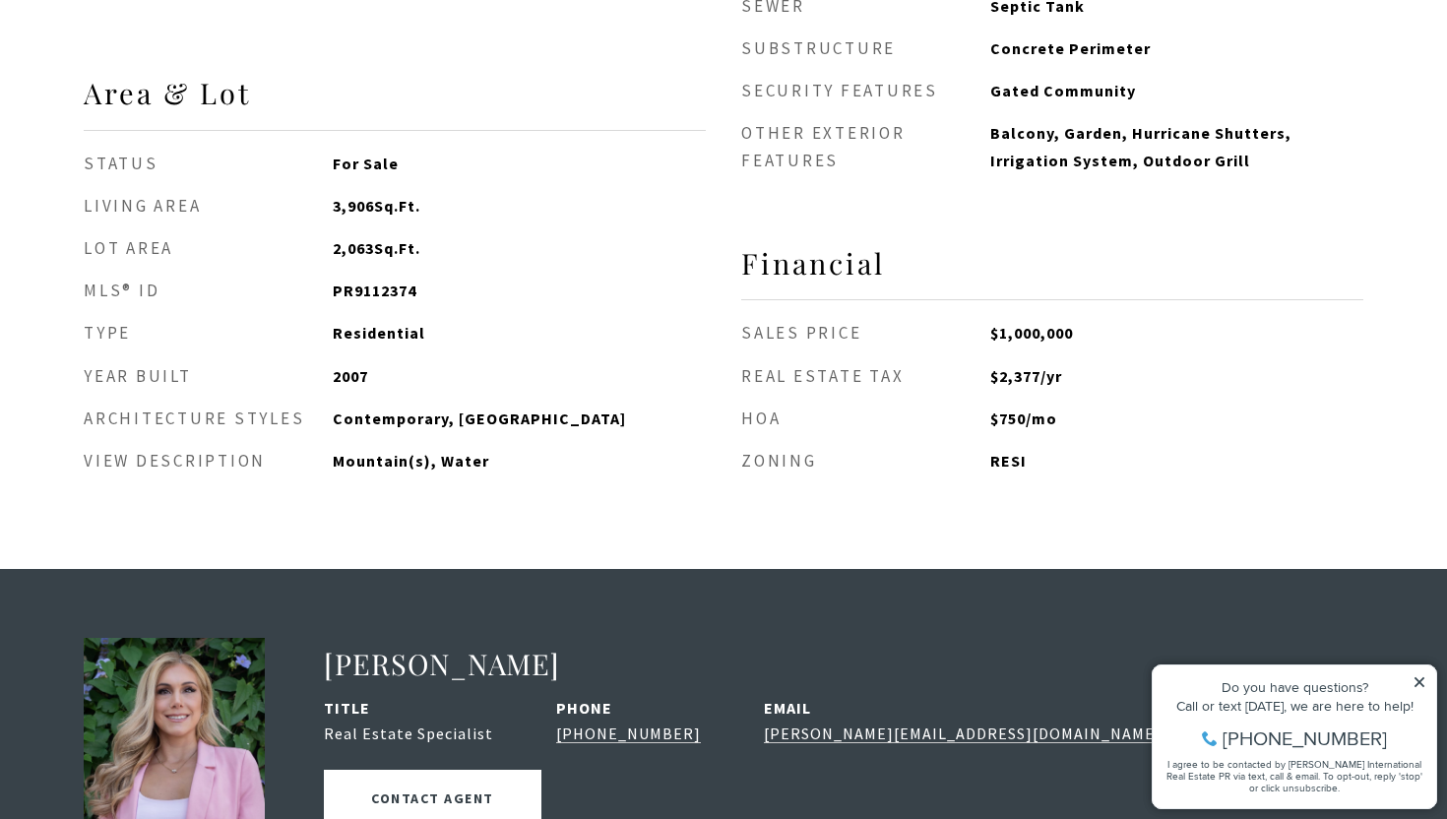
scroll to position [2235, 0]
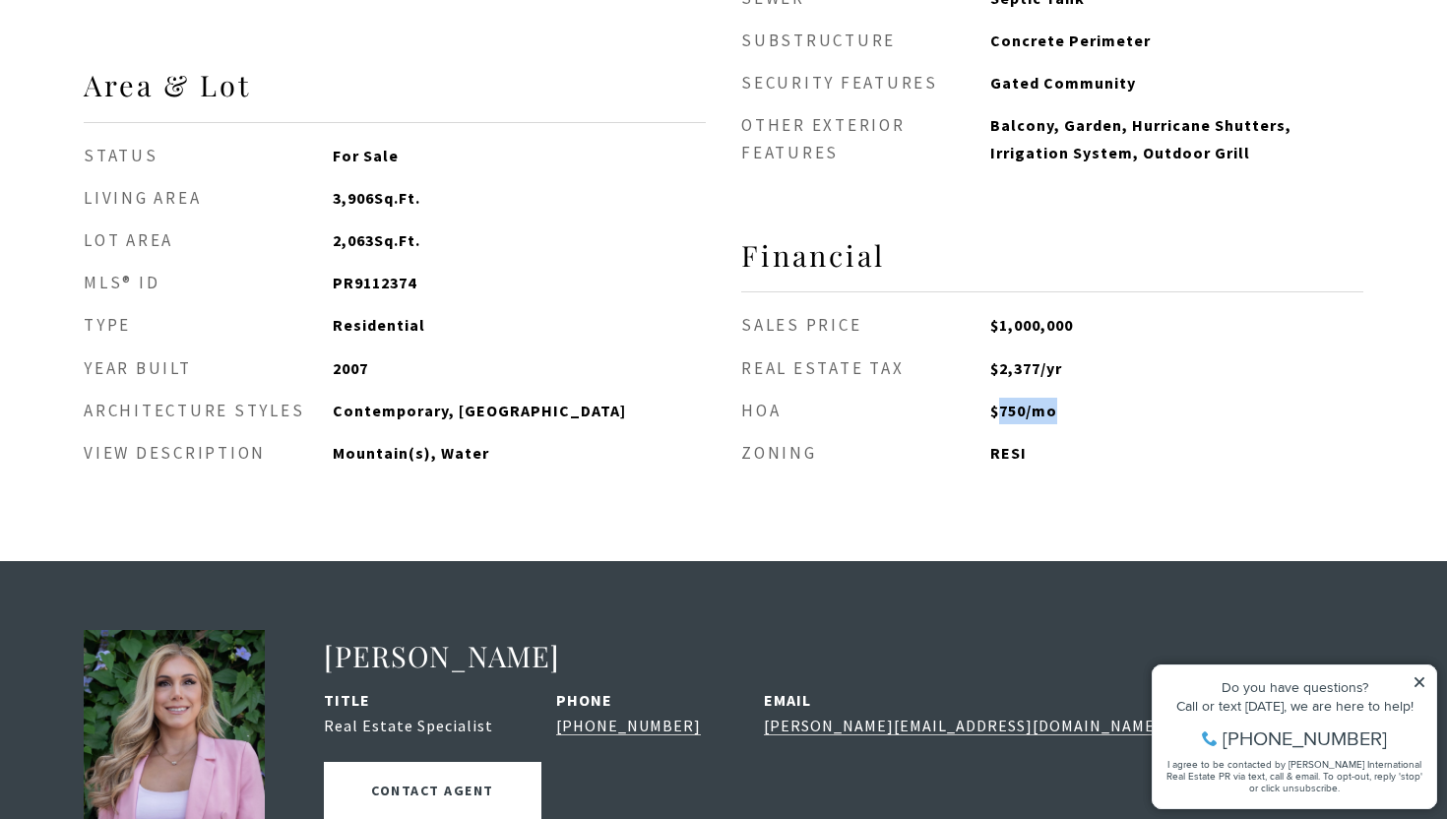
drag, startPoint x: 1059, startPoint y: 417, endPoint x: 995, endPoint y: 417, distance: 64.0
click at [995, 417] on span "$750/mo" at bounding box center [1176, 411] width 373 height 27
click at [950, 417] on strong "HOA" at bounding box center [865, 411] width 249 height 27
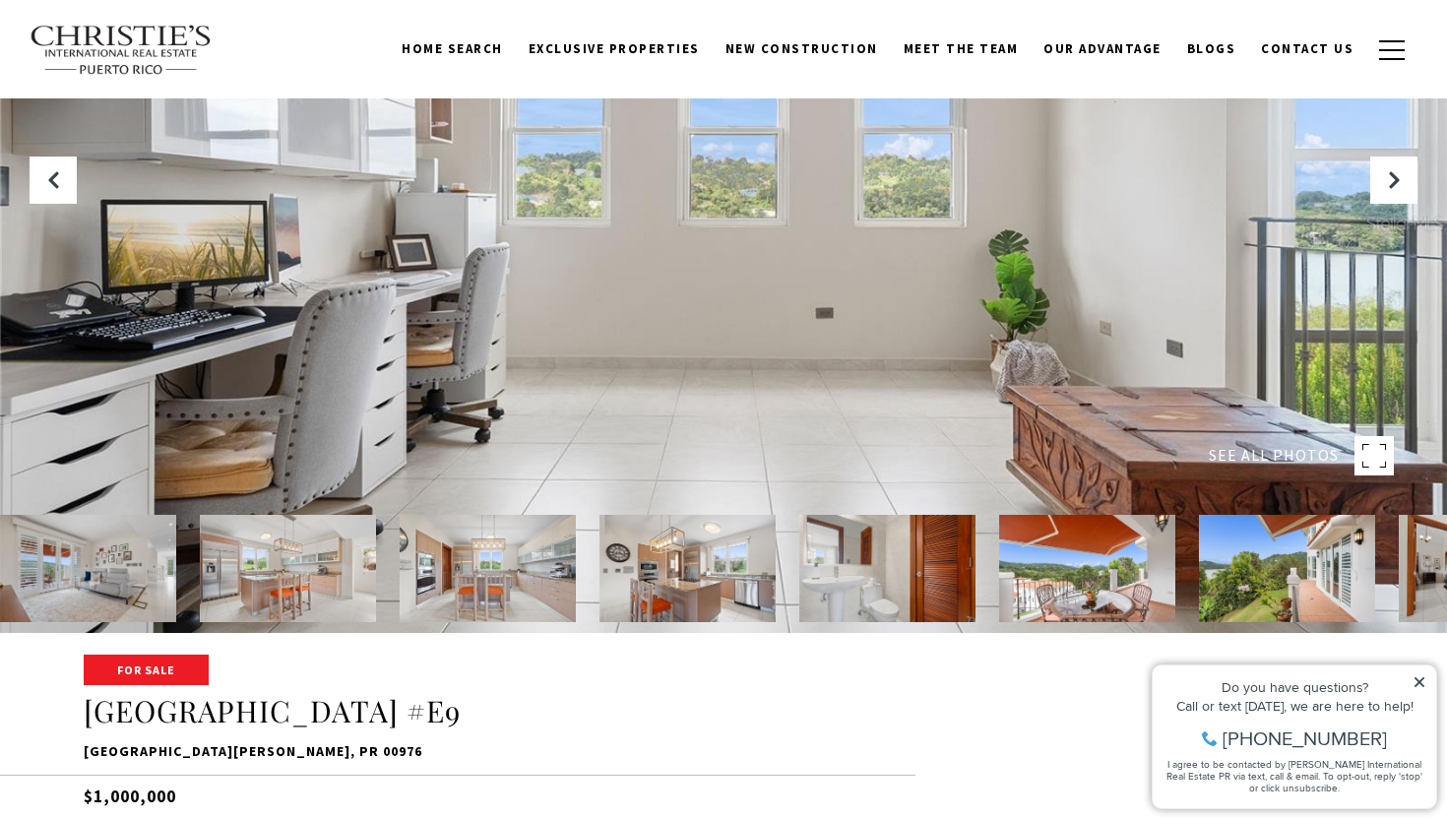
scroll to position [0, 0]
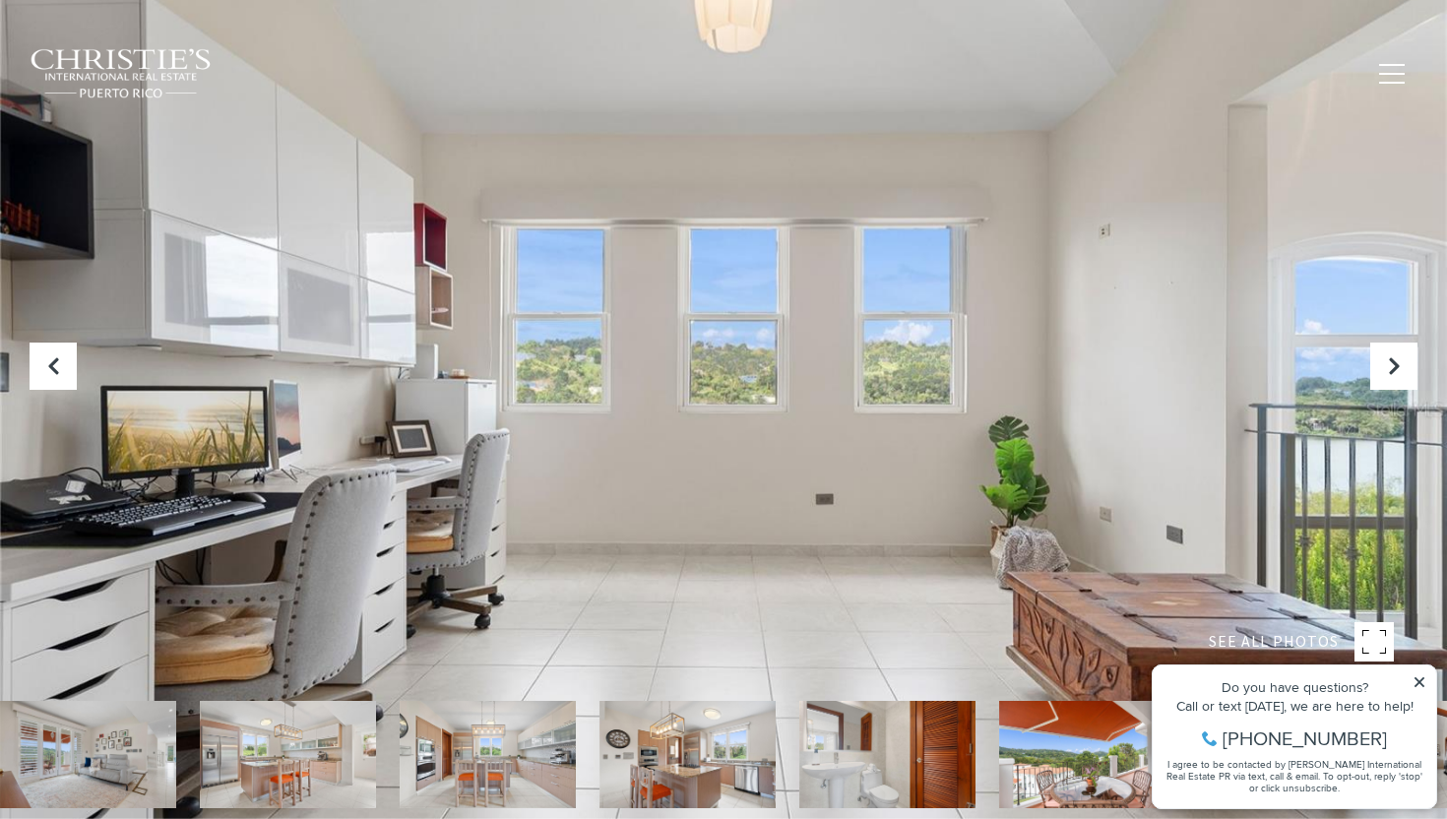
click at [507, 735] on img at bounding box center [488, 754] width 176 height 107
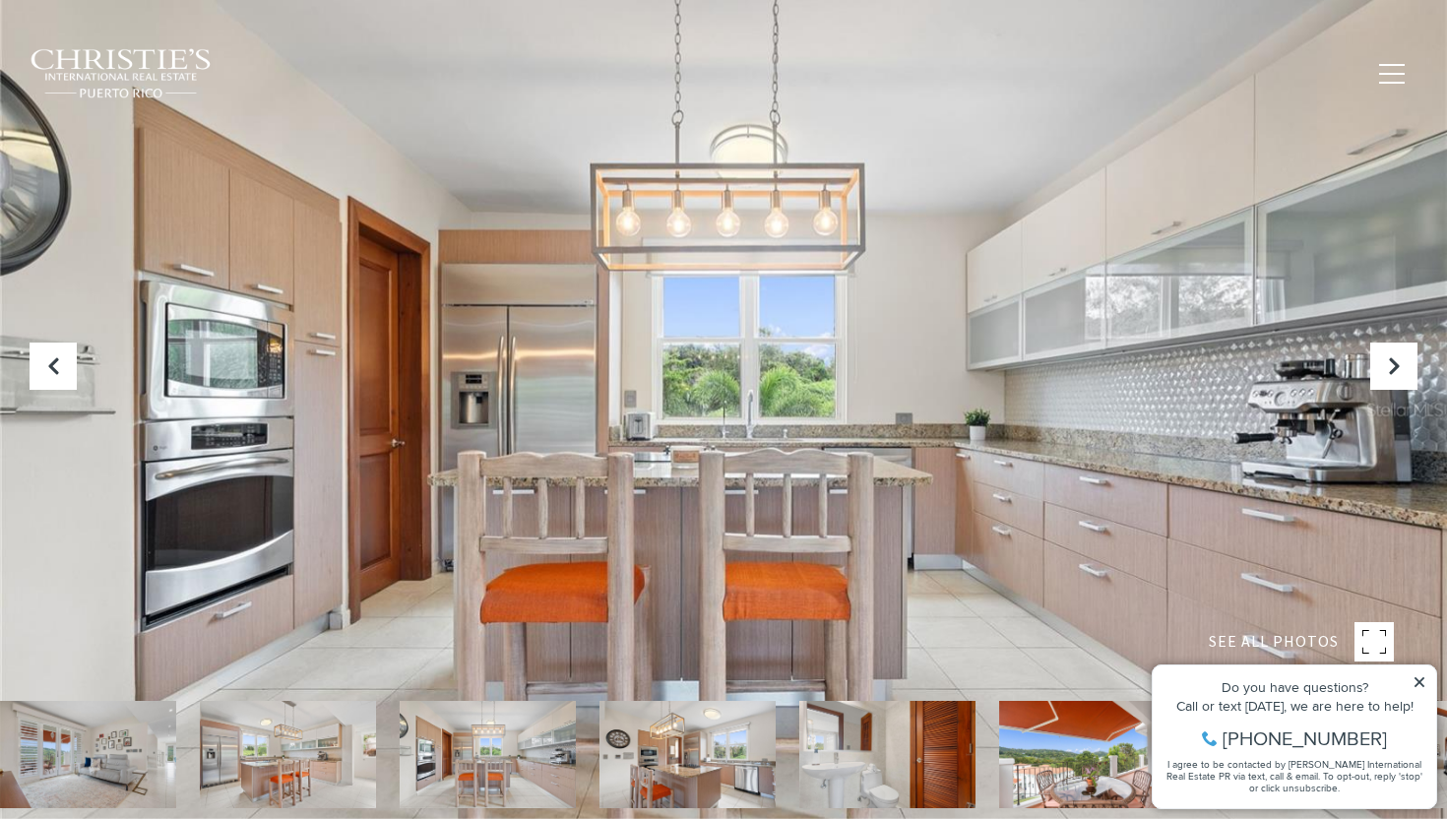
click at [749, 732] on img at bounding box center [687, 754] width 176 height 107
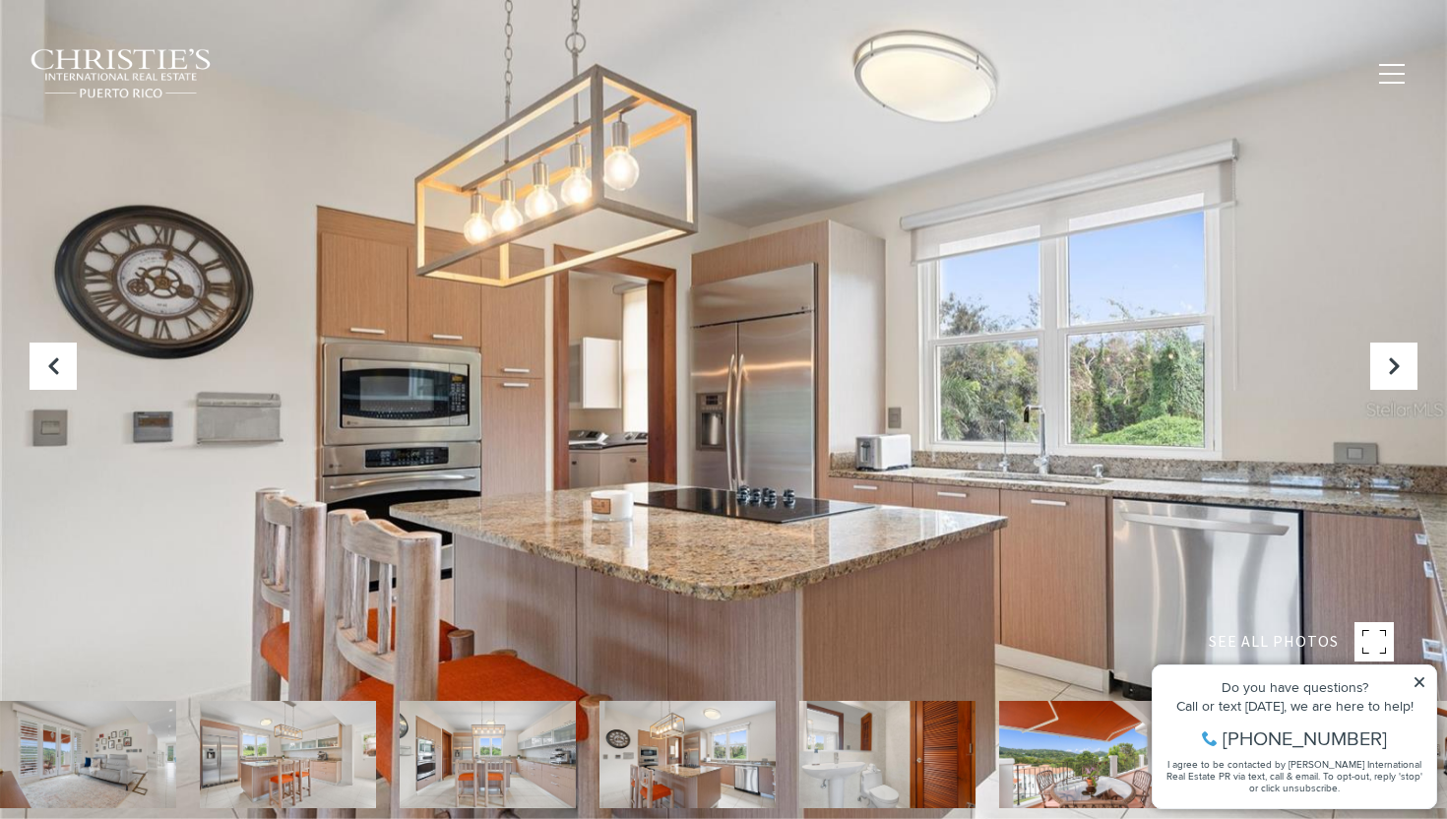
click at [837, 743] on img at bounding box center [887, 754] width 176 height 107
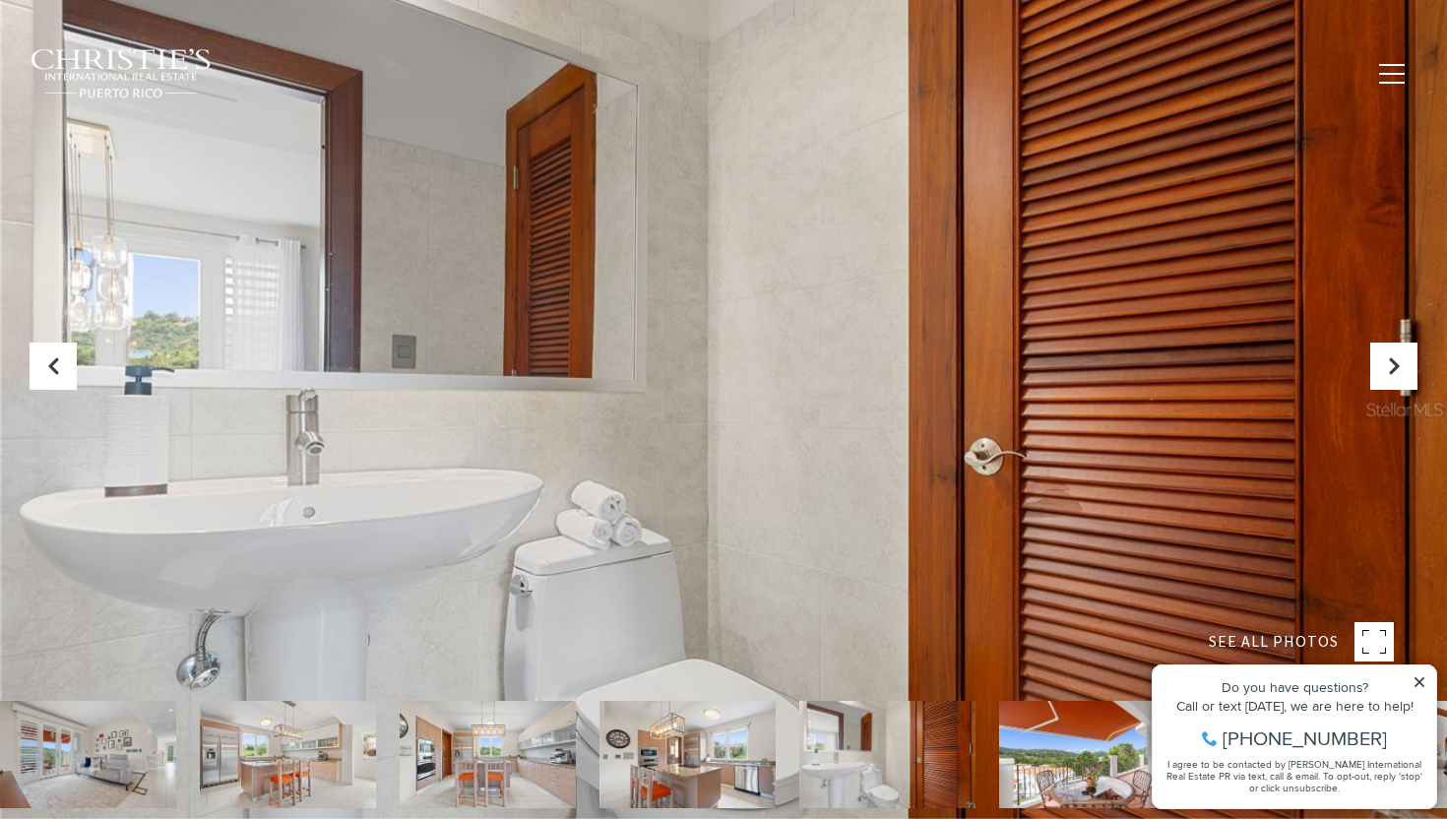
click at [1018, 732] on img at bounding box center [1087, 754] width 176 height 107
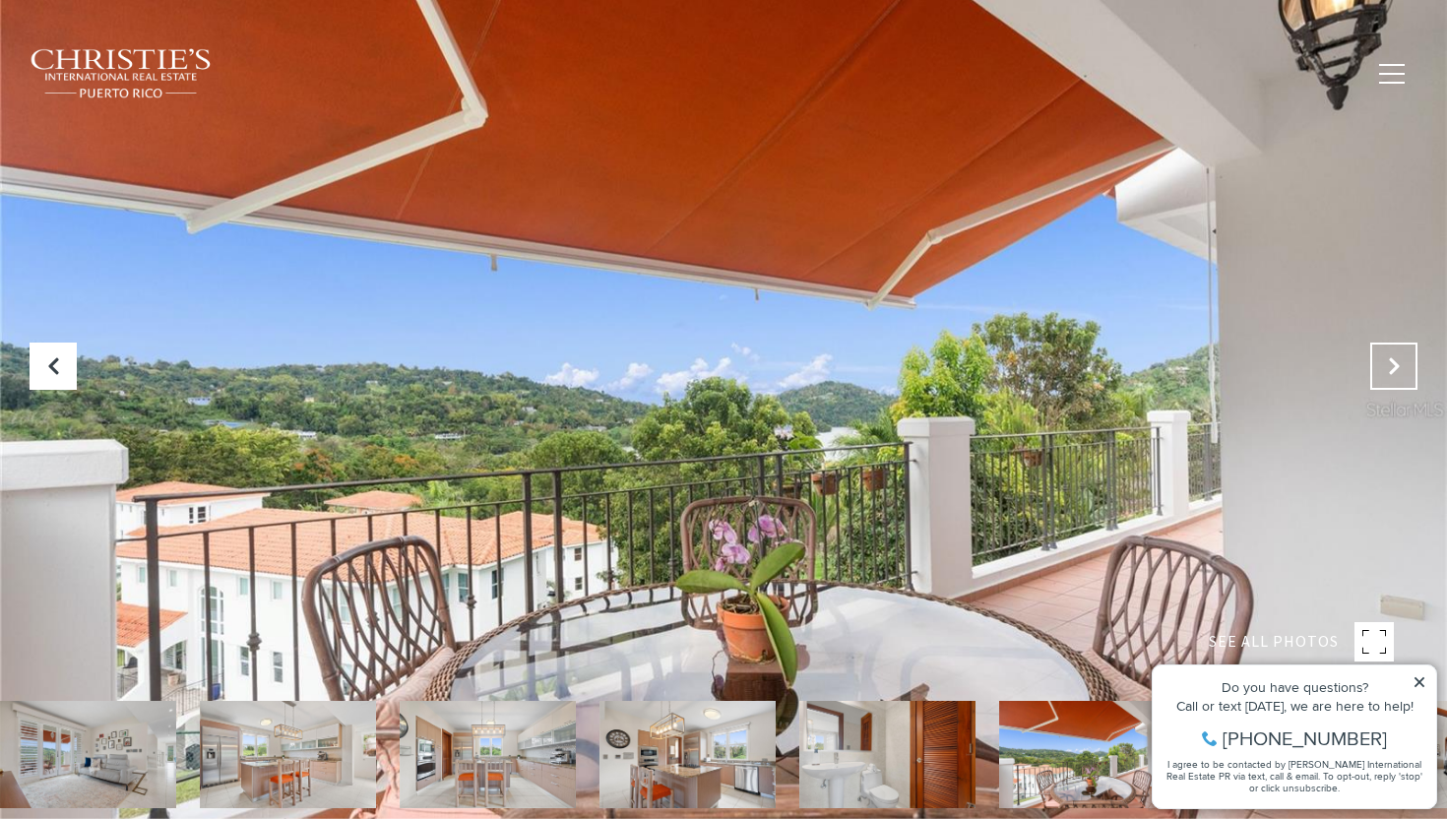
click at [1394, 375] on icon "Next Slide" at bounding box center [1394, 366] width 20 height 20
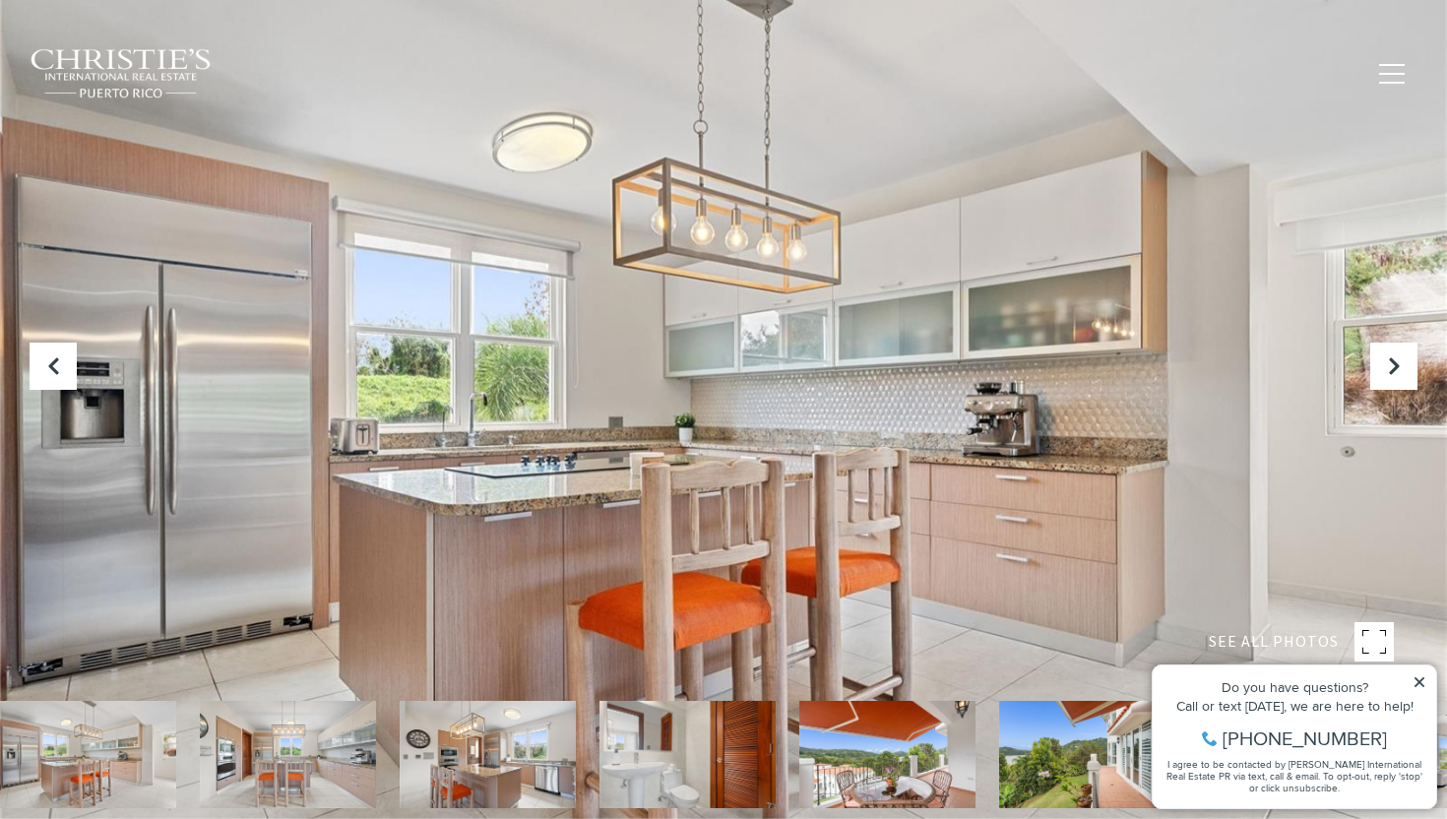
click at [847, 735] on img at bounding box center [887, 754] width 176 height 107
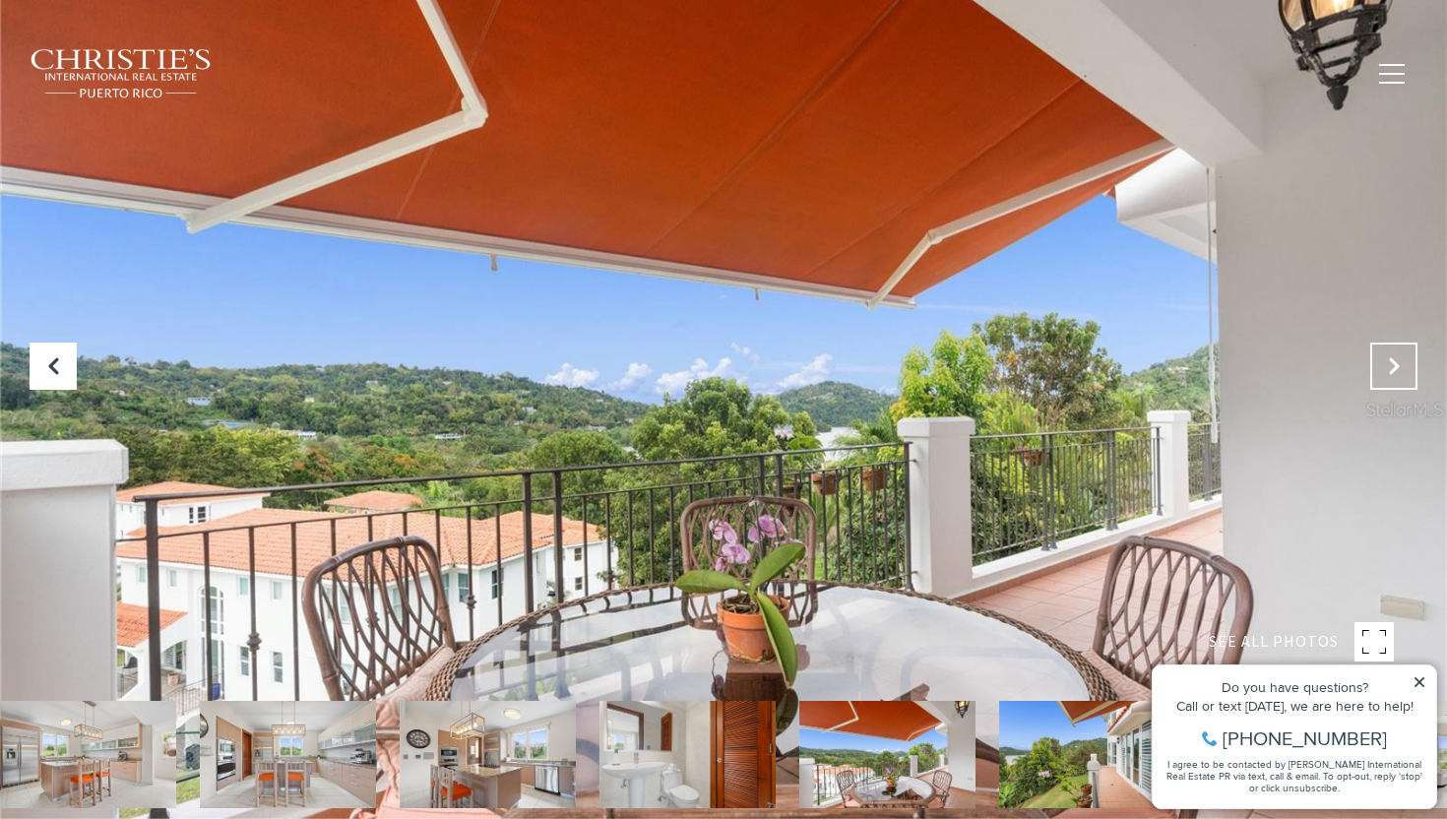
click at [1389, 357] on icon "Next Slide" at bounding box center [1394, 366] width 20 height 20
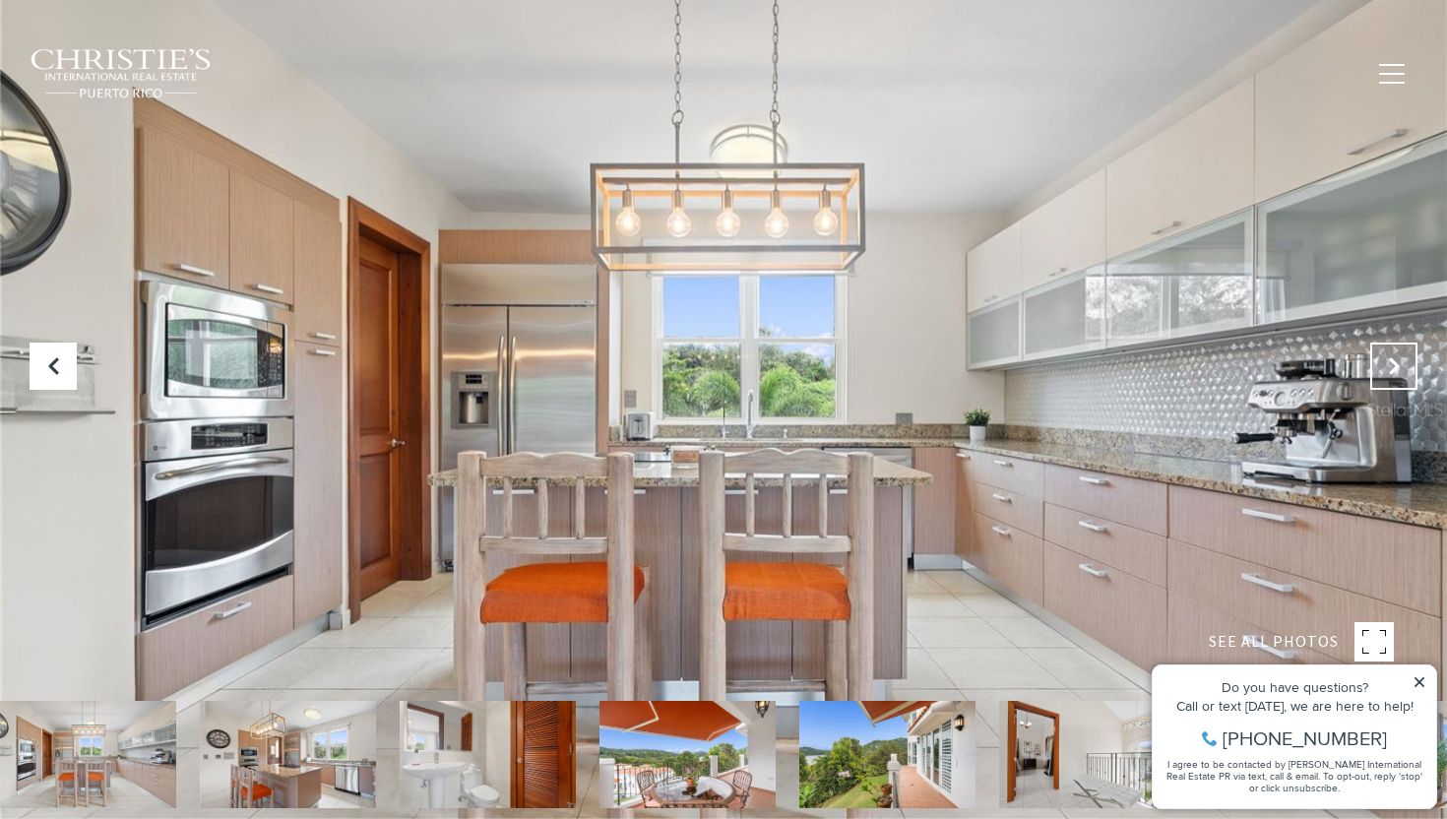
click at [1389, 357] on icon "Next Slide" at bounding box center [1394, 366] width 20 height 20
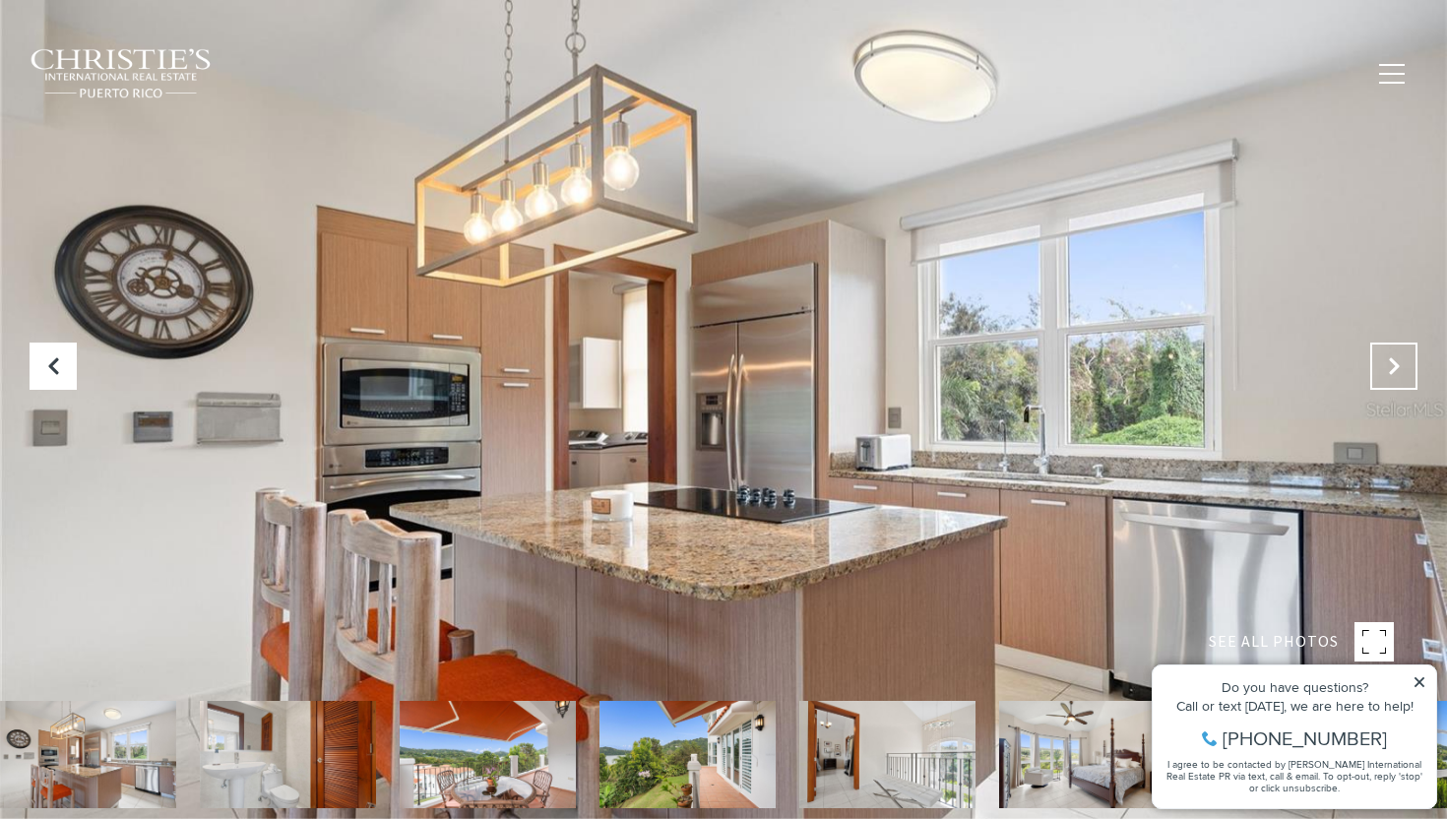
click at [1389, 357] on icon "Next Slide" at bounding box center [1394, 366] width 20 height 20
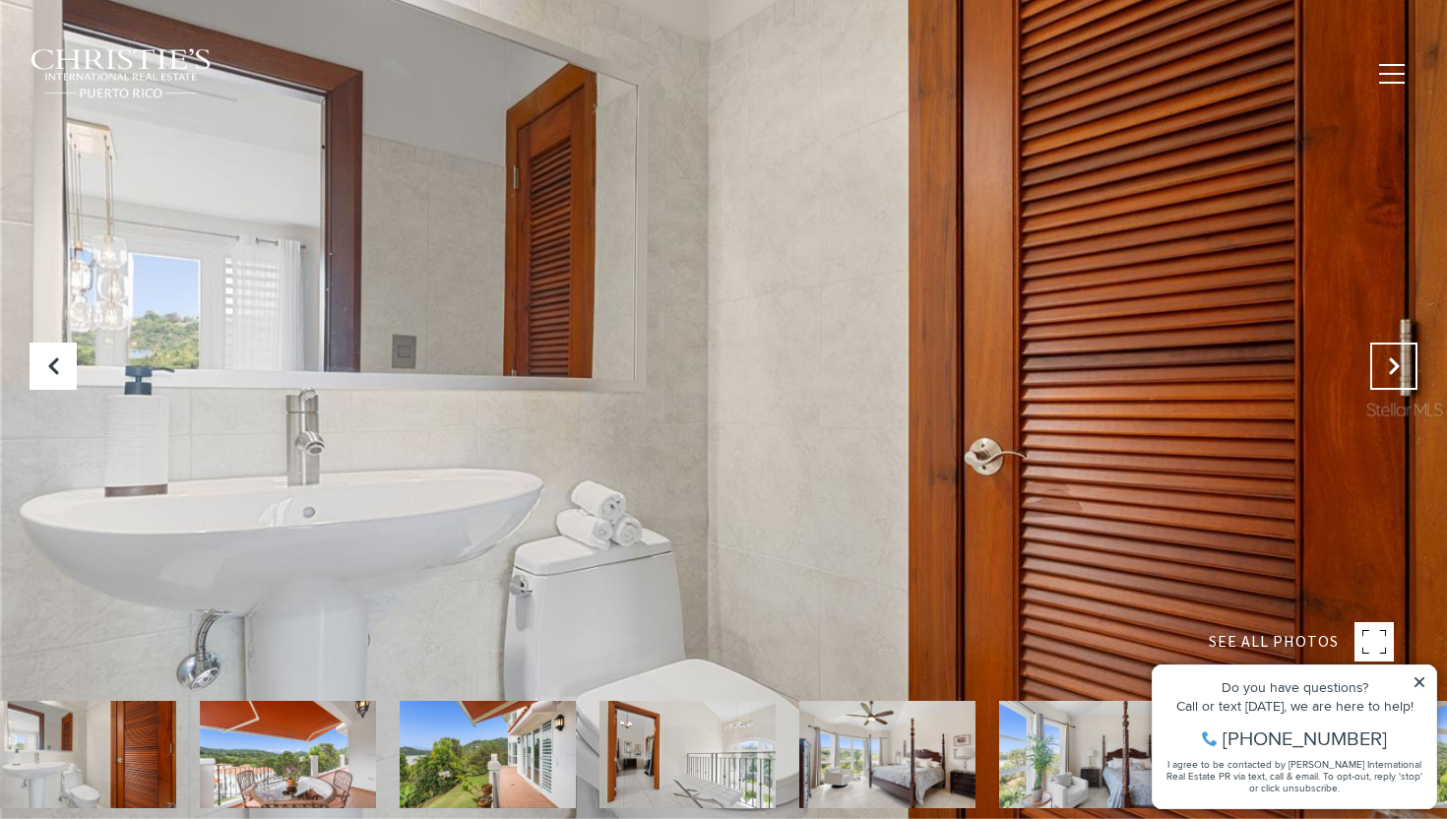
click at [1389, 357] on icon "Next Slide" at bounding box center [1394, 366] width 20 height 20
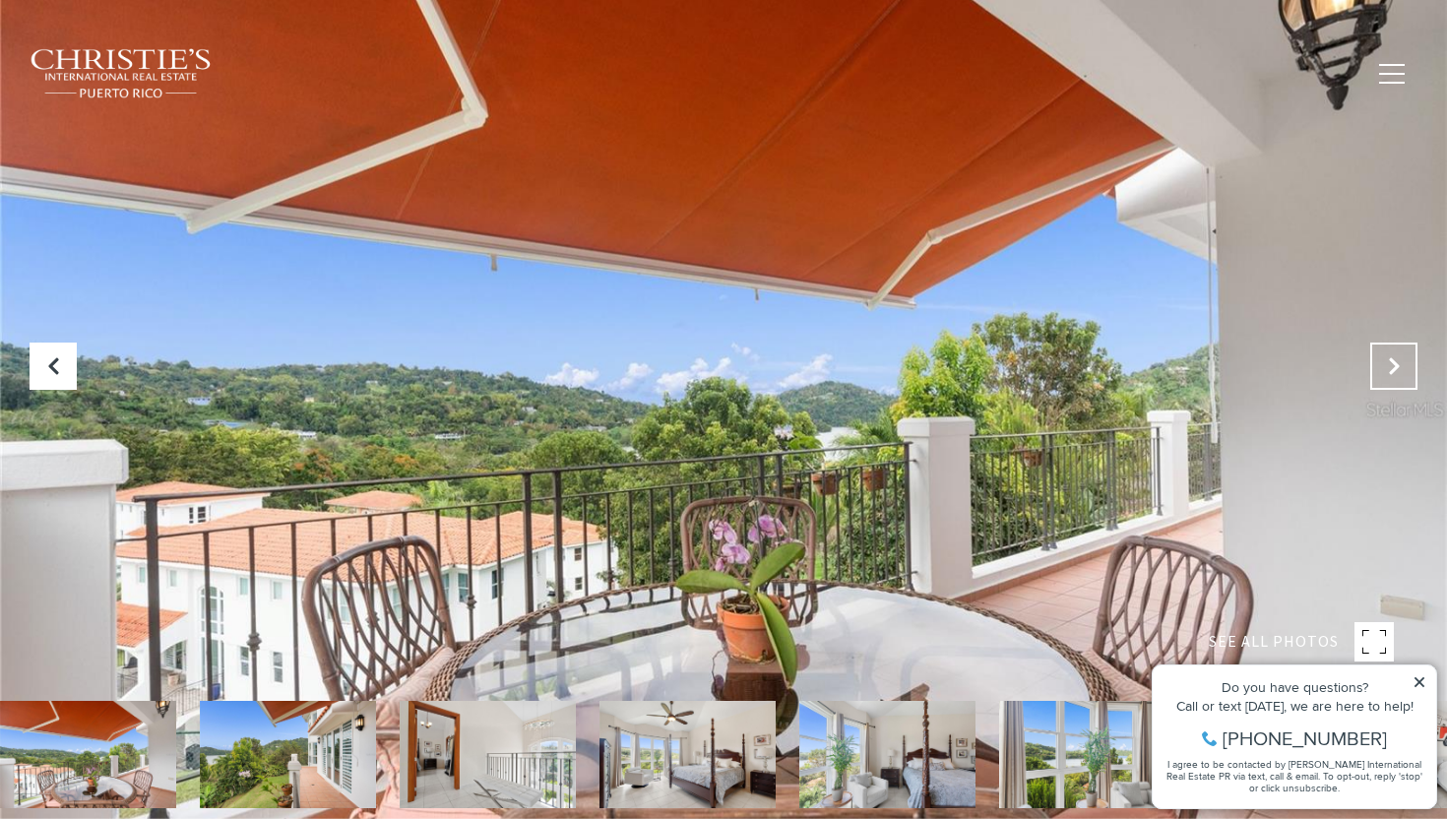
click at [1389, 357] on icon "Next Slide" at bounding box center [1394, 366] width 20 height 20
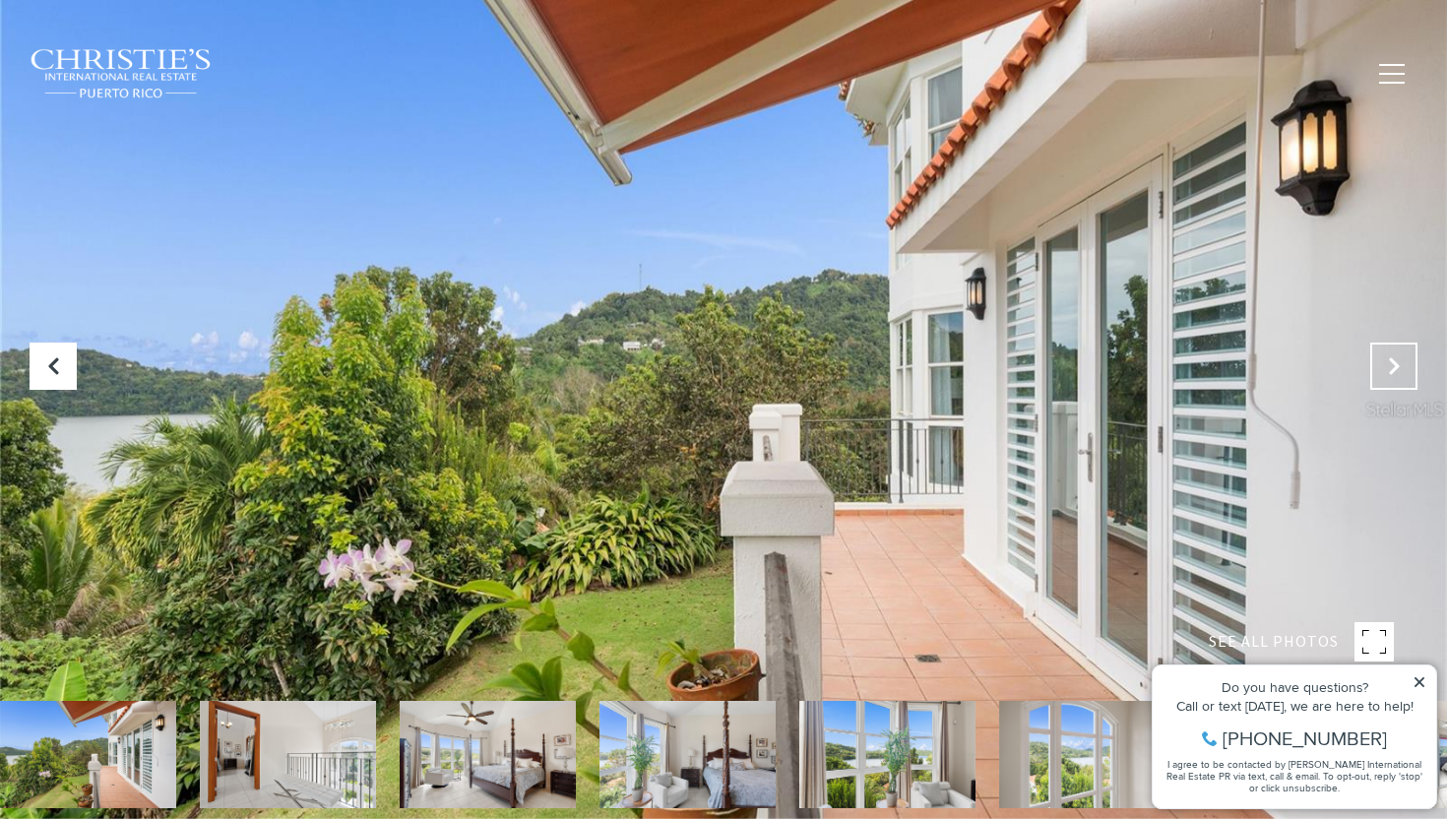
click at [1389, 357] on icon "Next Slide" at bounding box center [1394, 366] width 20 height 20
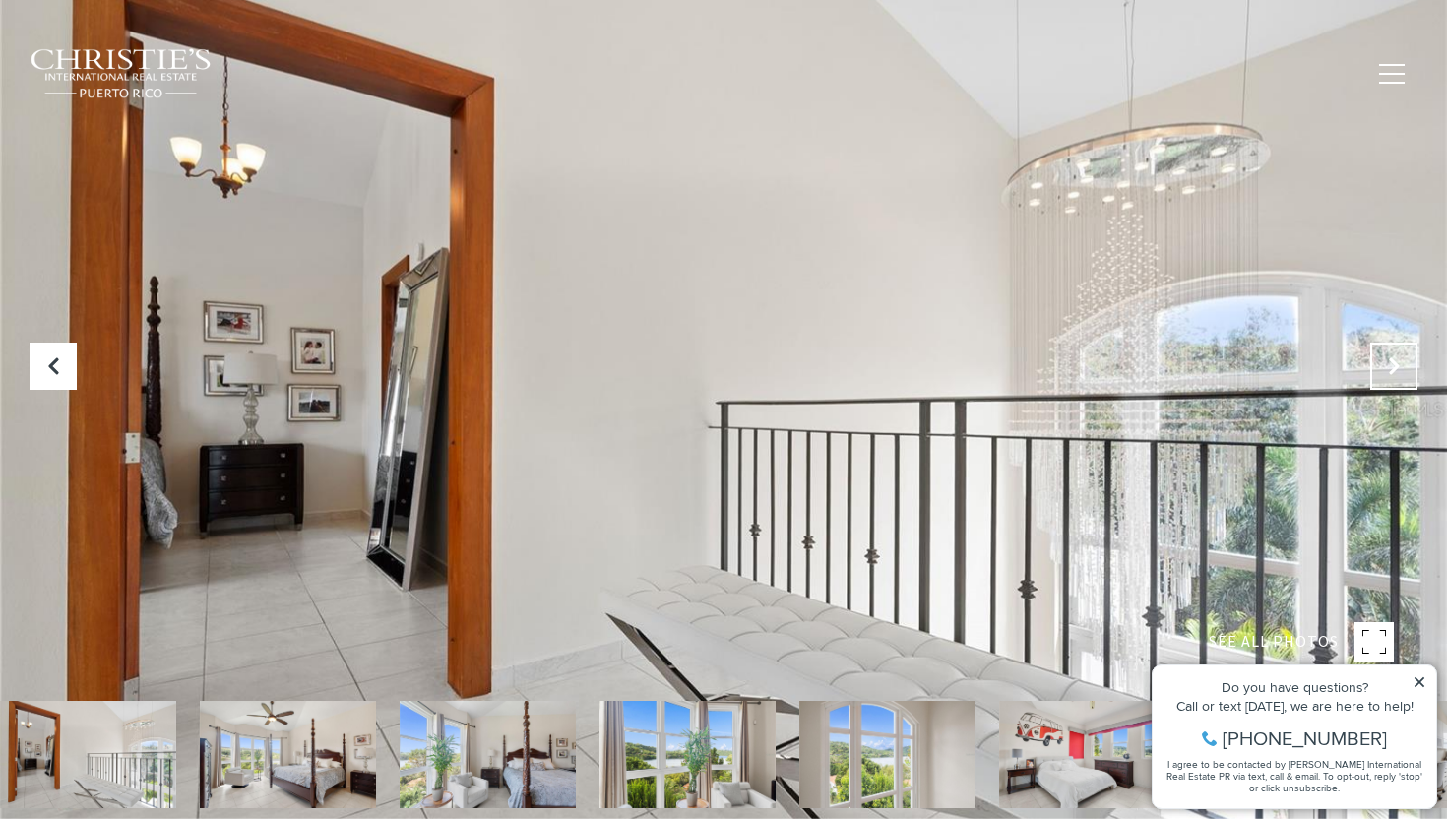
click at [1389, 357] on icon "Next Slide" at bounding box center [1394, 366] width 20 height 20
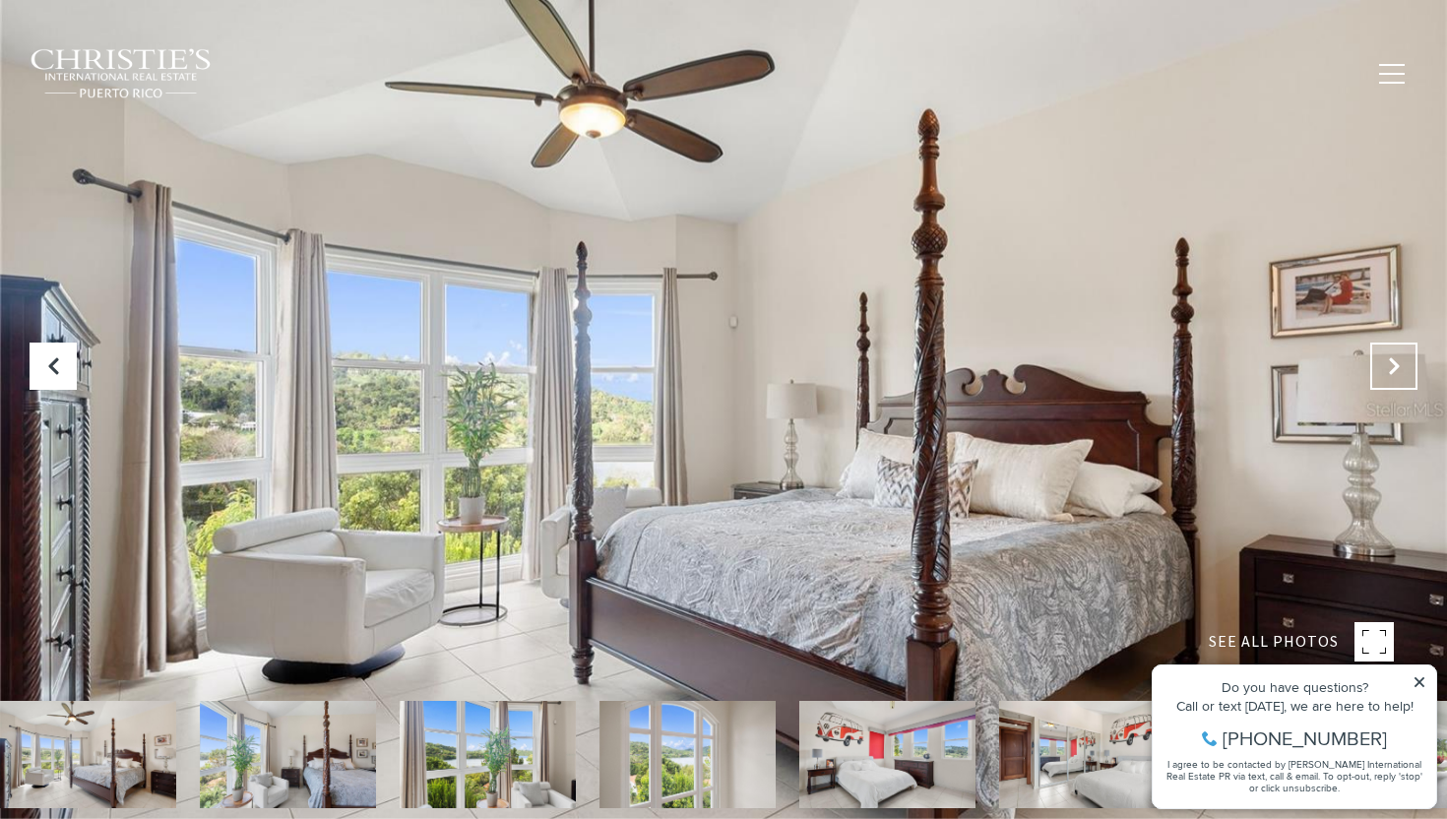
click at [1389, 357] on icon "Next Slide" at bounding box center [1394, 366] width 20 height 20
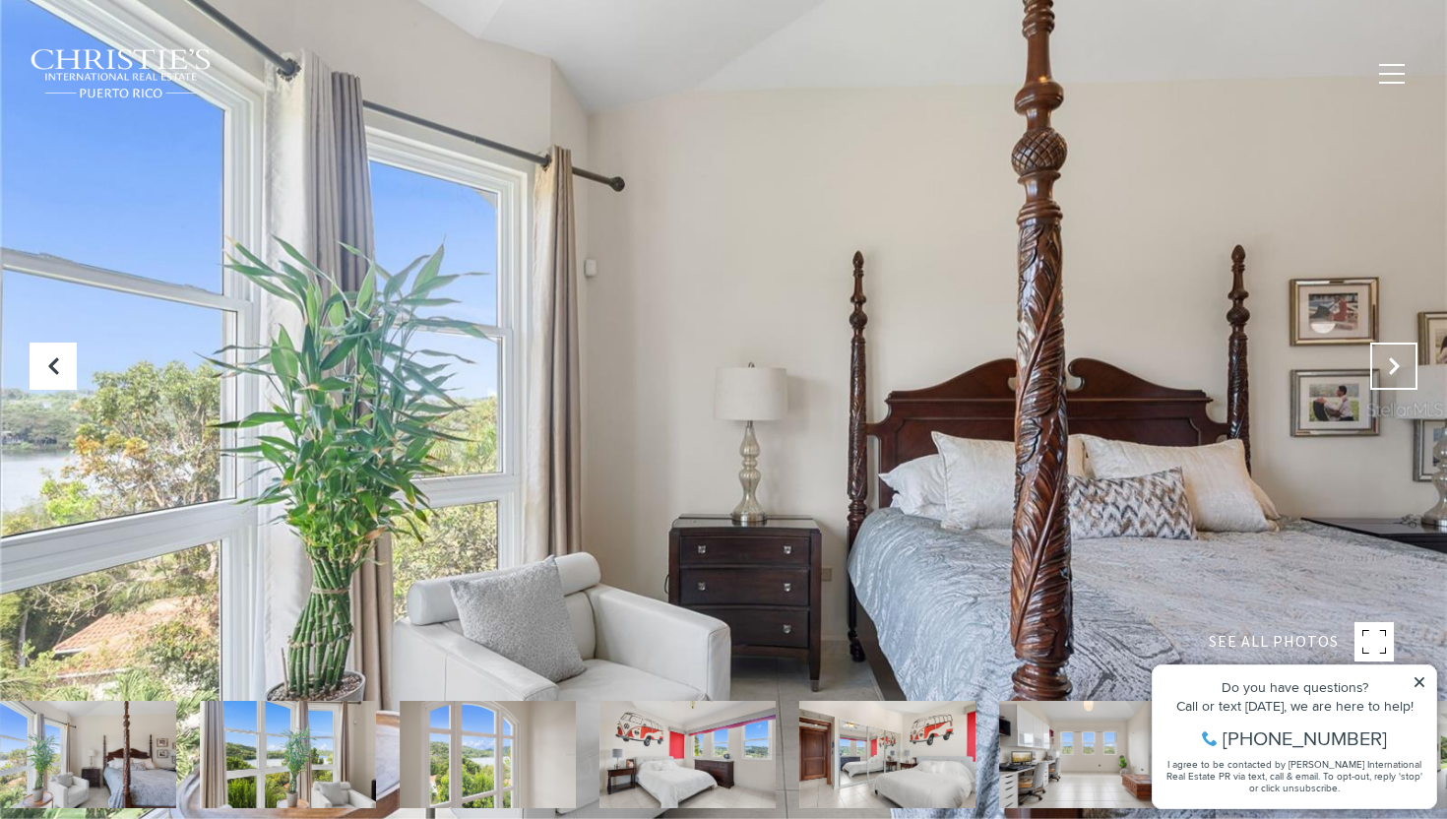
click at [1389, 357] on icon "Next Slide" at bounding box center [1394, 366] width 20 height 20
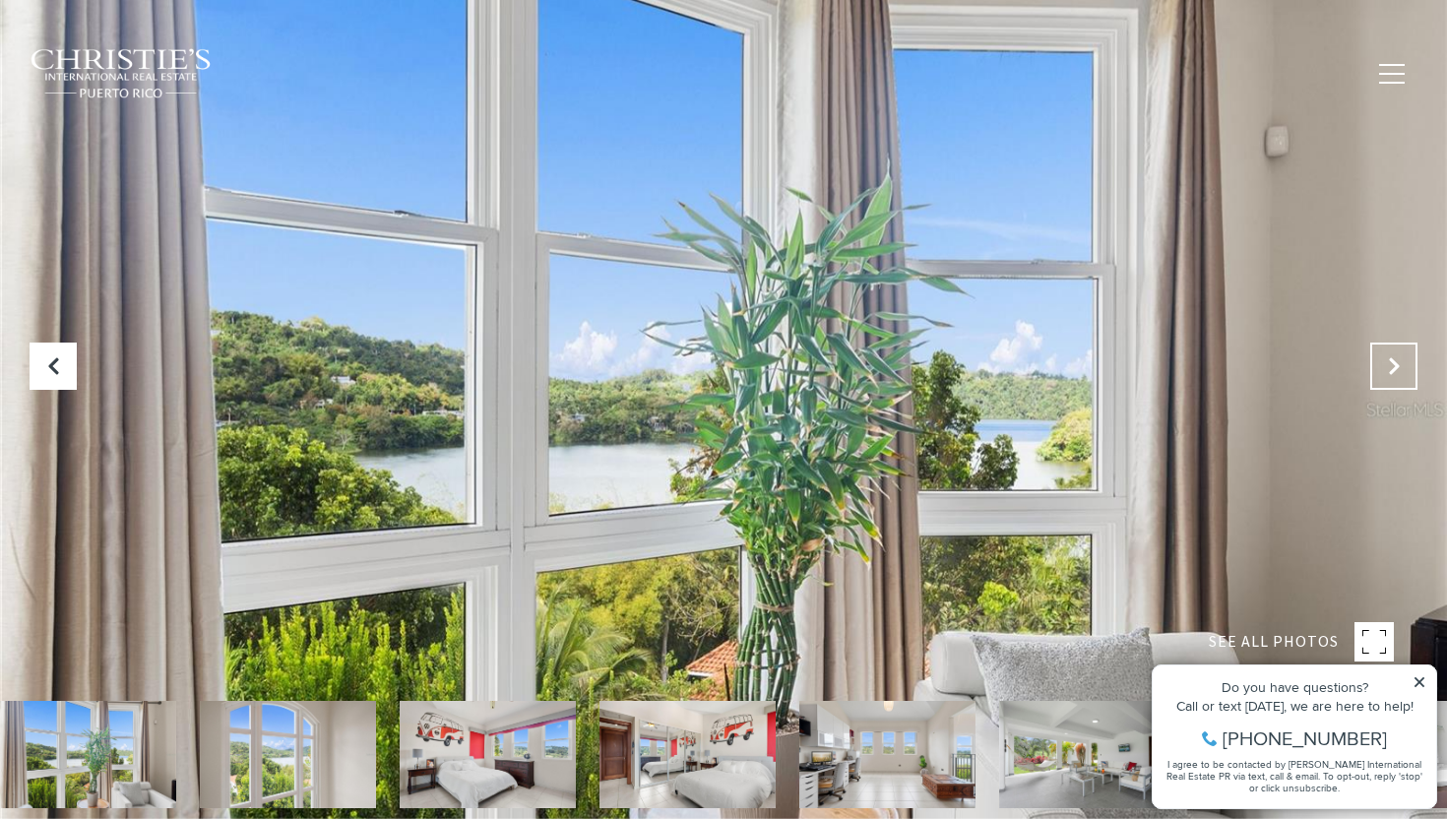
click at [1389, 357] on icon "Next Slide" at bounding box center [1394, 366] width 20 height 20
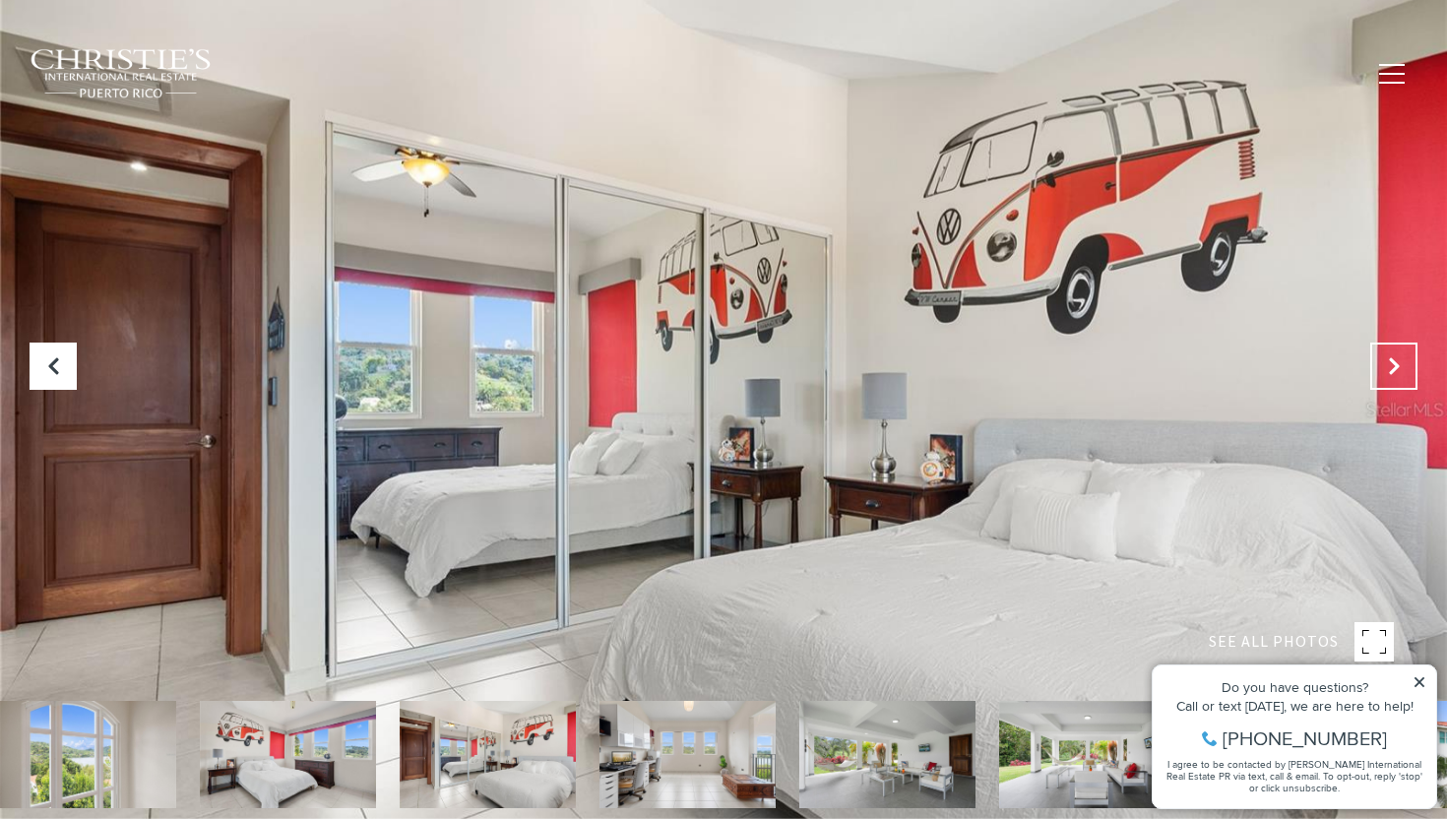
click at [1397, 373] on icon "Next Slide" at bounding box center [1394, 366] width 20 height 20
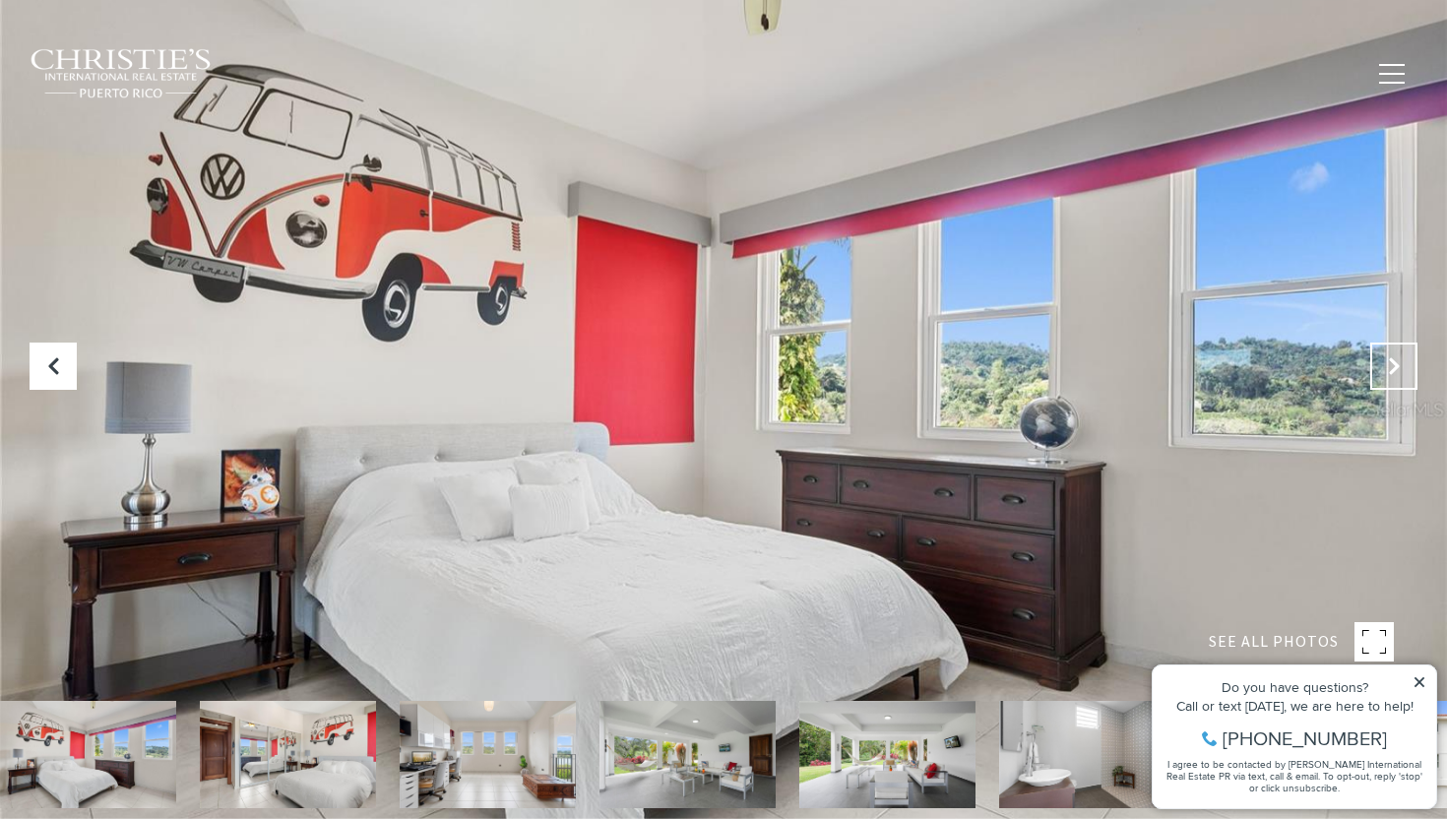
click at [1397, 373] on icon "Next Slide" at bounding box center [1394, 366] width 20 height 20
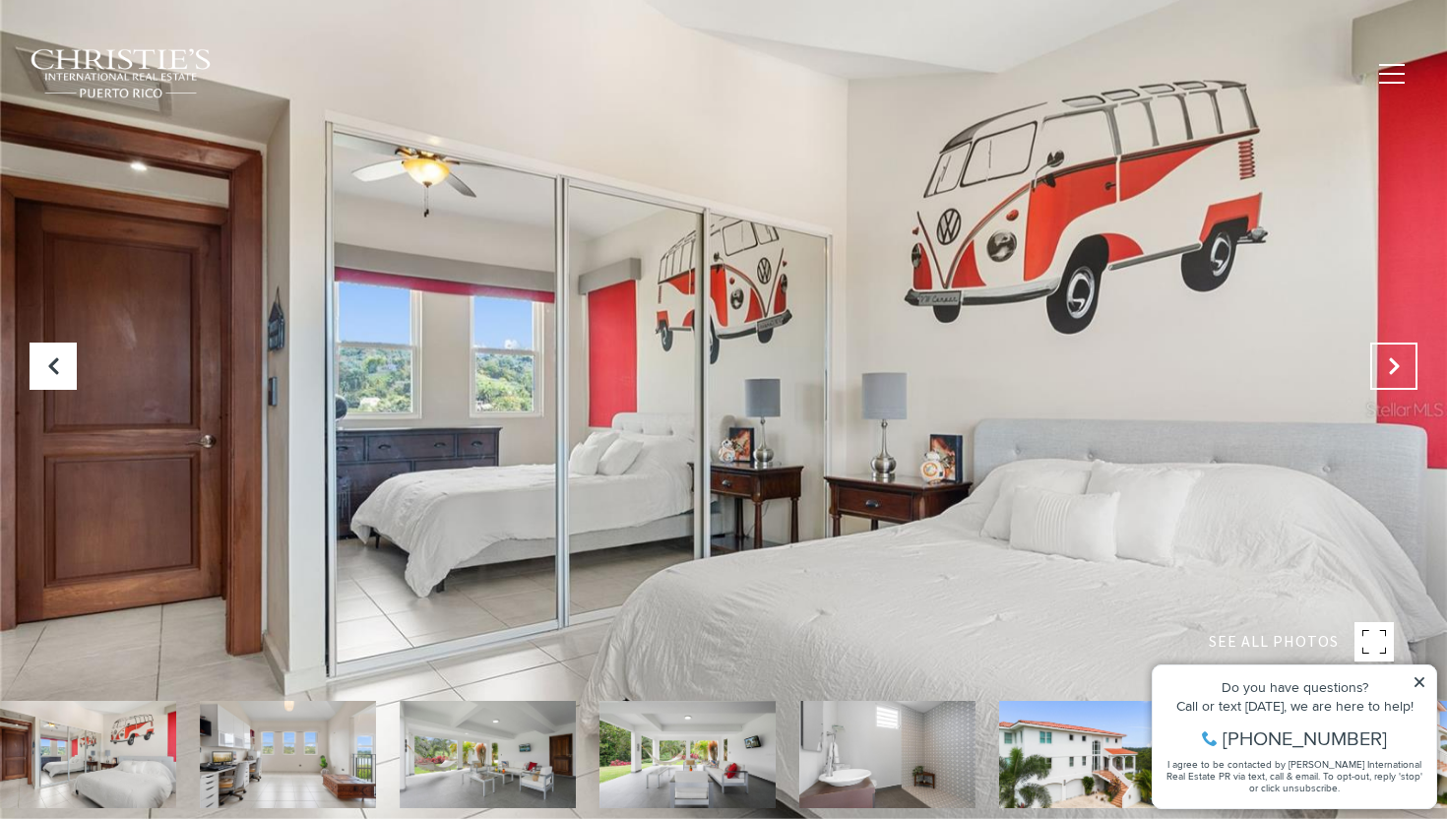
click at [1397, 373] on icon "Next Slide" at bounding box center [1394, 366] width 20 height 20
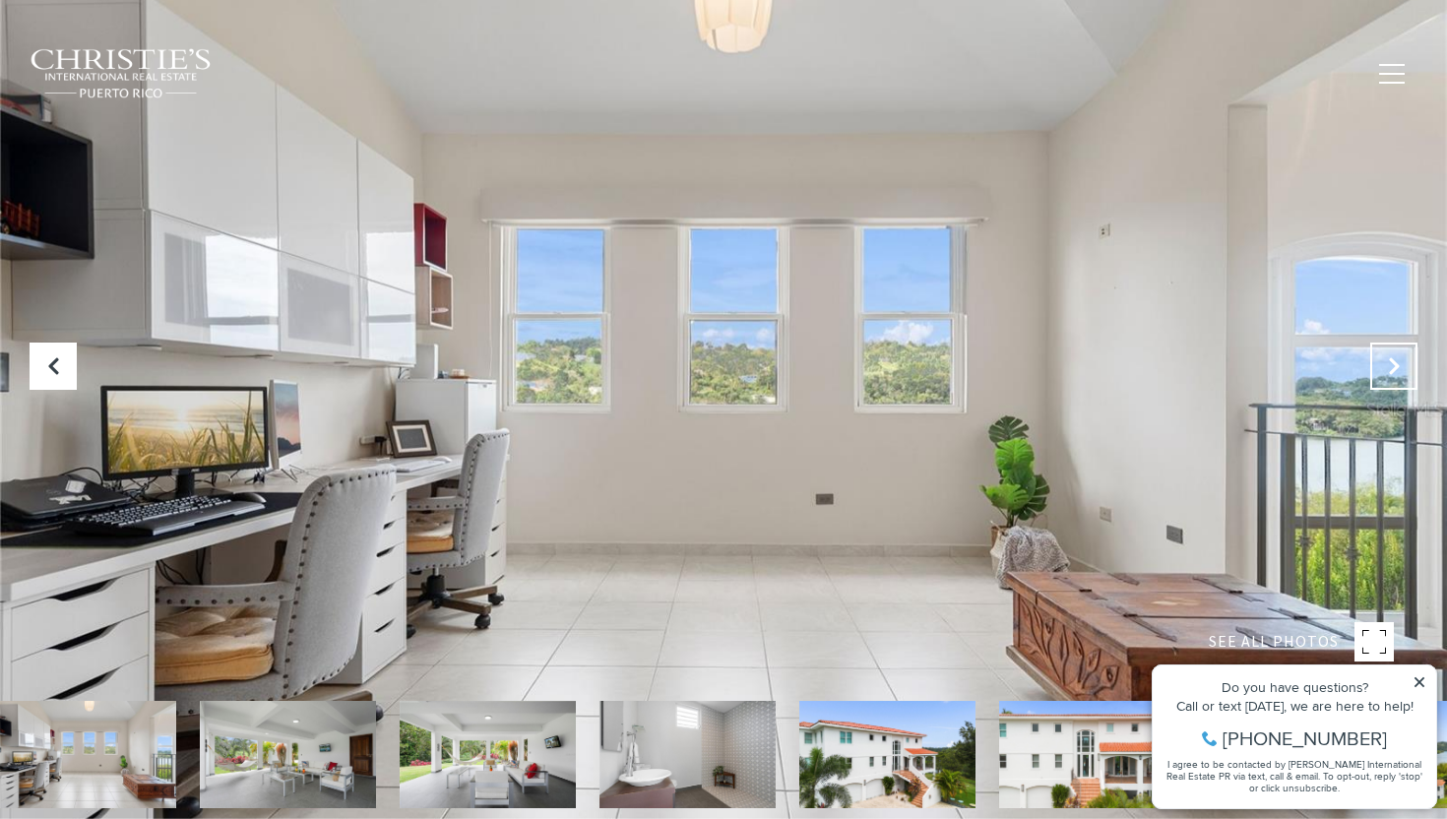
click at [1397, 373] on icon "Next Slide" at bounding box center [1394, 366] width 20 height 20
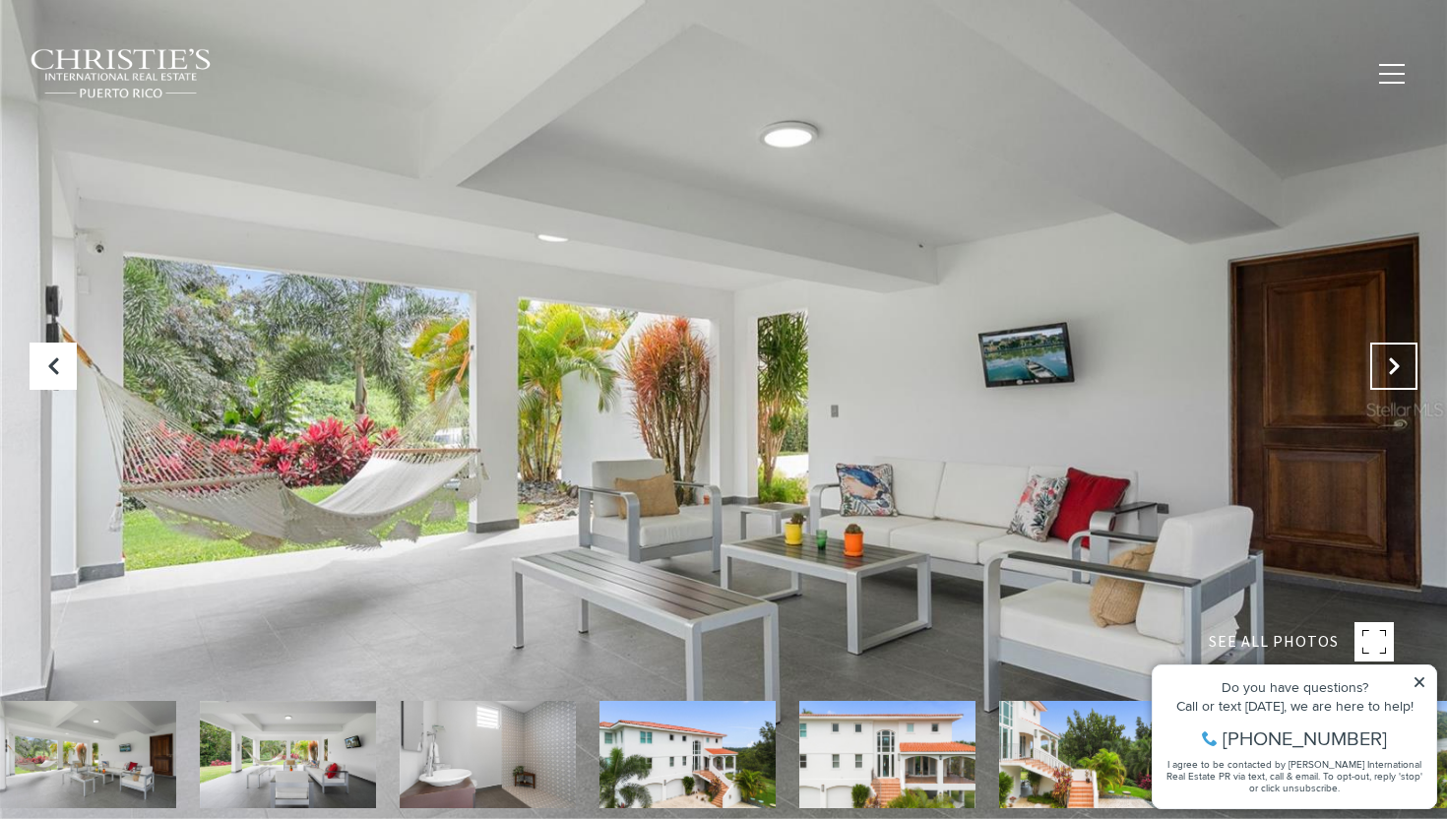
click at [1397, 373] on icon "Next Slide" at bounding box center [1394, 366] width 20 height 20
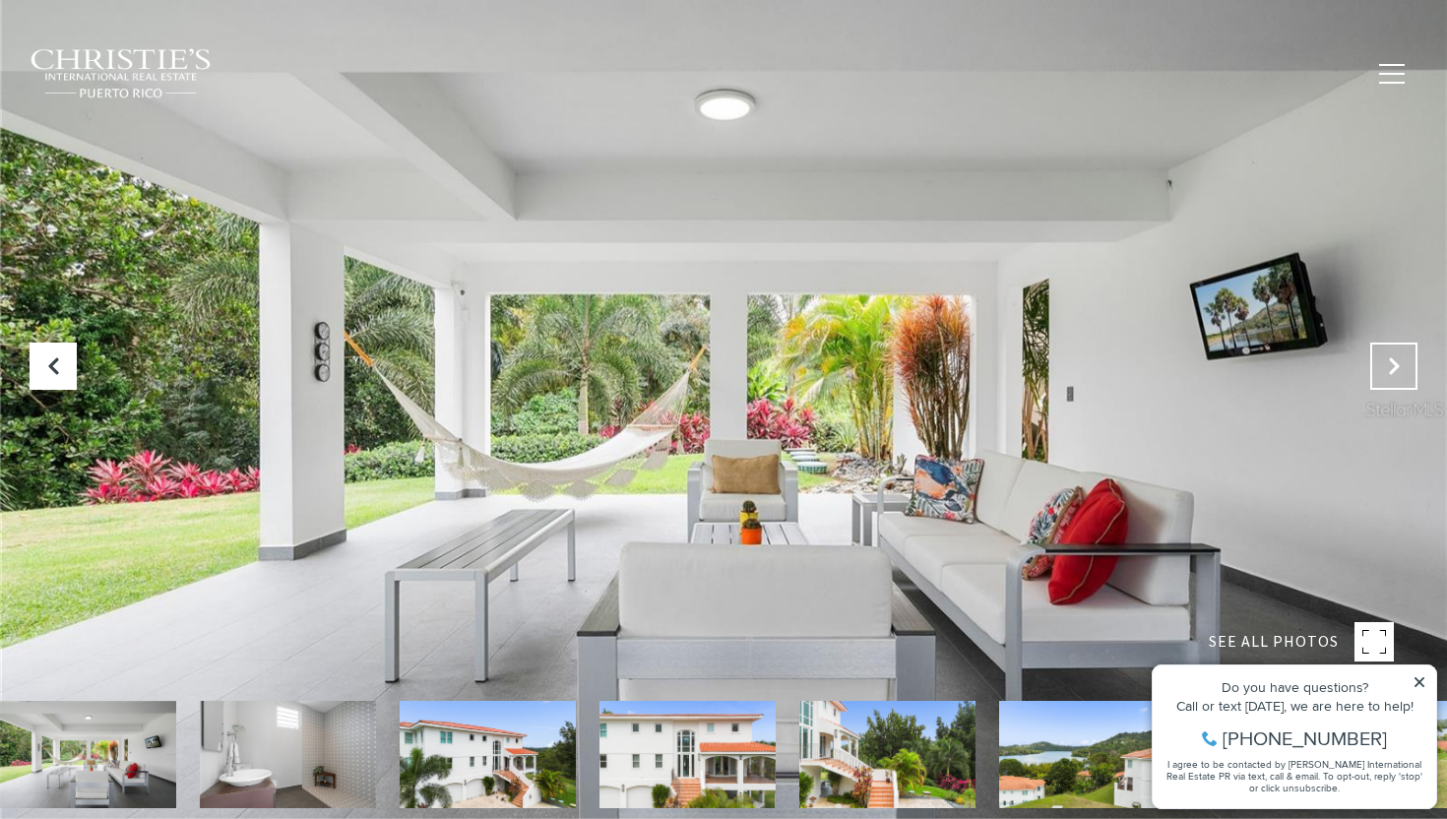
click at [1397, 373] on icon "Next Slide" at bounding box center [1394, 366] width 20 height 20
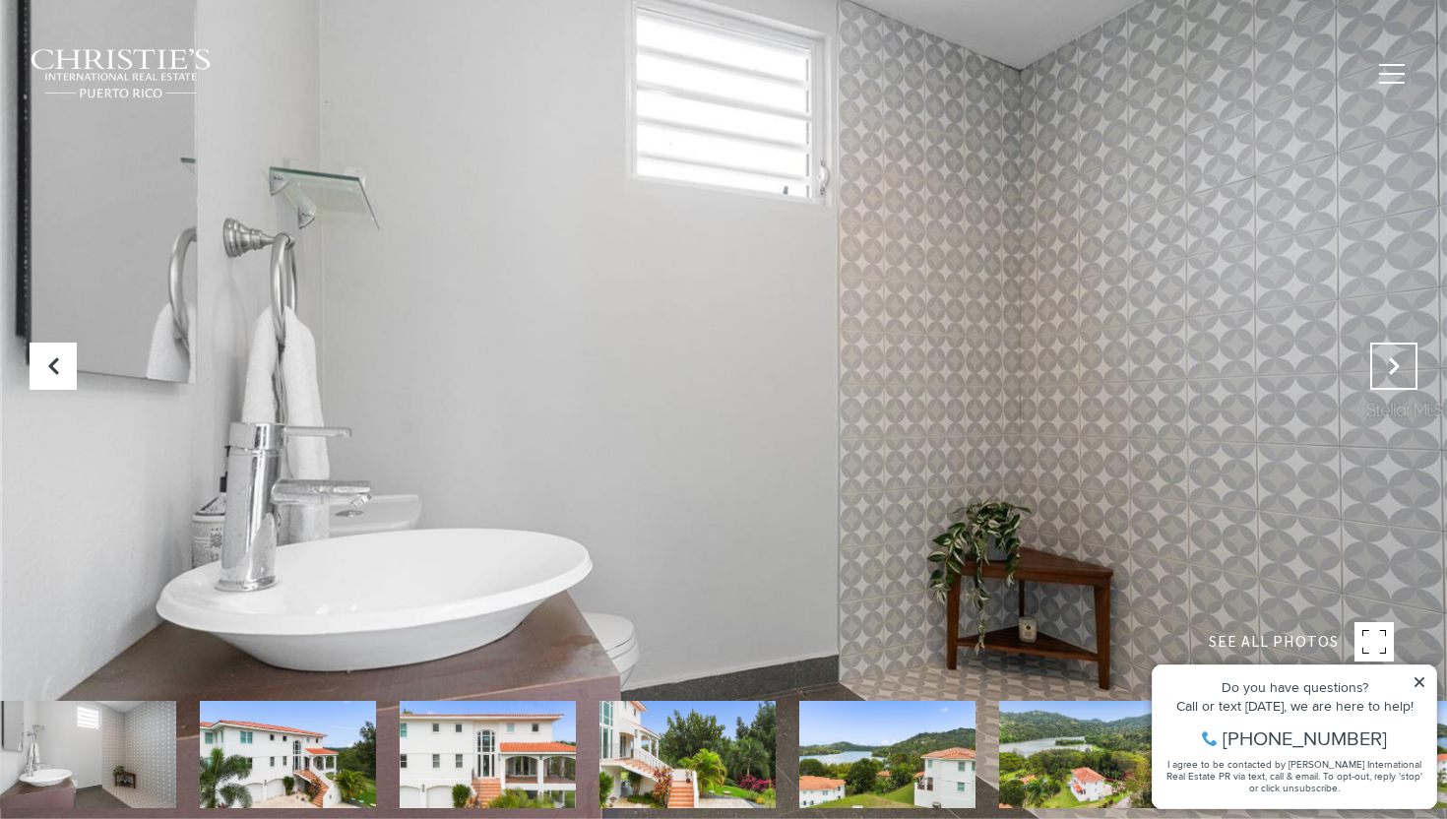
click at [1397, 373] on icon "Next Slide" at bounding box center [1394, 366] width 20 height 20
